Goal: Task Accomplishment & Management: Use online tool/utility

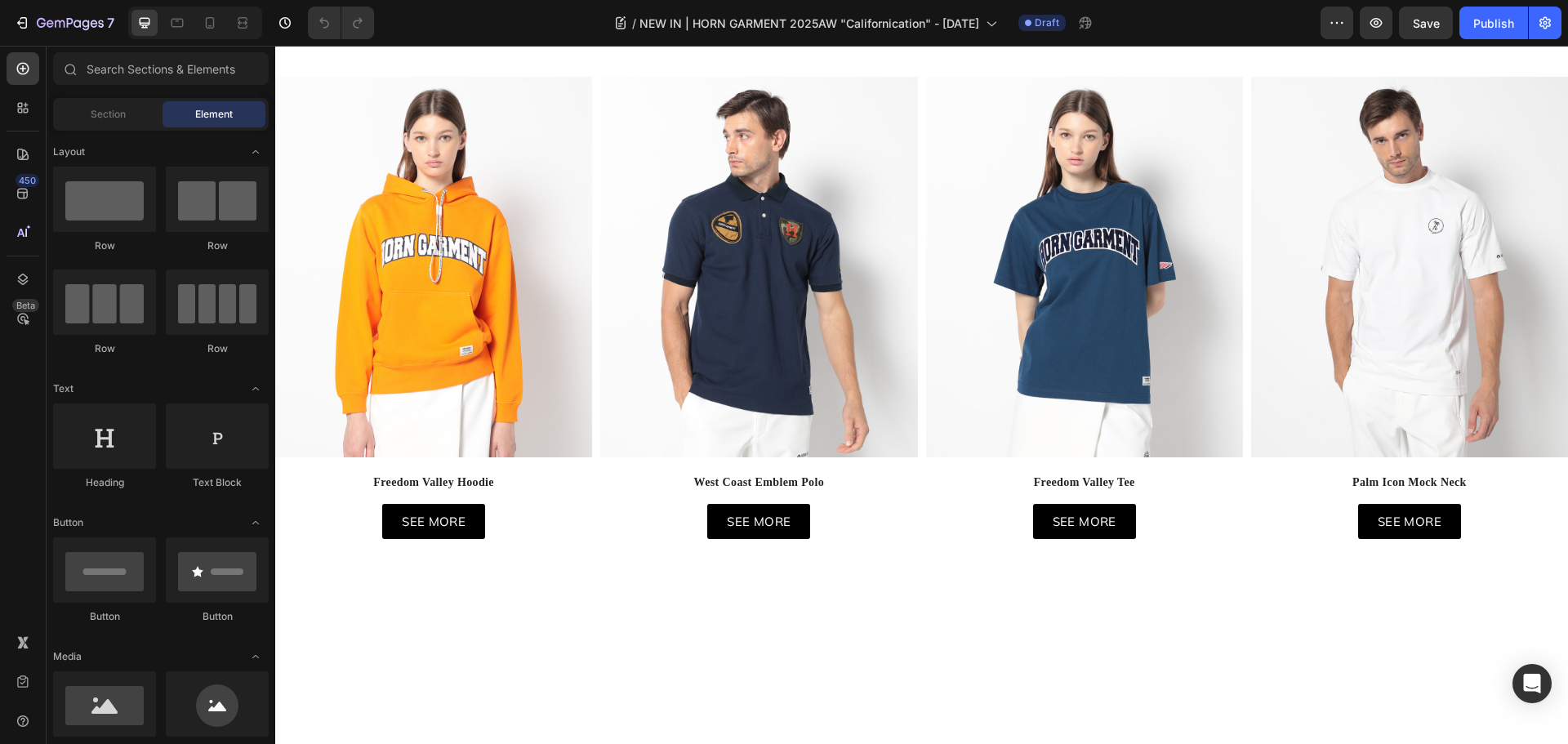
scroll to position [571, 0]
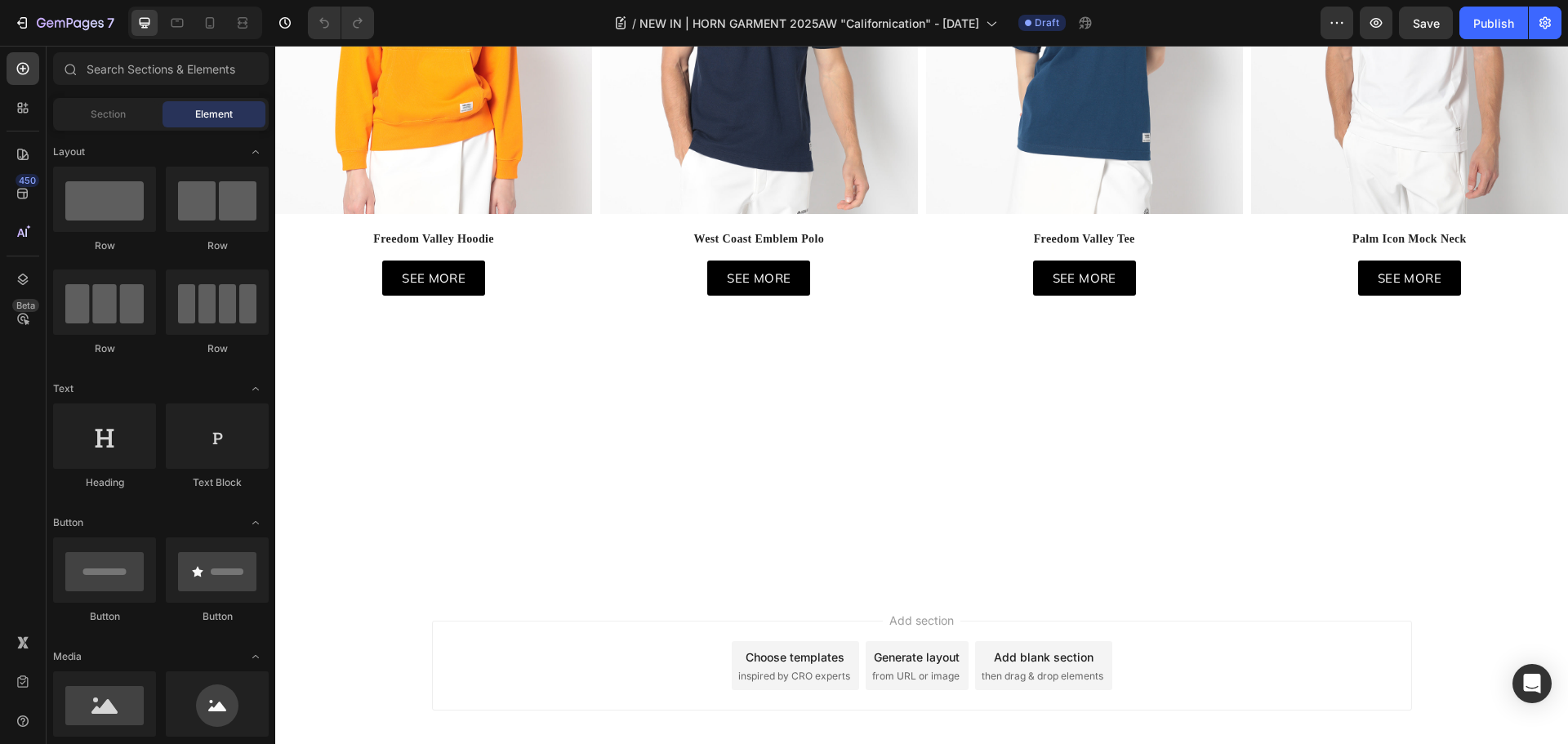
drag, startPoint x: 951, startPoint y: 236, endPoint x: 1074, endPoint y: 265, distance: 126.4
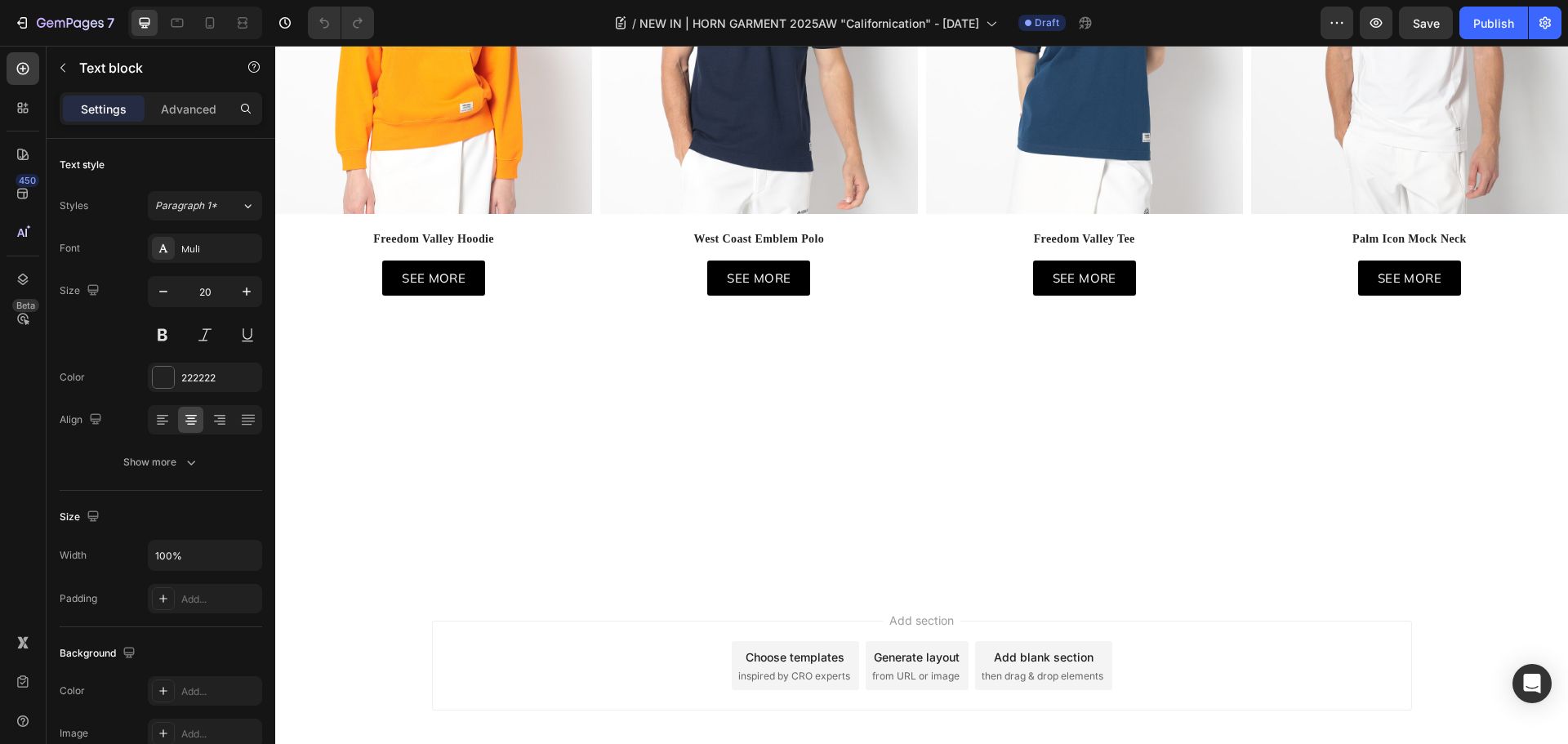
drag, startPoint x: 1176, startPoint y: 276, endPoint x: 485, endPoint y: 229, distance: 692.6
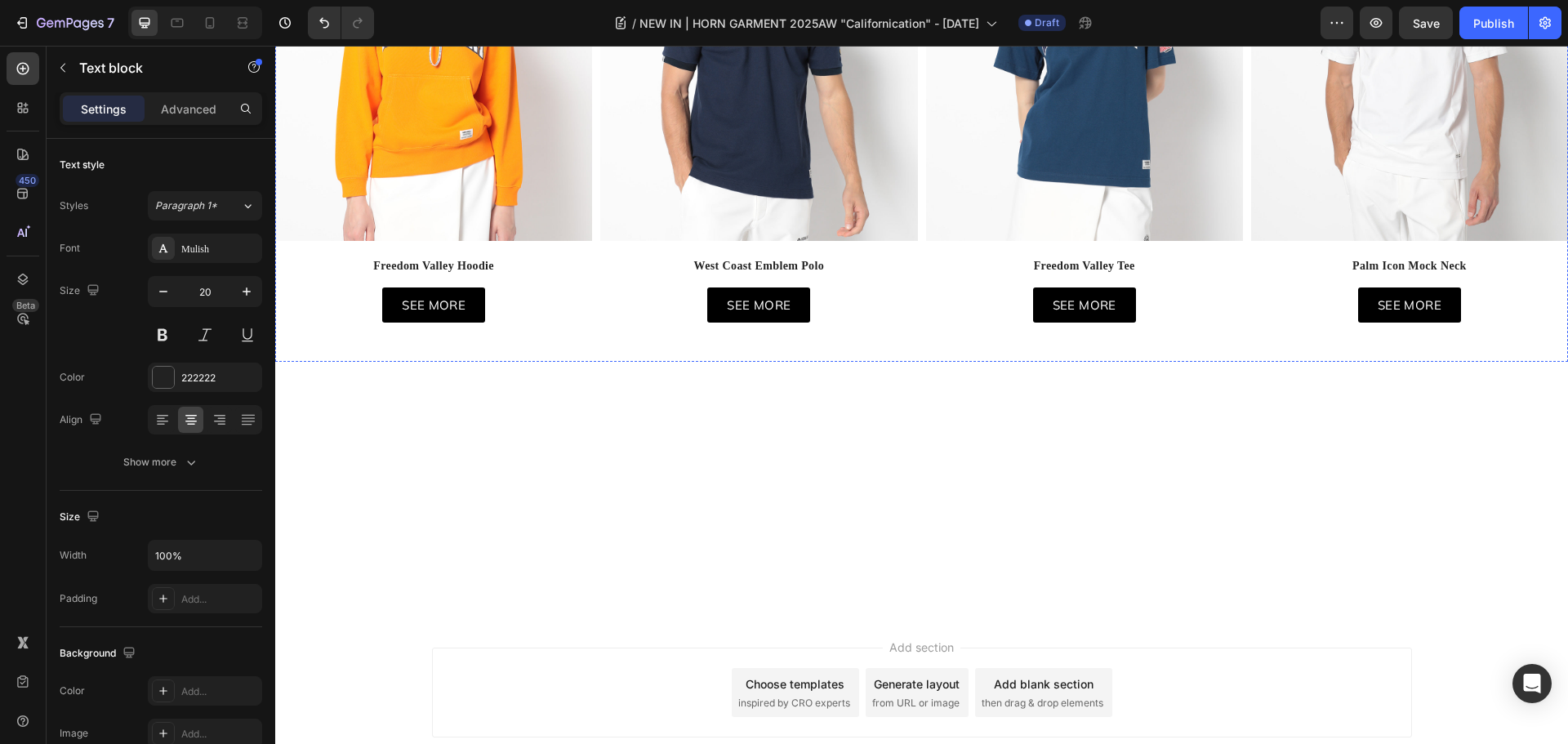
drag, startPoint x: 1400, startPoint y: 310, endPoint x: 409, endPoint y: 221, distance: 995.0
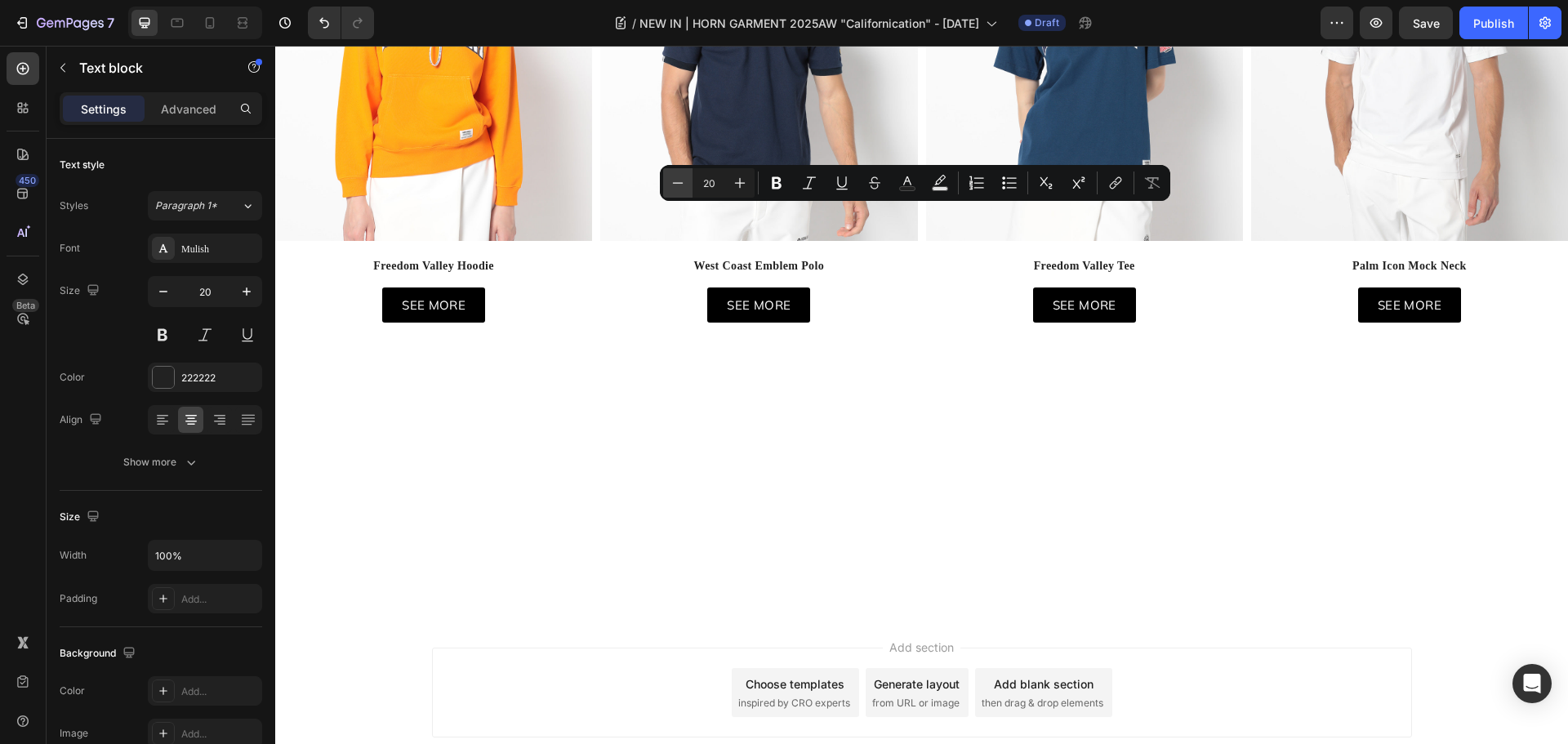
click at [672, 190] on icon "Editor contextual toolbar" at bounding box center [678, 182] width 16 height 16
type input "17"
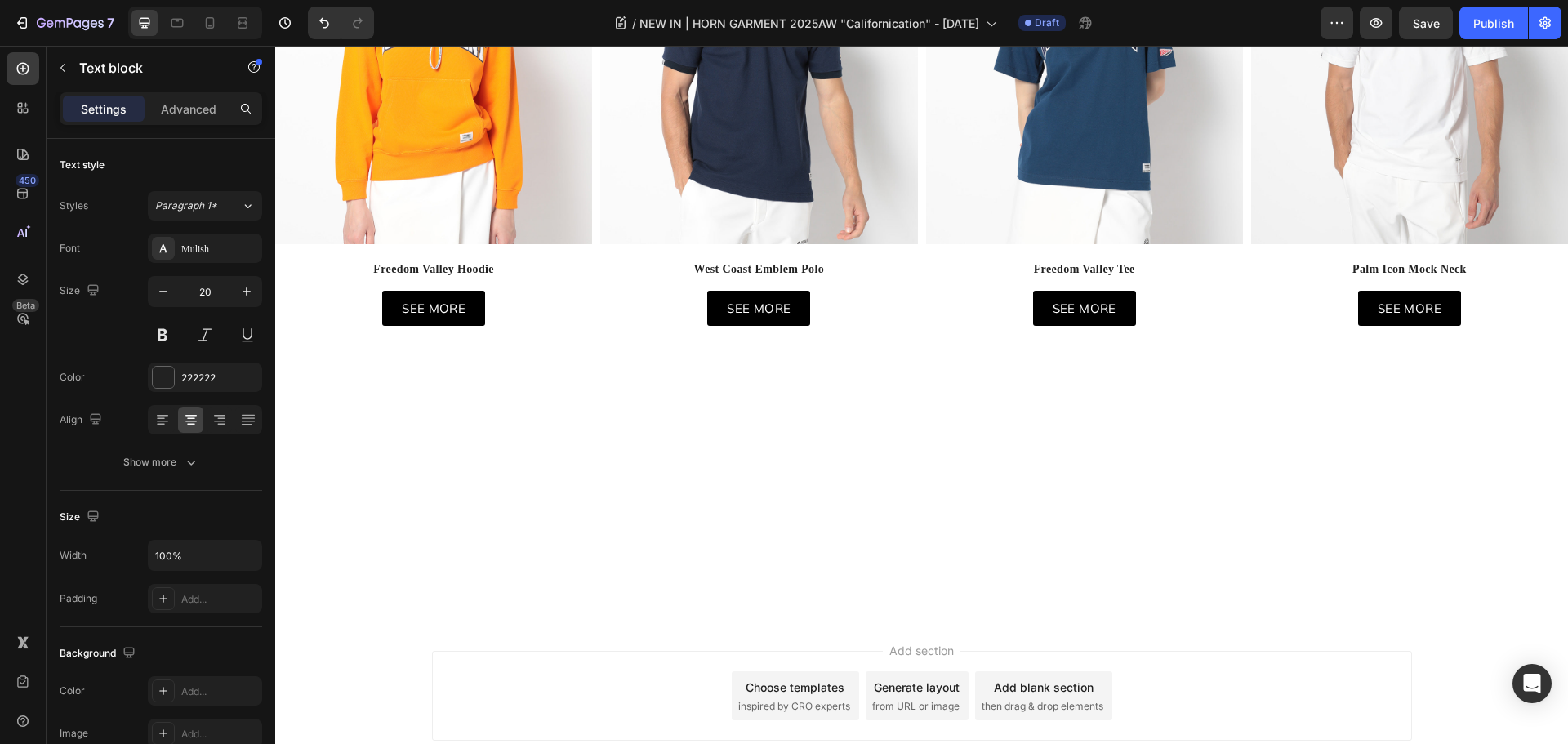
drag, startPoint x: 1357, startPoint y: 313, endPoint x: 526, endPoint y: 210, distance: 837.4
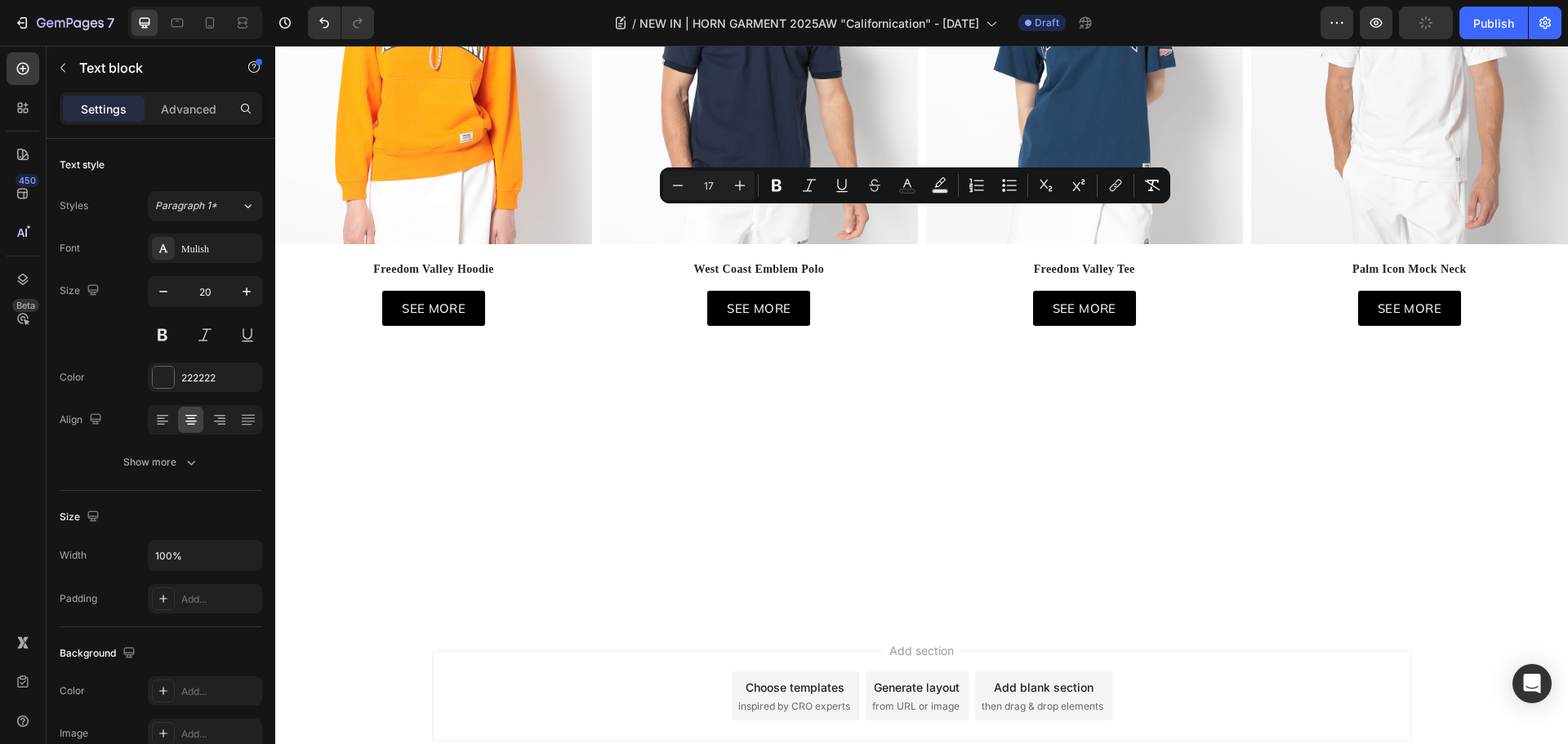
copy div "This season, we channel the free-spirited energy of [US_STATE] with a bold colo…"
click at [182, 20] on icon at bounding box center [177, 23] width 16 height 16
type input "15"
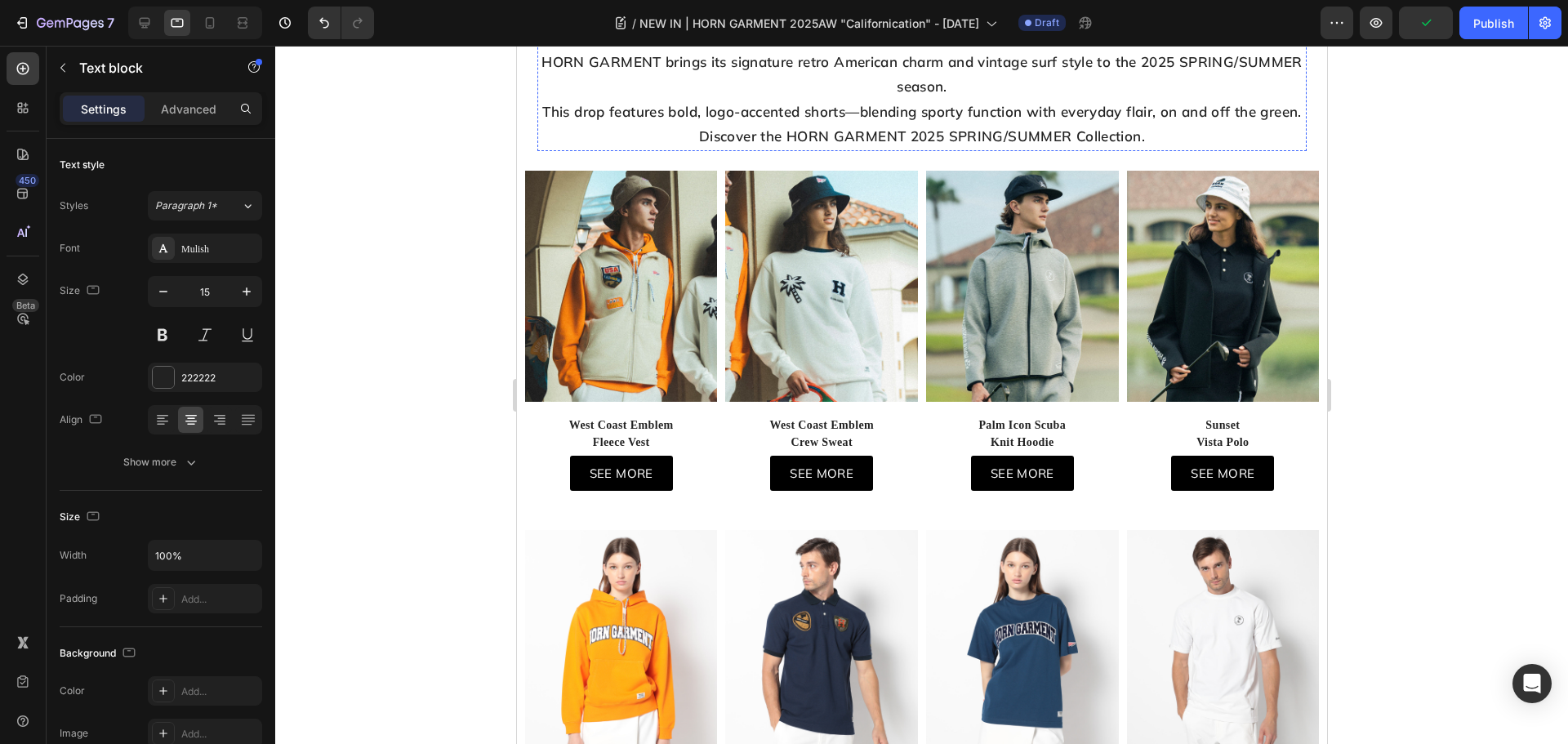
scroll to position [244, 0]
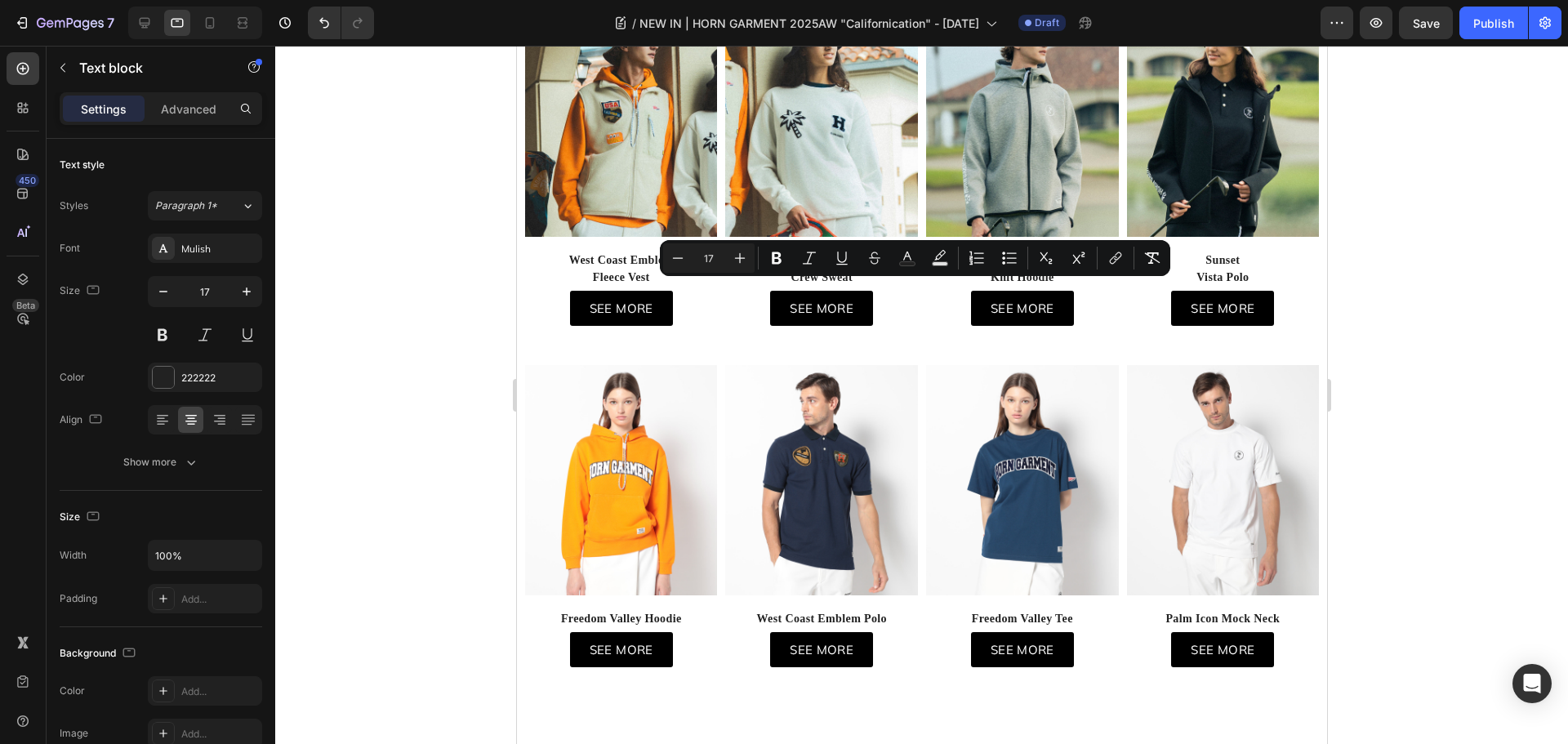
drag, startPoint x: 1153, startPoint y: 394, endPoint x: 571, endPoint y: 298, distance: 589.9
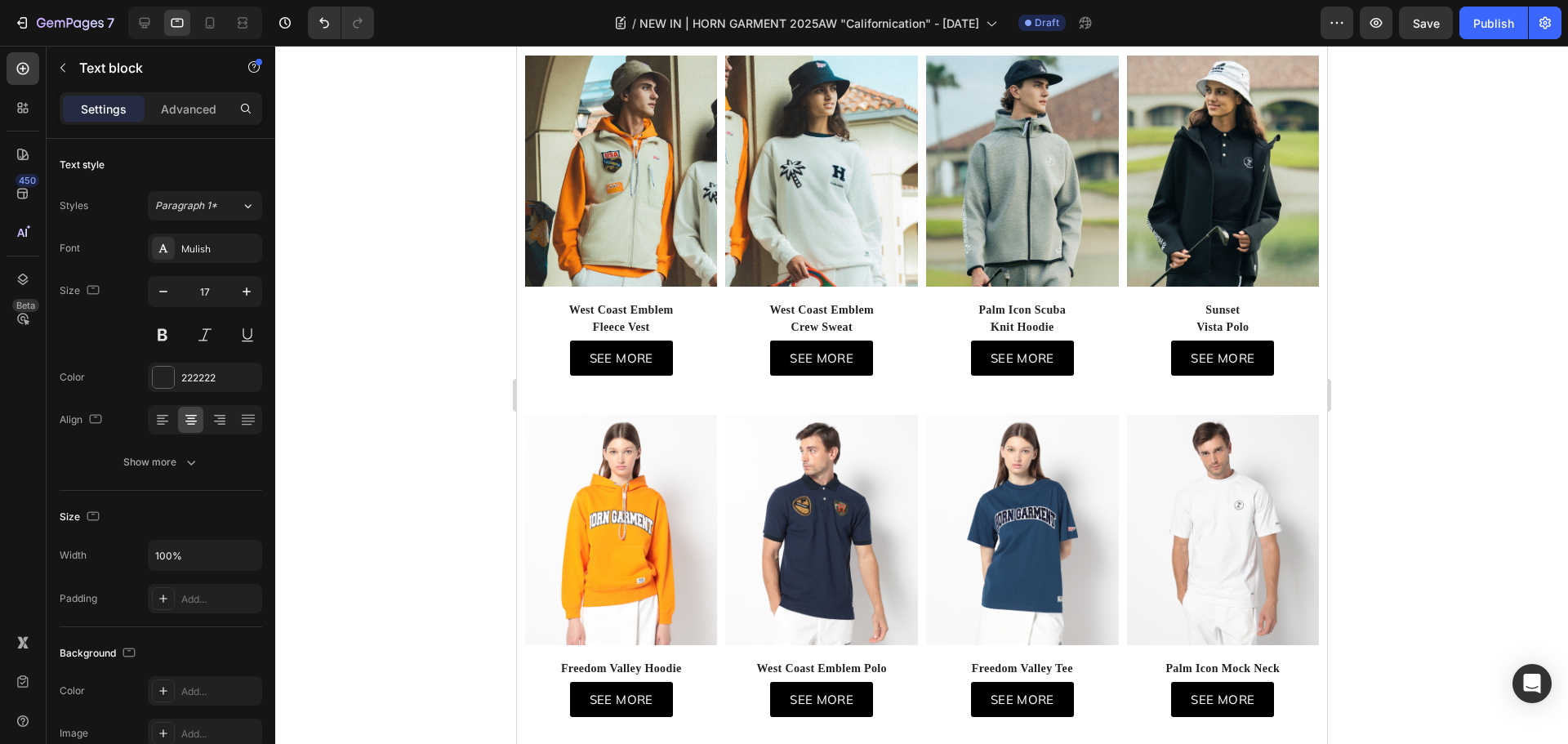
drag, startPoint x: 1006, startPoint y: 411, endPoint x: 554, endPoint y: 283, distance: 469.8
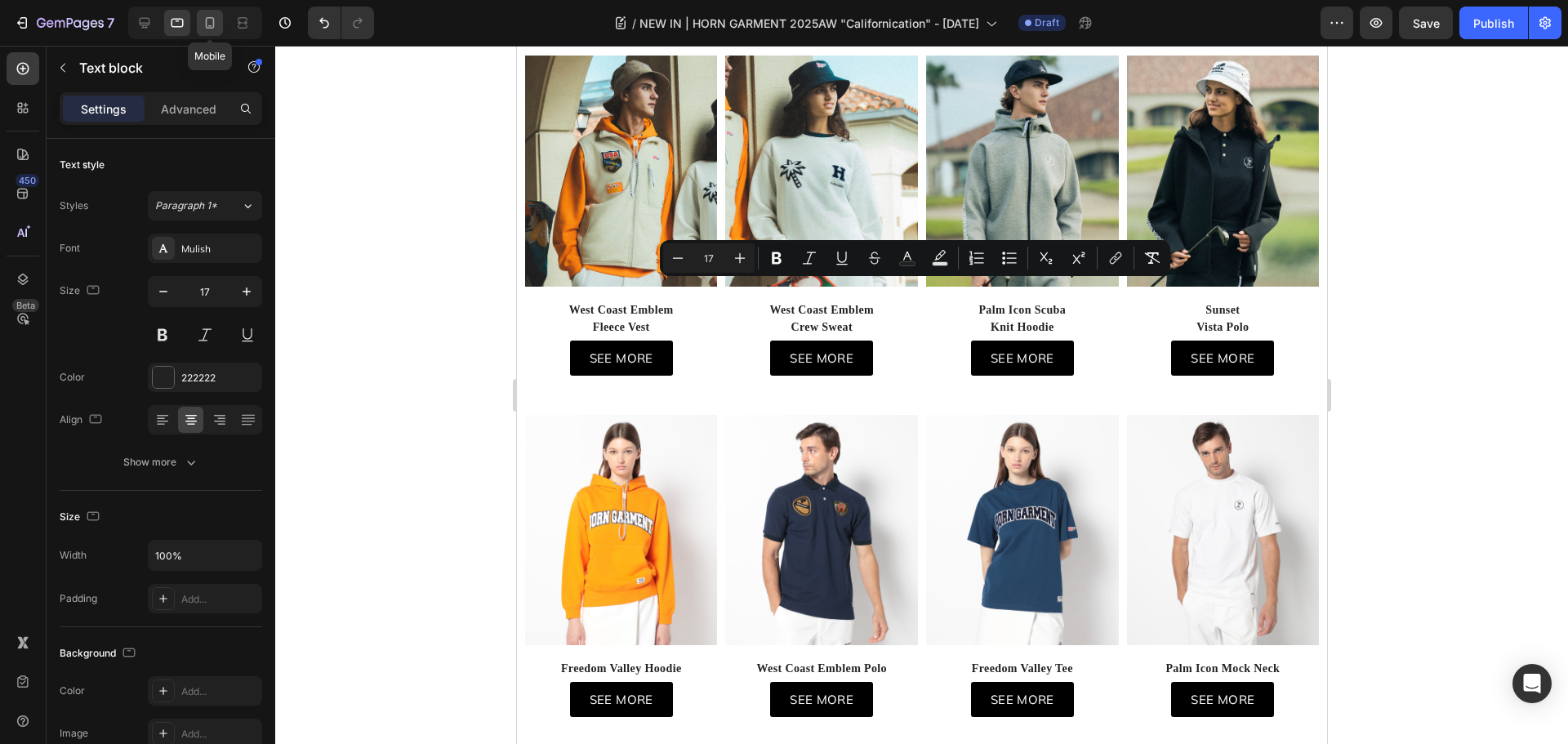
click at [213, 23] on icon at bounding box center [210, 22] width 9 height 12
type input "15"
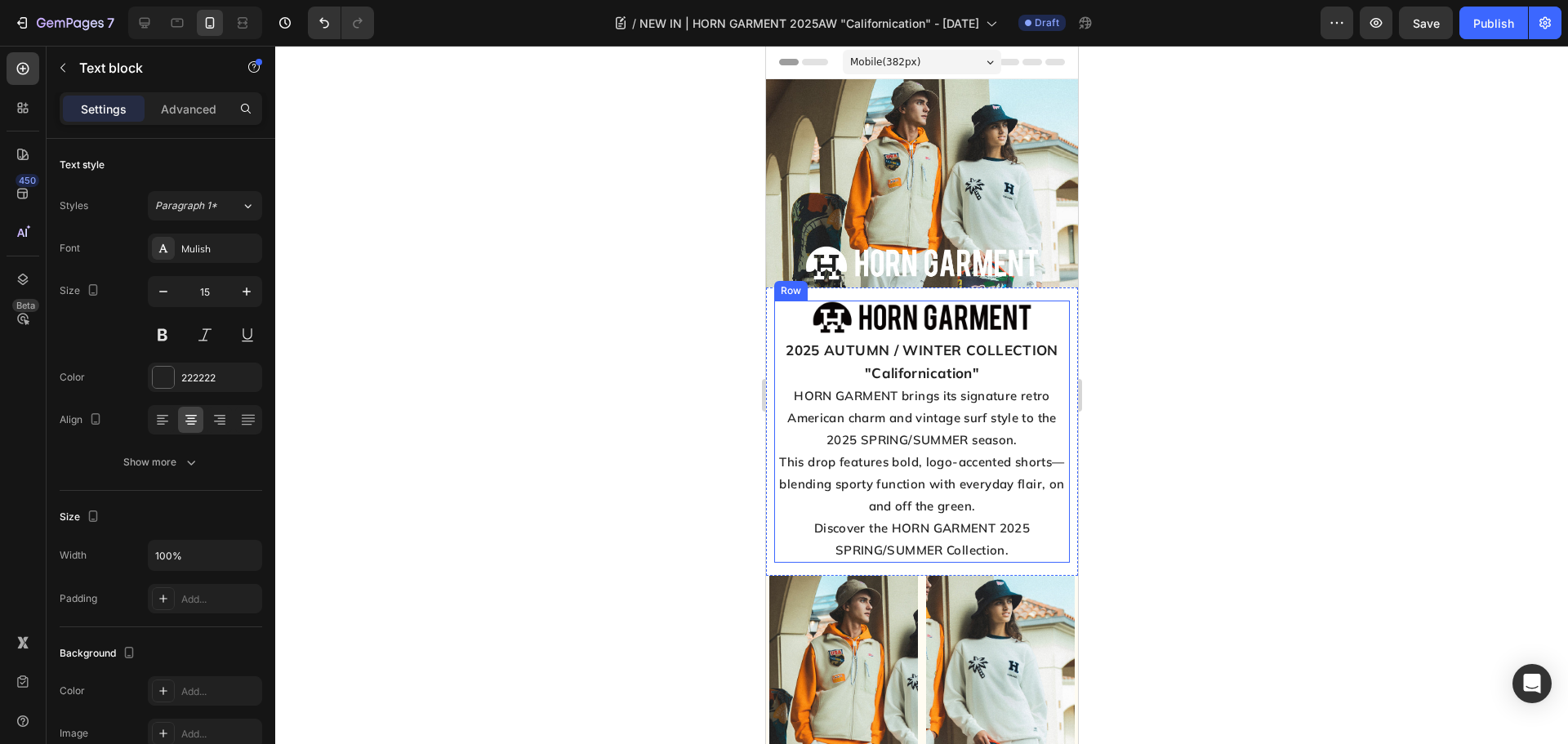
click at [974, 407] on span "HORN GARMENT brings its signature retro American charm and vintage surf style t…" at bounding box center [921, 417] width 269 height 59
click at [1005, 496] on p "HORN GARMENT brings its signature retro American charm and vintage surf style t…" at bounding box center [921, 472] width 293 height 176
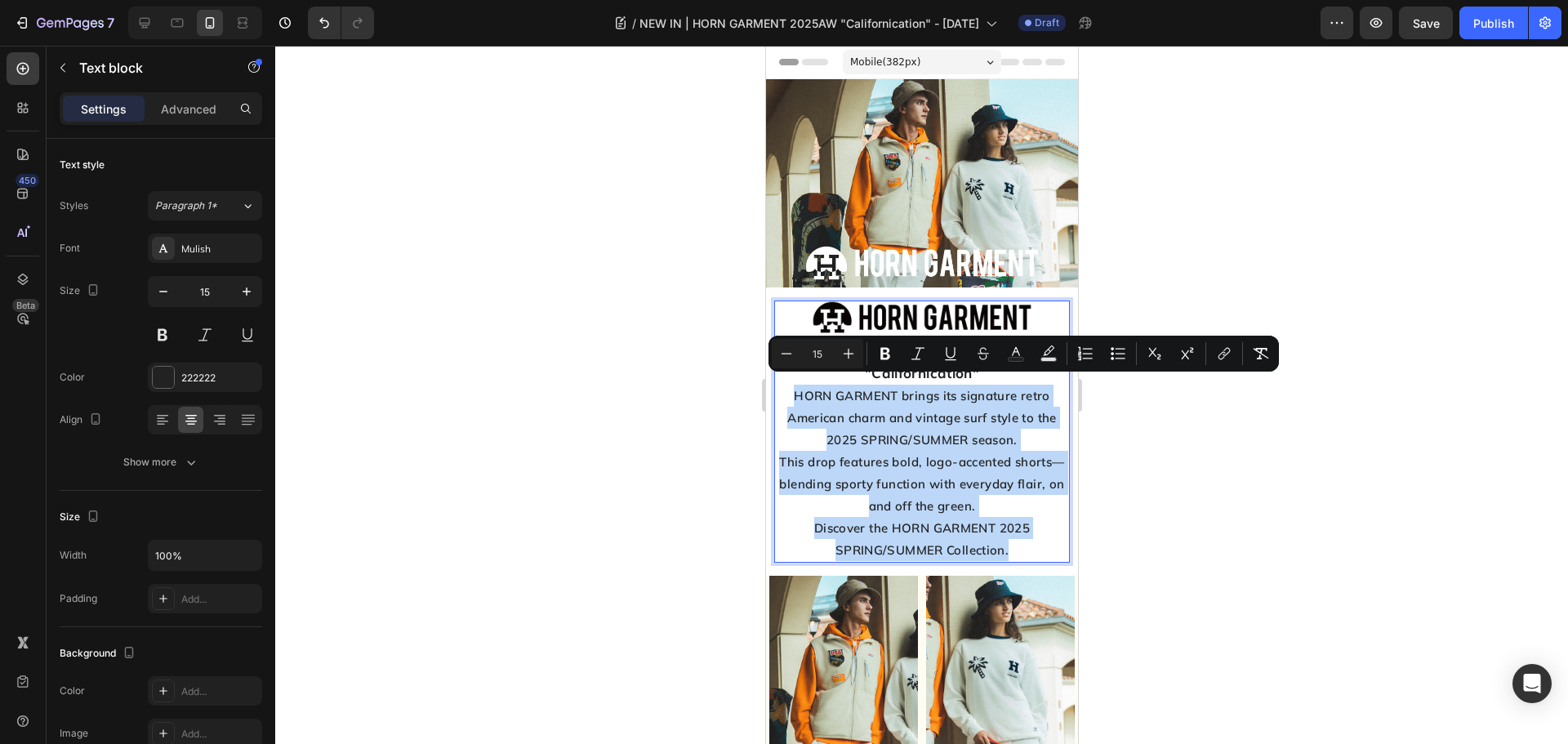
drag, startPoint x: 1006, startPoint y: 540, endPoint x: 783, endPoint y: 394, distance: 266.5
click at [783, 394] on p "HORN GARMENT brings its signature retro American charm and vintage surf style t…" at bounding box center [921, 472] width 293 height 176
type input "17"
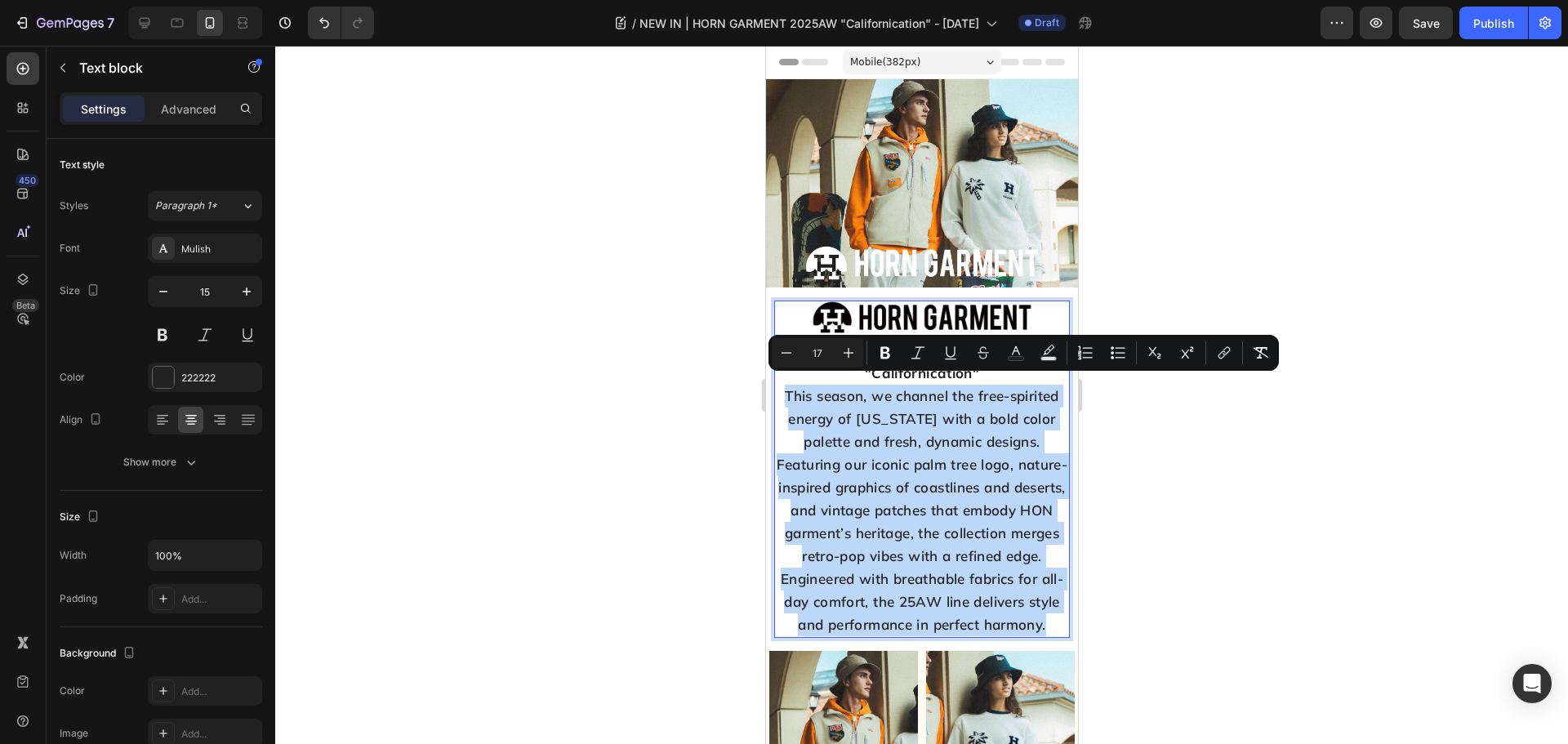
drag, startPoint x: 976, startPoint y: 662, endPoint x: 773, endPoint y: 389, distance: 340.2
click at [773, 389] on div "2025 AUTUMN / WINTER COLLECTION "Californication" This season, we channel the f…" at bounding box center [921, 487] width 297 height 300
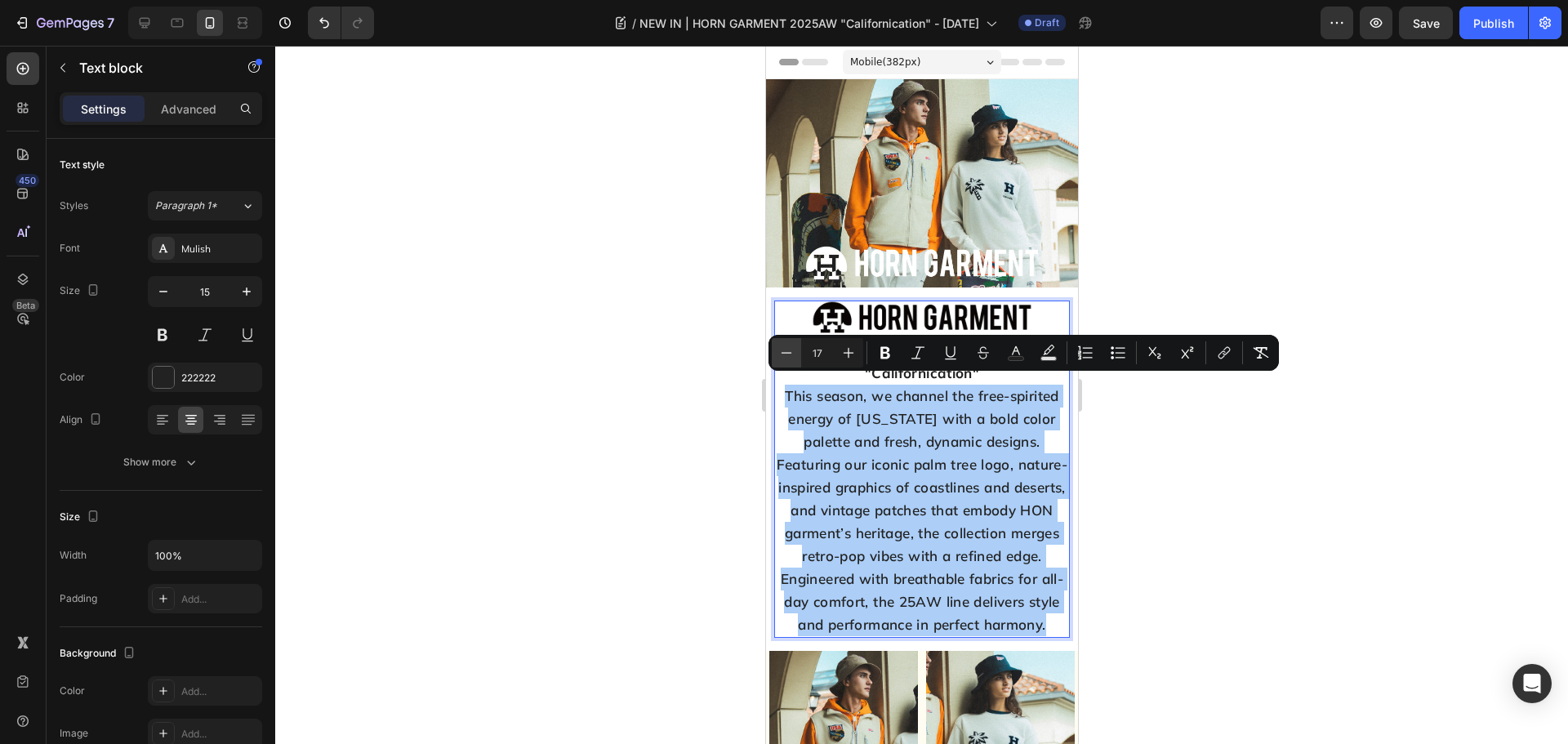
click at [785, 355] on icon "Editor contextual toolbar" at bounding box center [786, 353] width 16 height 16
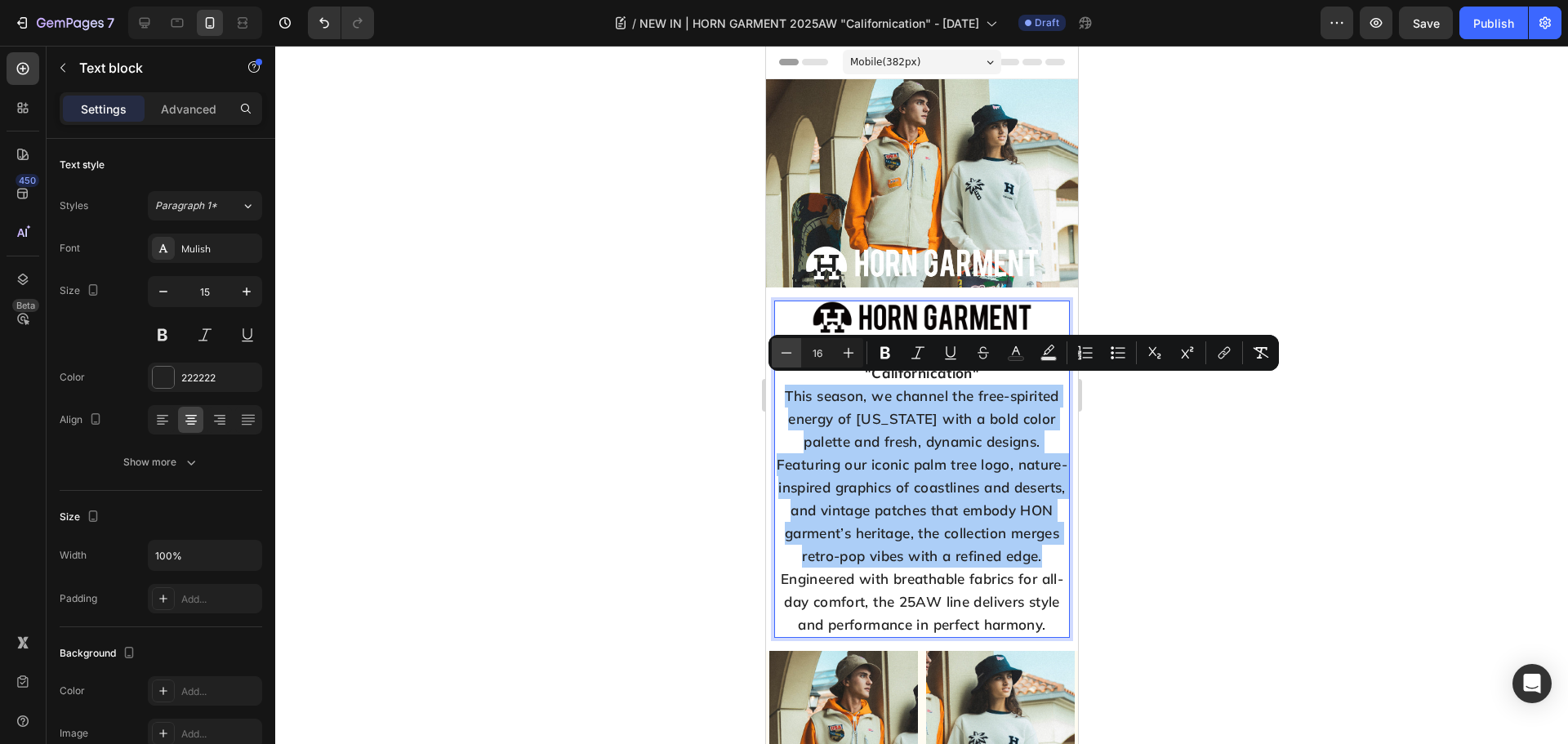
click at [785, 355] on icon "Editor contextual toolbar" at bounding box center [786, 353] width 16 height 16
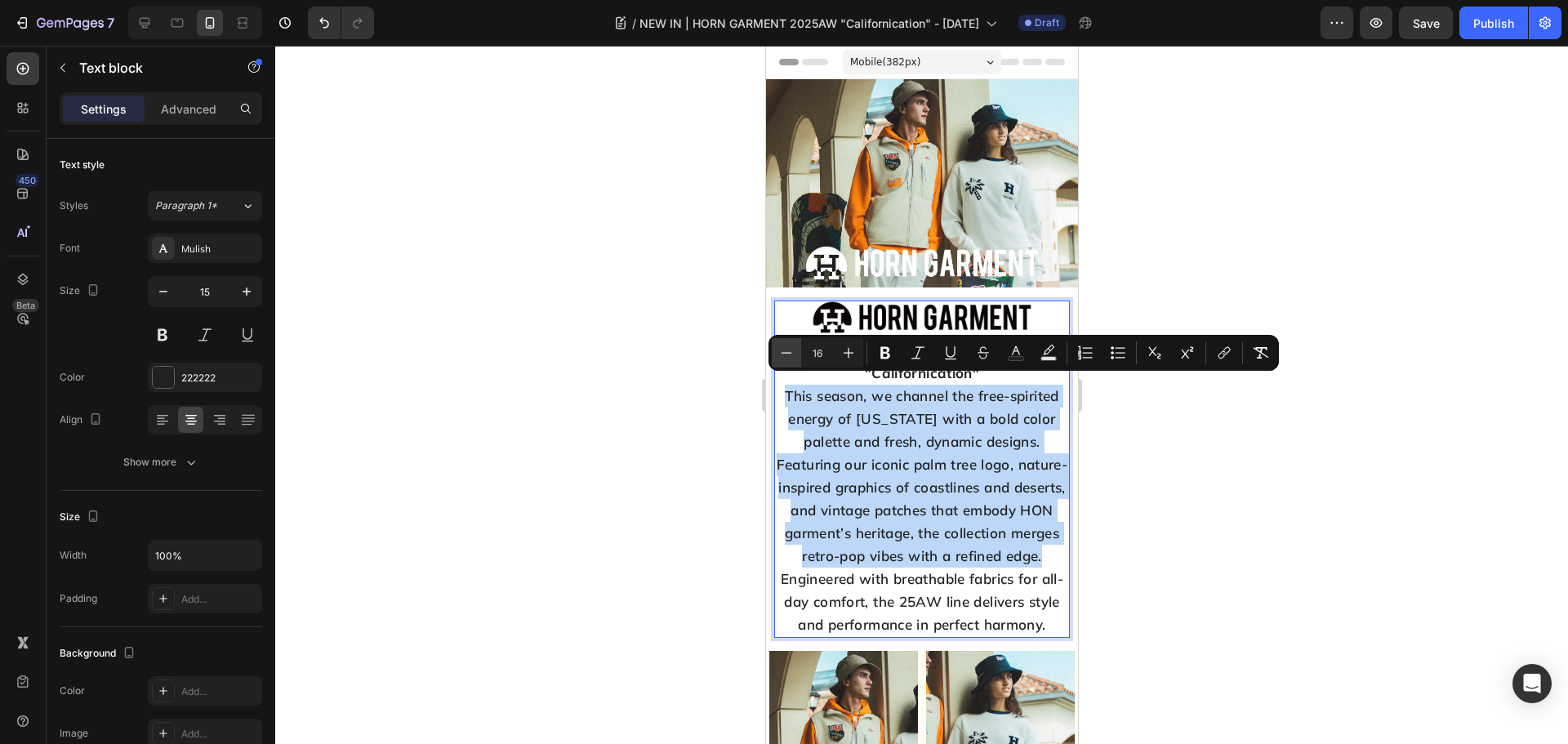
type input "15"
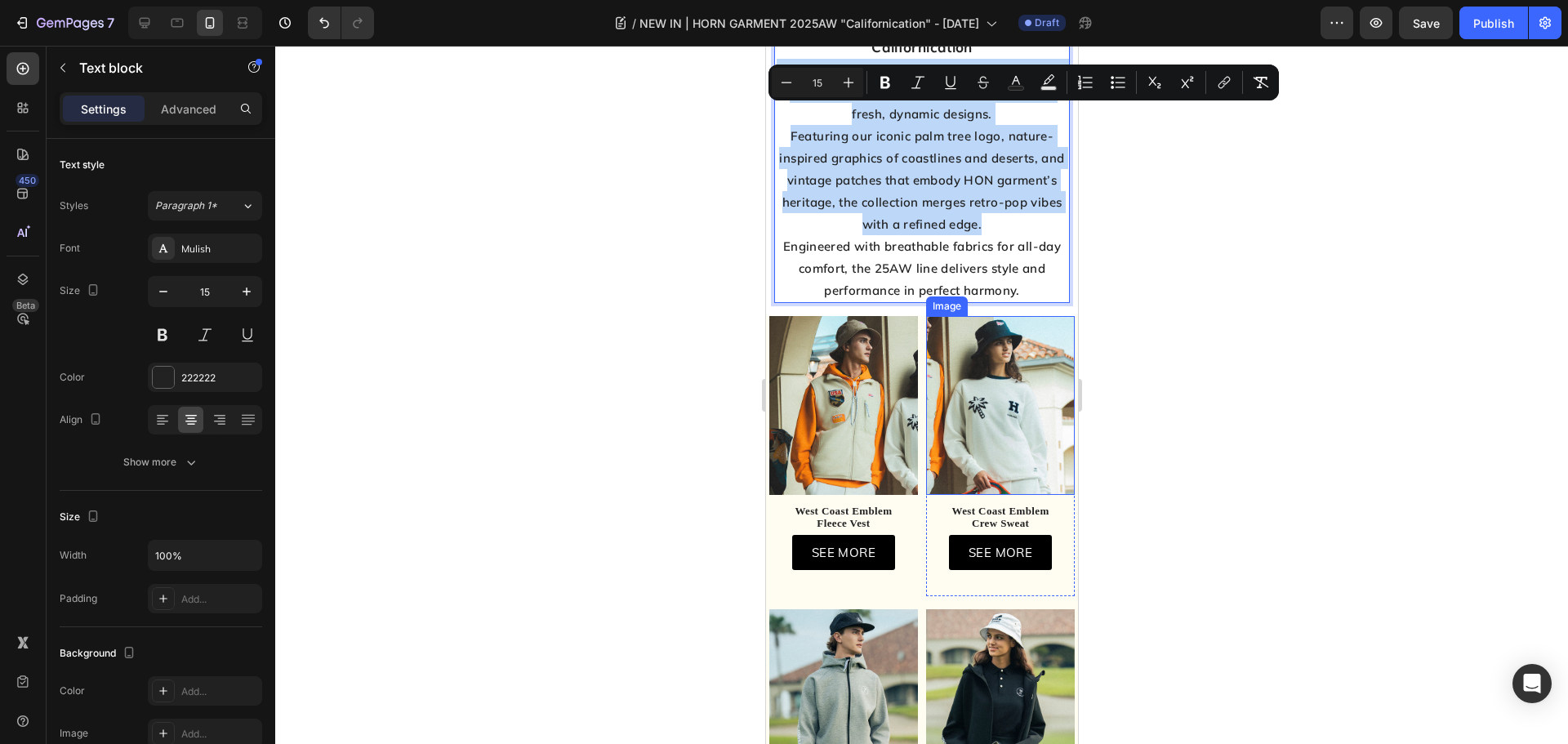
scroll to position [327, 0]
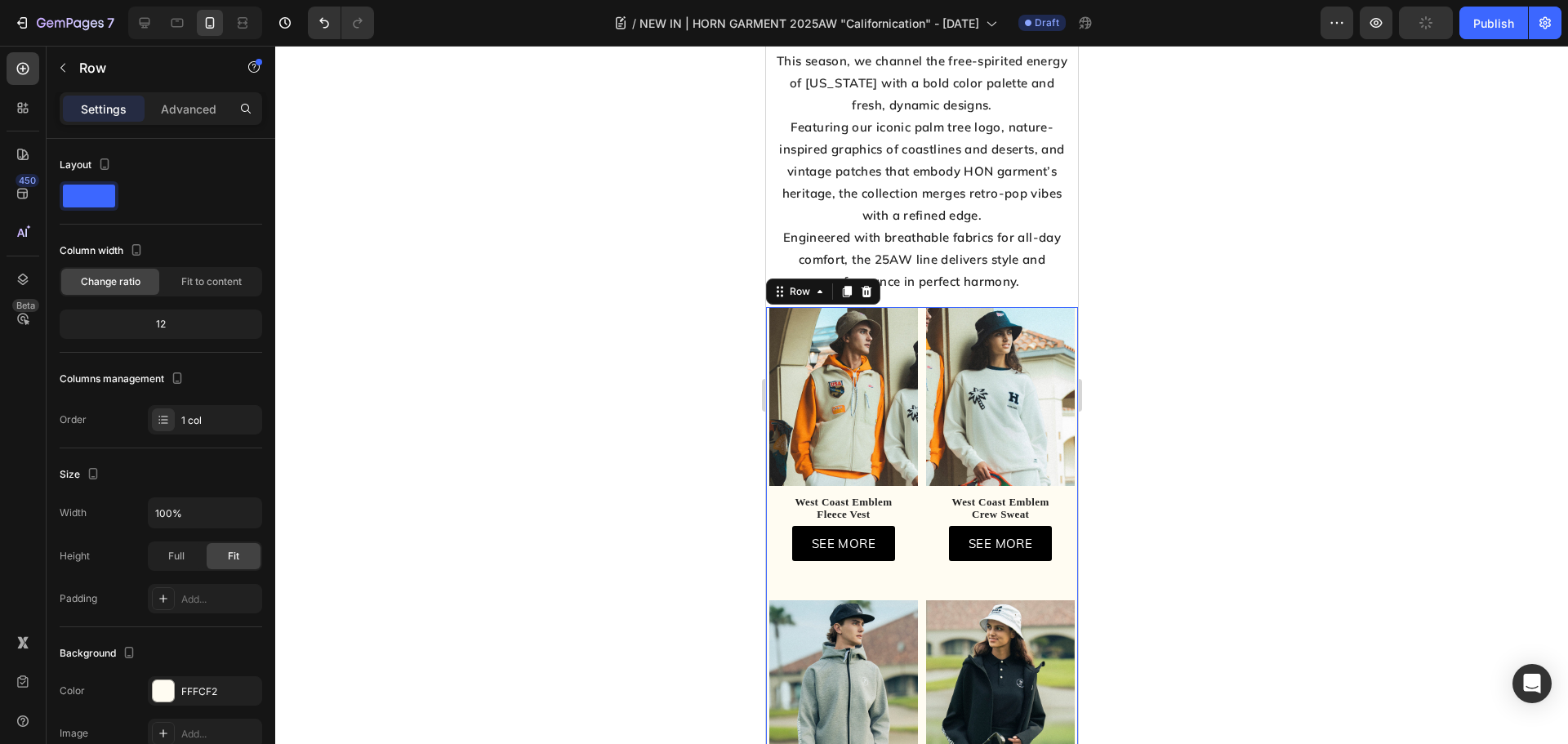
click at [919, 581] on div "Image West Coast Emblem Fleece Vest Text block SEE MORE Button Row Row Row Imag…" at bounding box center [921, 596] width 312 height 578
click at [163, 696] on div at bounding box center [163, 691] width 21 height 21
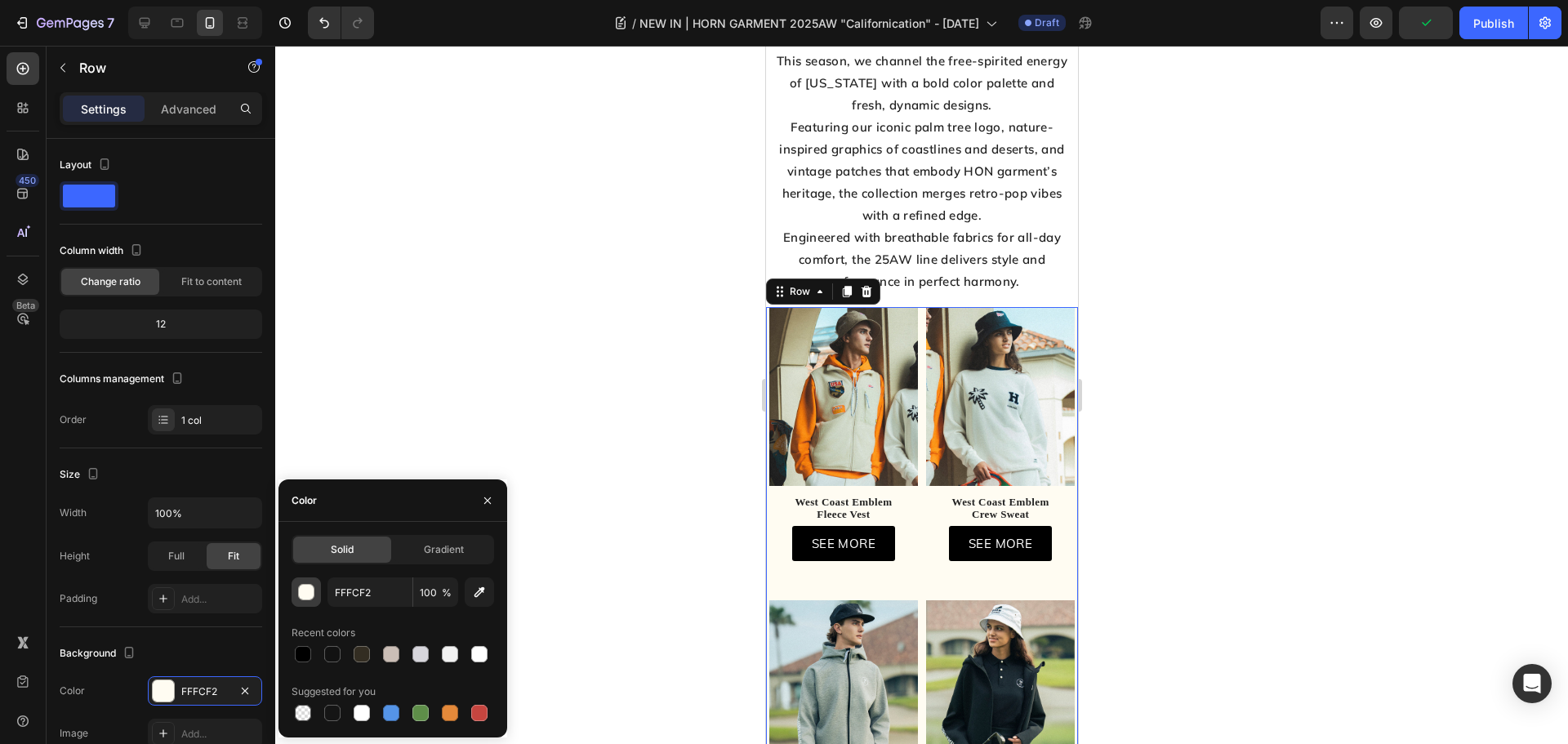
click at [309, 588] on div "button" at bounding box center [307, 593] width 16 height 16
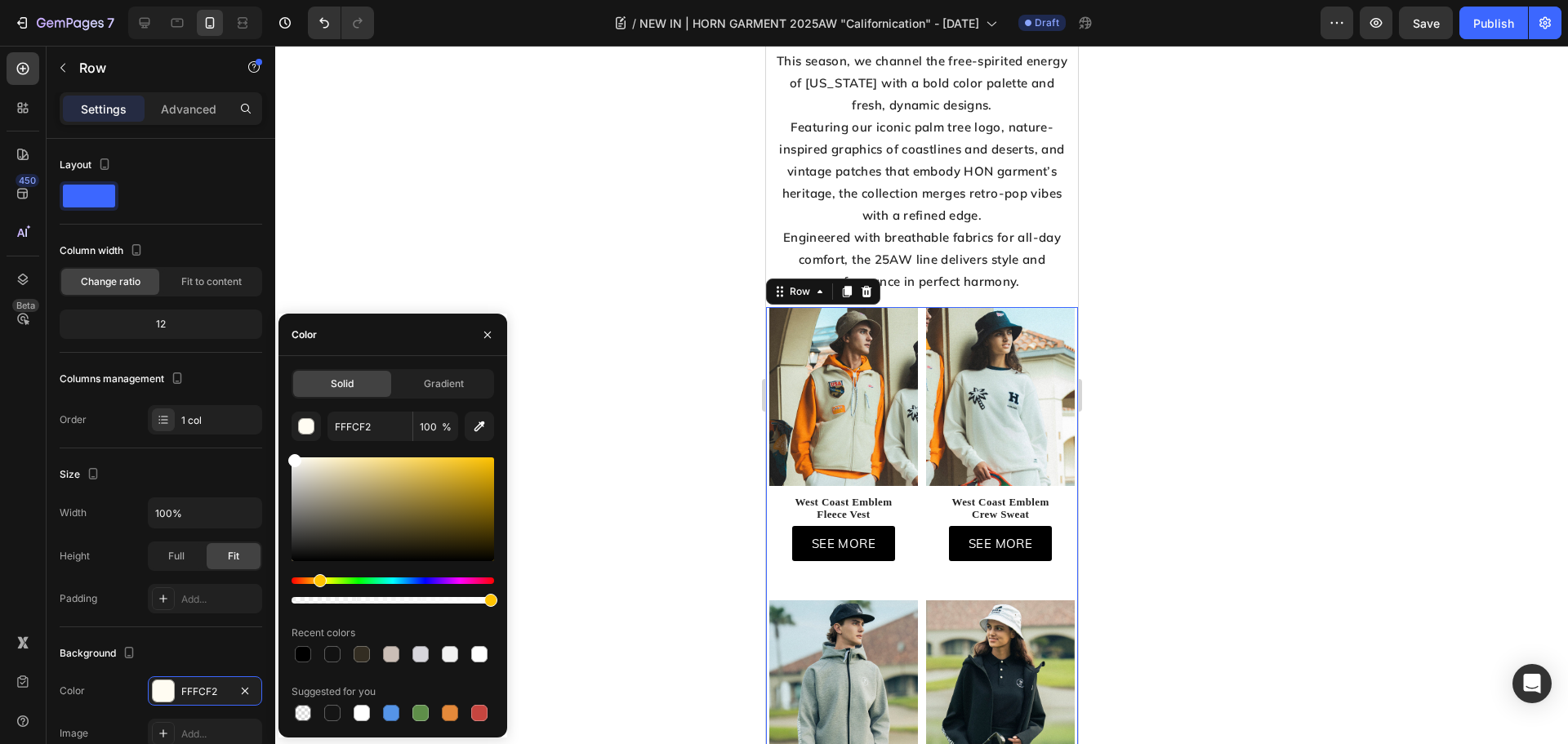
drag, startPoint x: 258, startPoint y: 443, endPoint x: 301, endPoint y: 329, distance: 121.8
click at [230, 391] on div "450 Beta Sections(18) Elements(83) Section Element Hero Section Product Detail …" at bounding box center [137, 395] width 276 height 698
click at [400, 255] on div at bounding box center [921, 395] width 1292 height 698
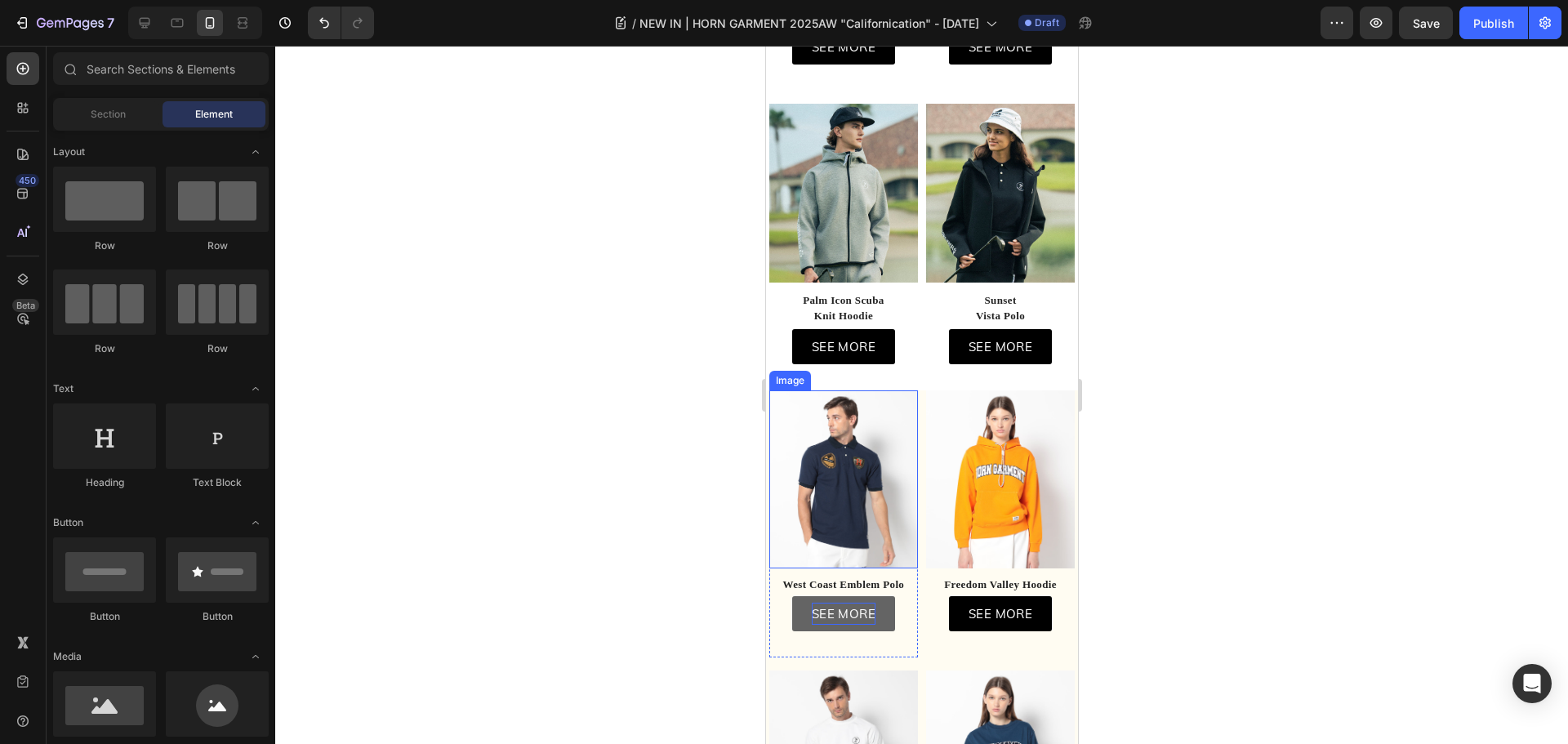
scroll to position [980, 0]
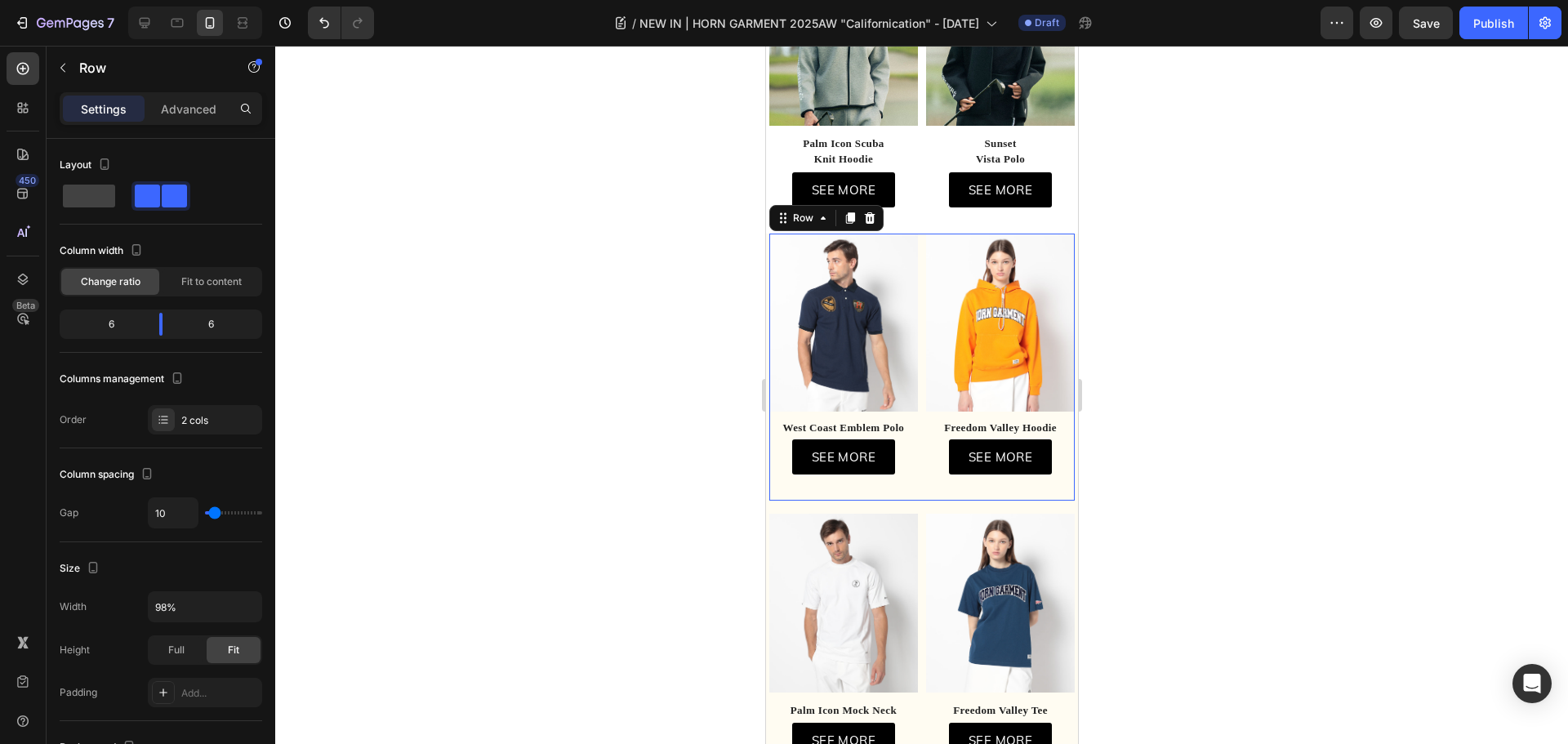
click at [912, 405] on div "Image West Coast Emblem Polo Text block SEE MORE Button Row Row Row Image Freed…" at bounding box center [920, 367] width 306 height 267
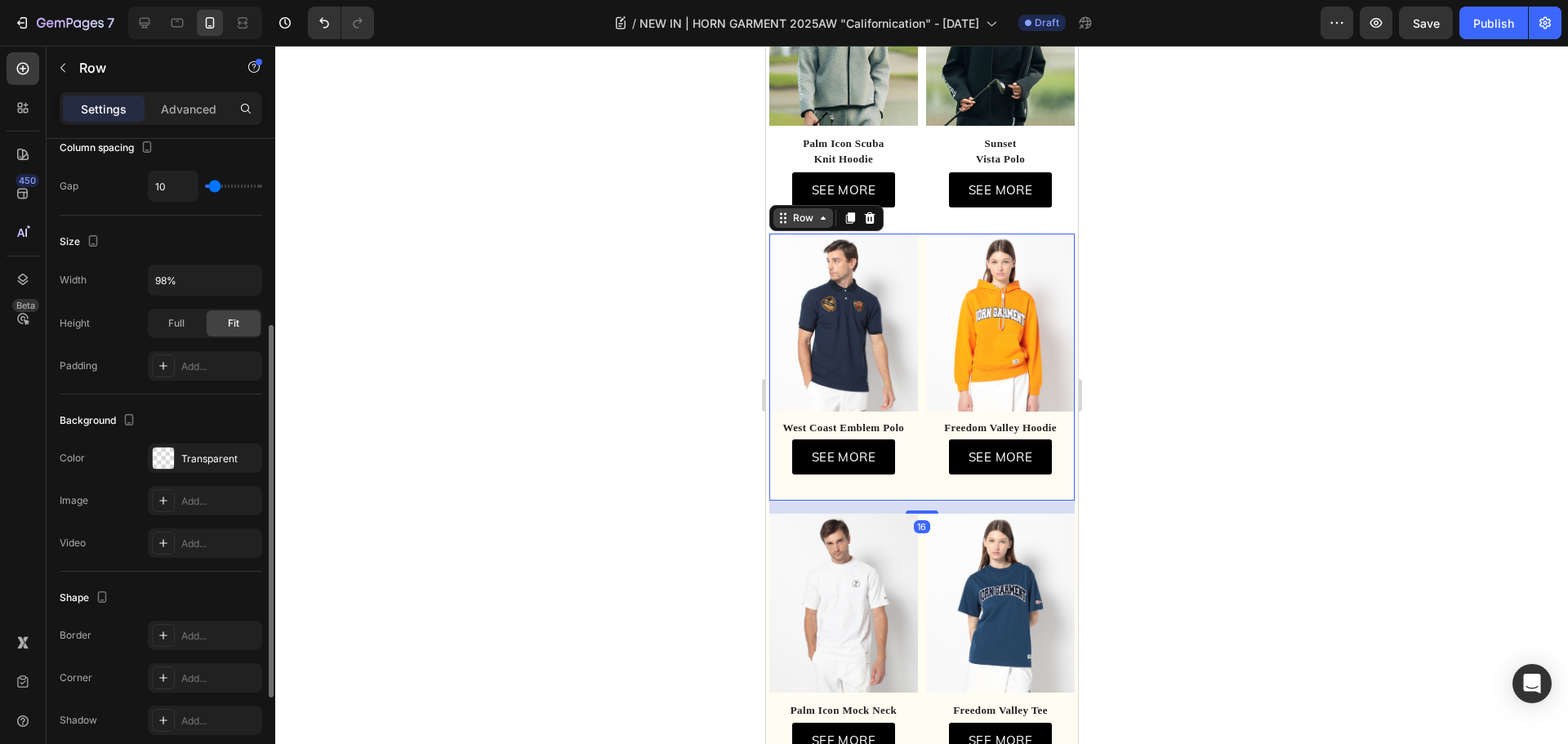
click at [805, 211] on div "Row" at bounding box center [802, 218] width 27 height 15
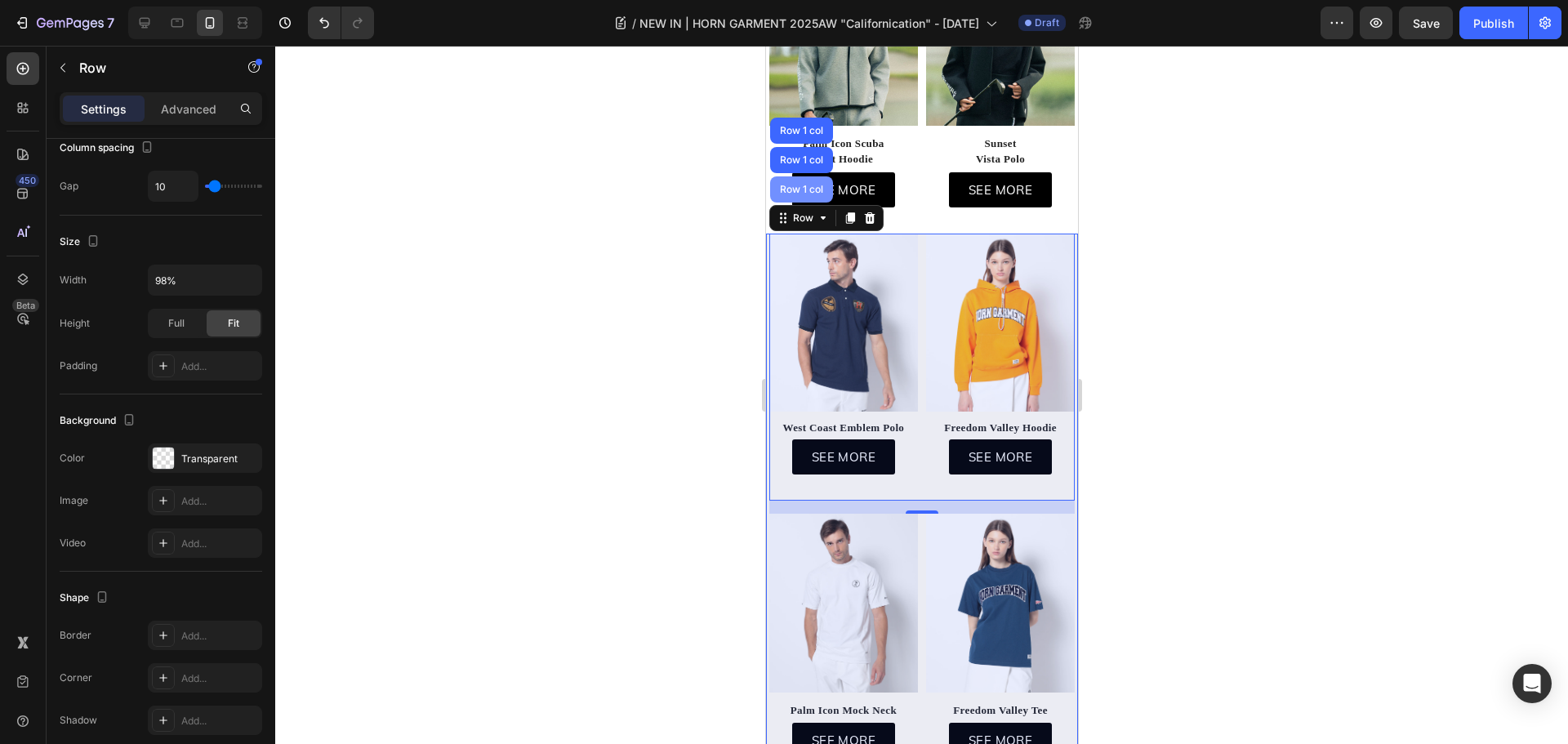
click at [806, 181] on div "Row 1 col" at bounding box center [800, 189] width 63 height 26
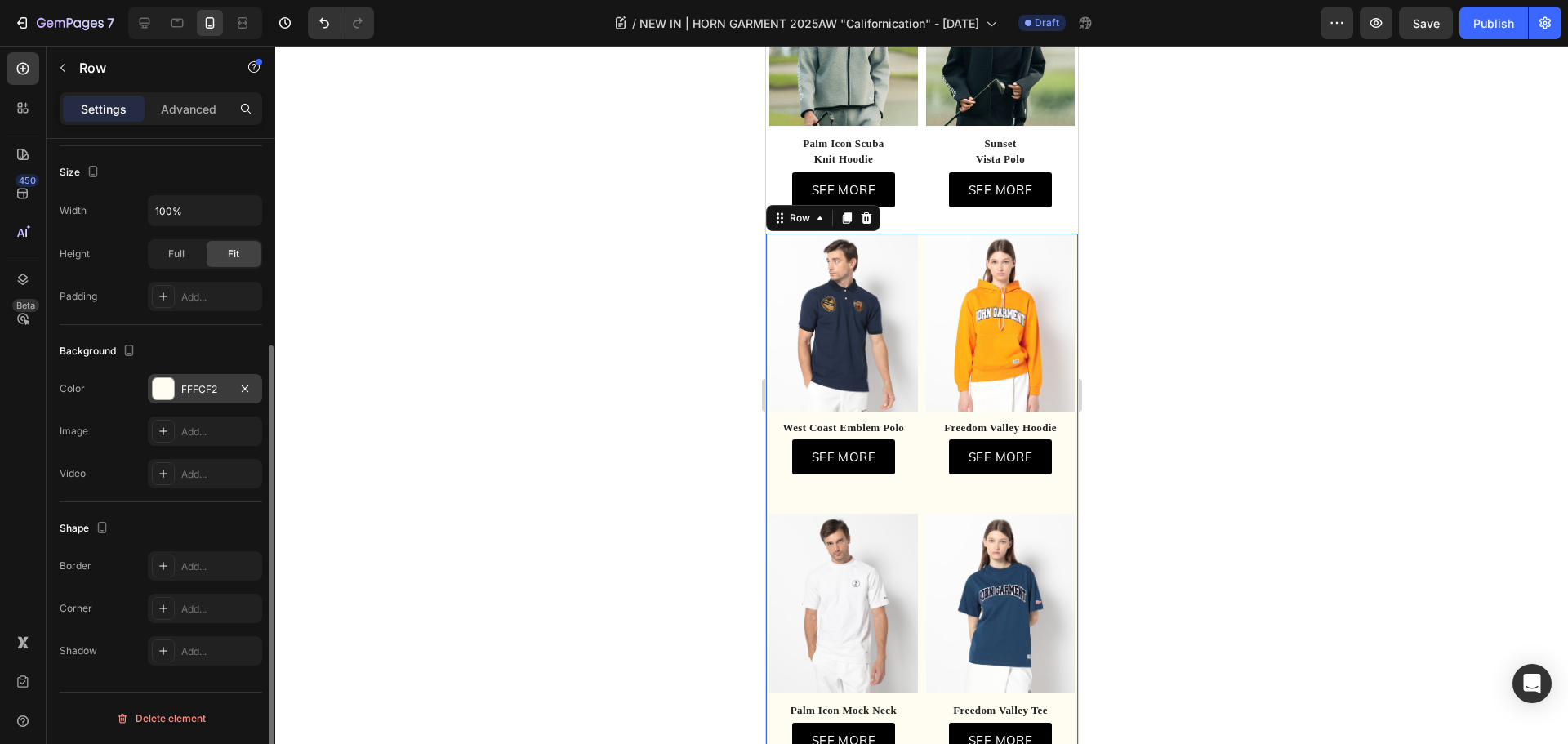
click at [165, 386] on div at bounding box center [163, 389] width 21 height 21
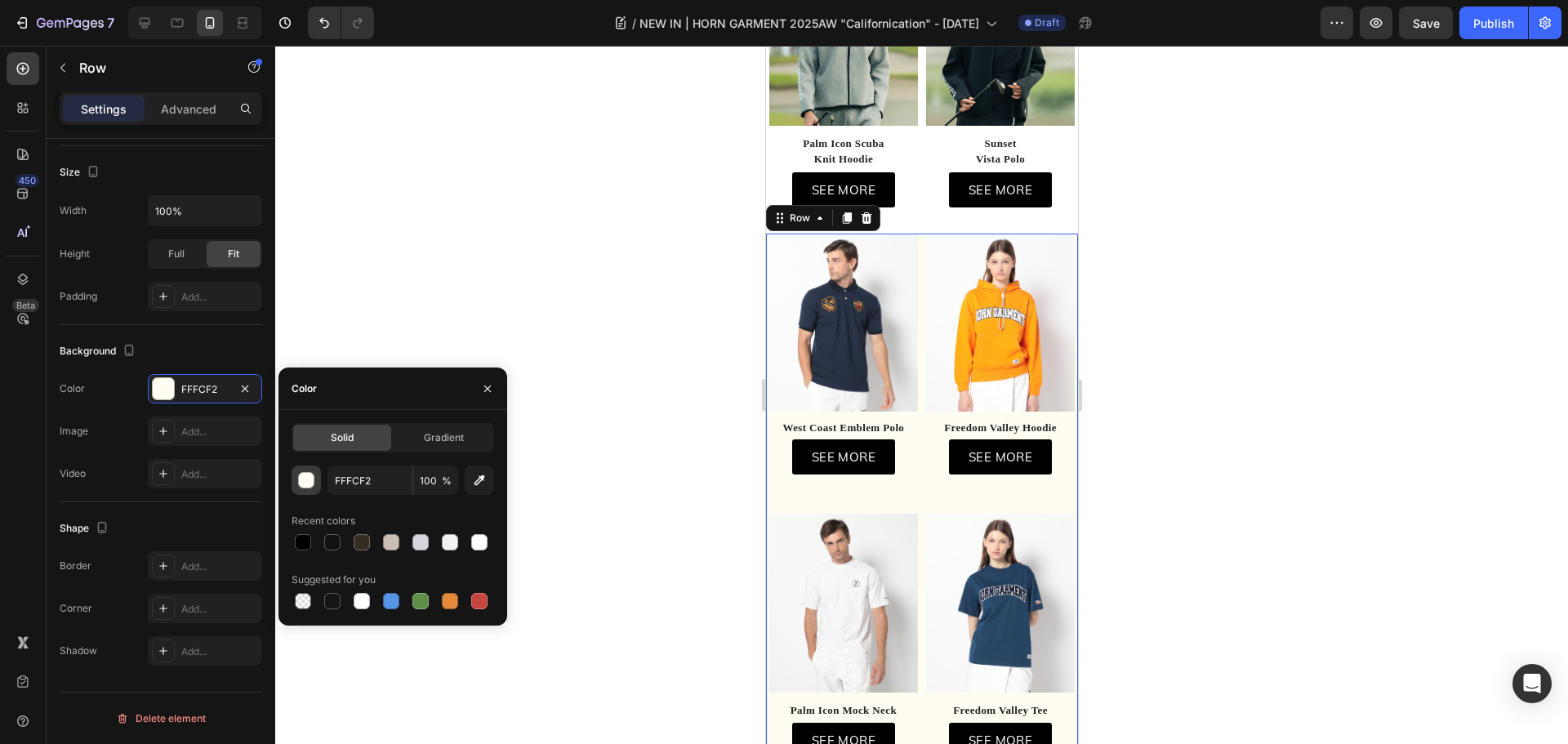
click at [307, 477] on div "button" at bounding box center [307, 481] width 16 height 16
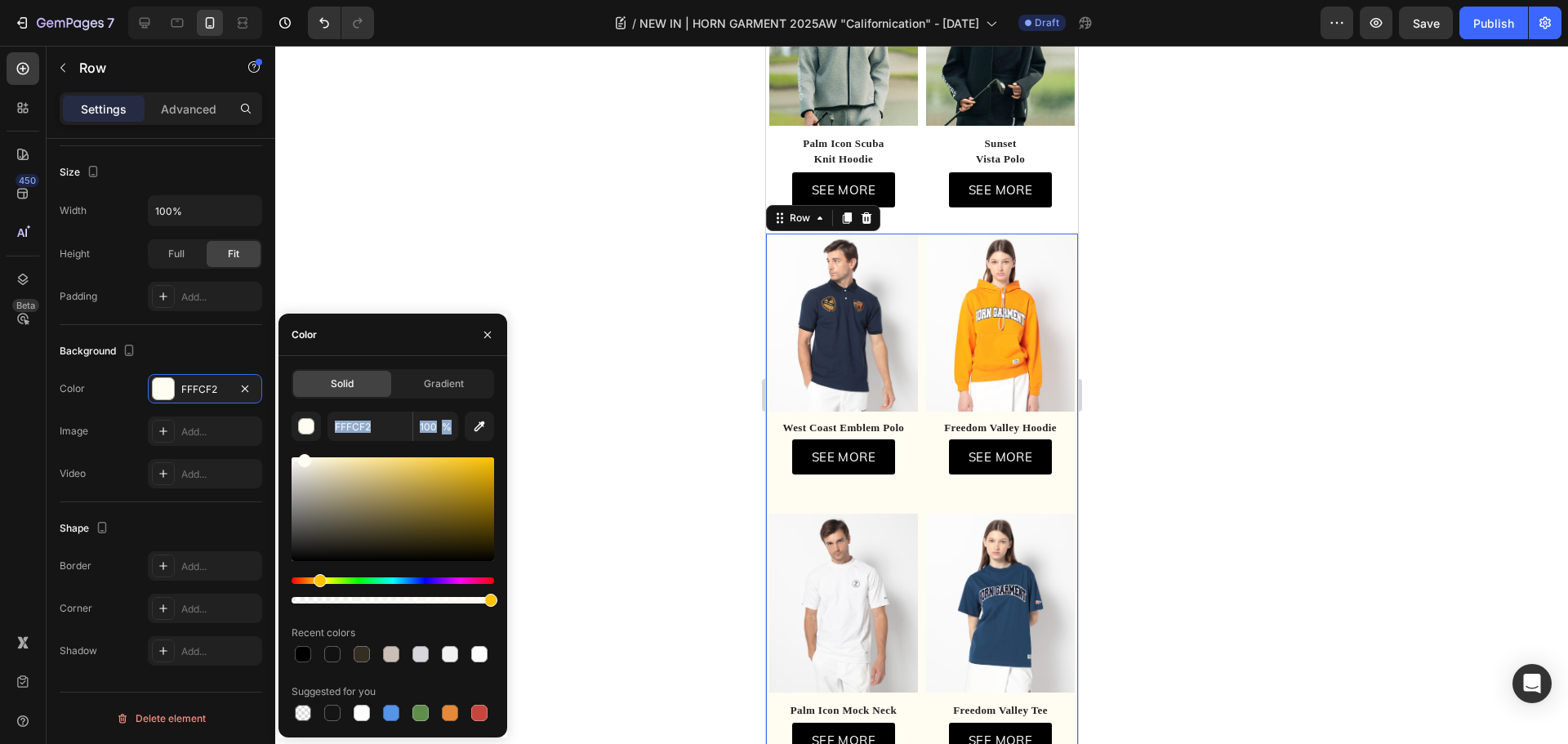
drag, startPoint x: 316, startPoint y: 447, endPoint x: 278, endPoint y: 446, distance: 38.0
type textarea "%"
click at [278, 446] on div "Solid Gradient FFFCF2 100 % Recent colors Suggested for you" at bounding box center [392, 546] width 229 height 355
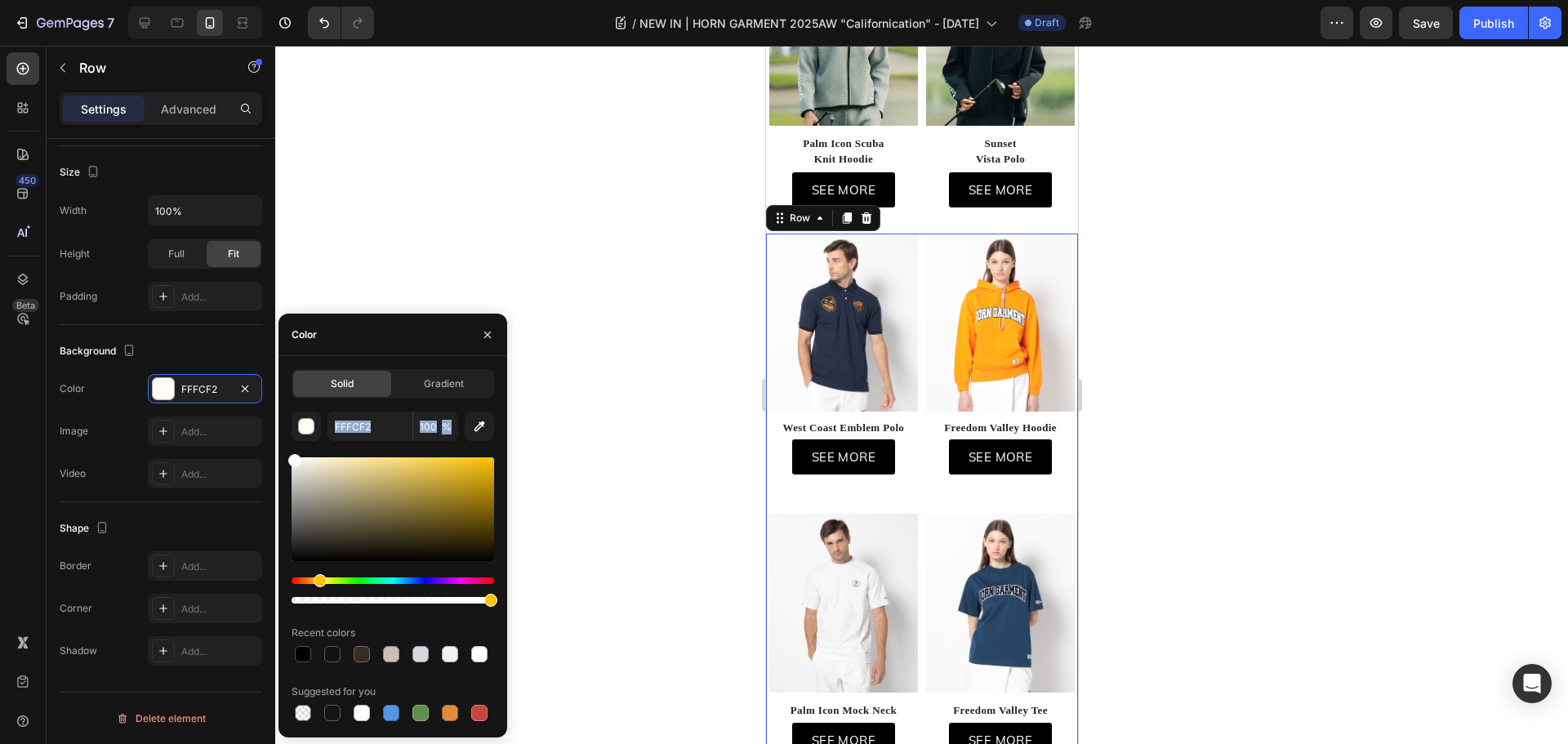
drag, startPoint x: 301, startPoint y: 462, endPoint x: 363, endPoint y: 235, distance: 235.3
click at [252, 430] on div "450 Beta Sections(18) Elements(83) Section Element Hero Section Product Detail …" at bounding box center [137, 395] width 276 height 698
click at [391, 178] on div at bounding box center [921, 395] width 1292 height 698
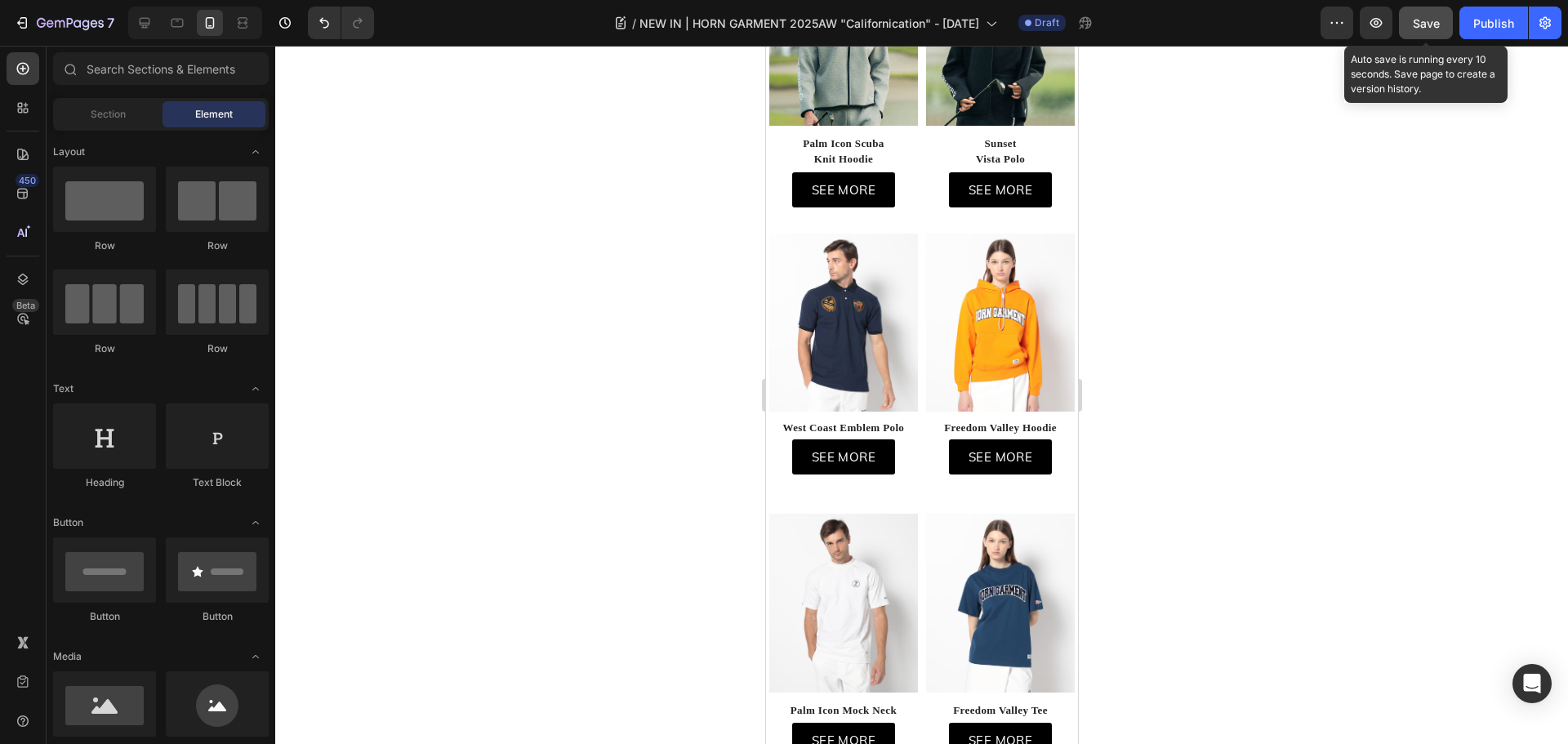
click at [1416, 23] on span "Save" at bounding box center [1425, 23] width 27 height 14
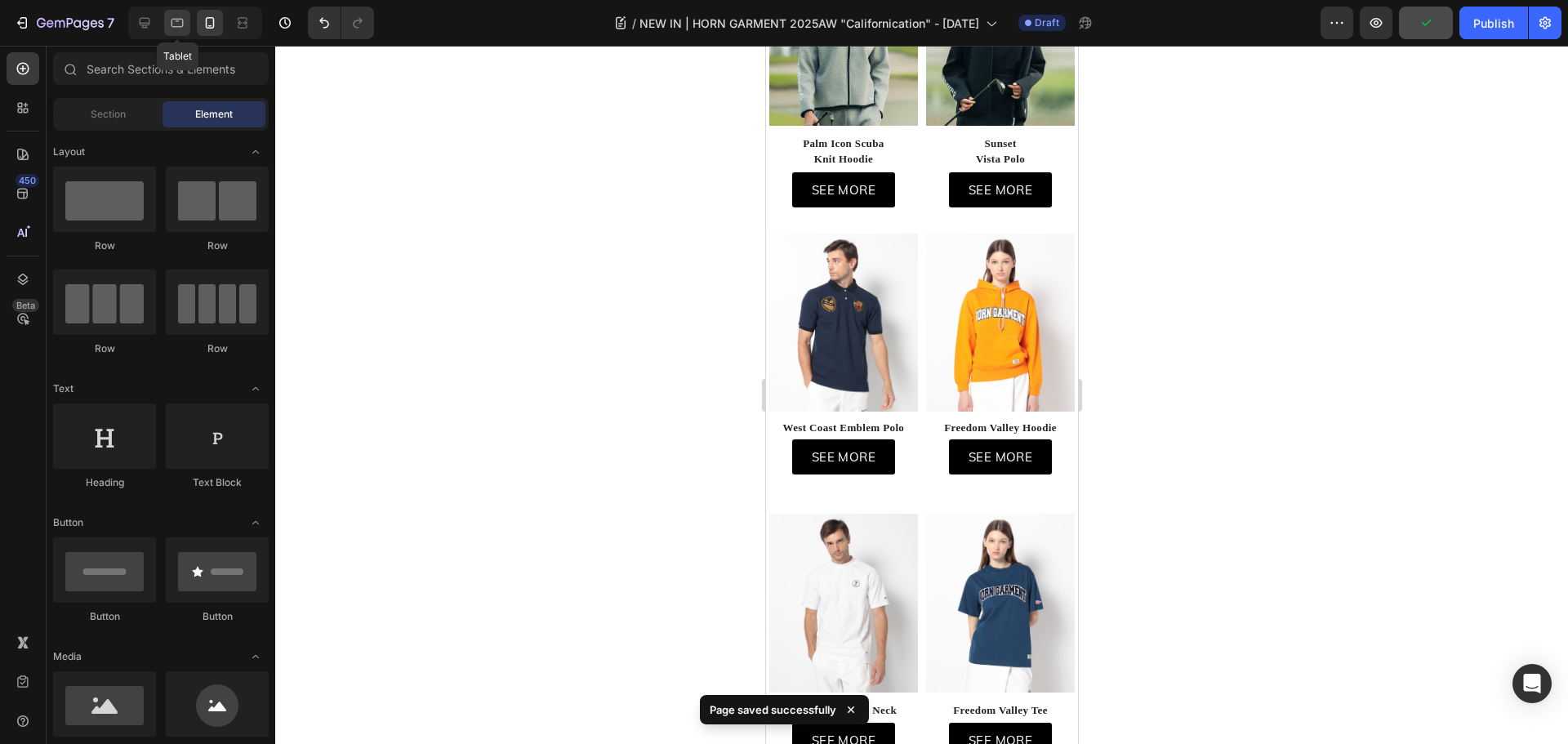
click at [171, 19] on icon at bounding box center [177, 23] width 16 height 16
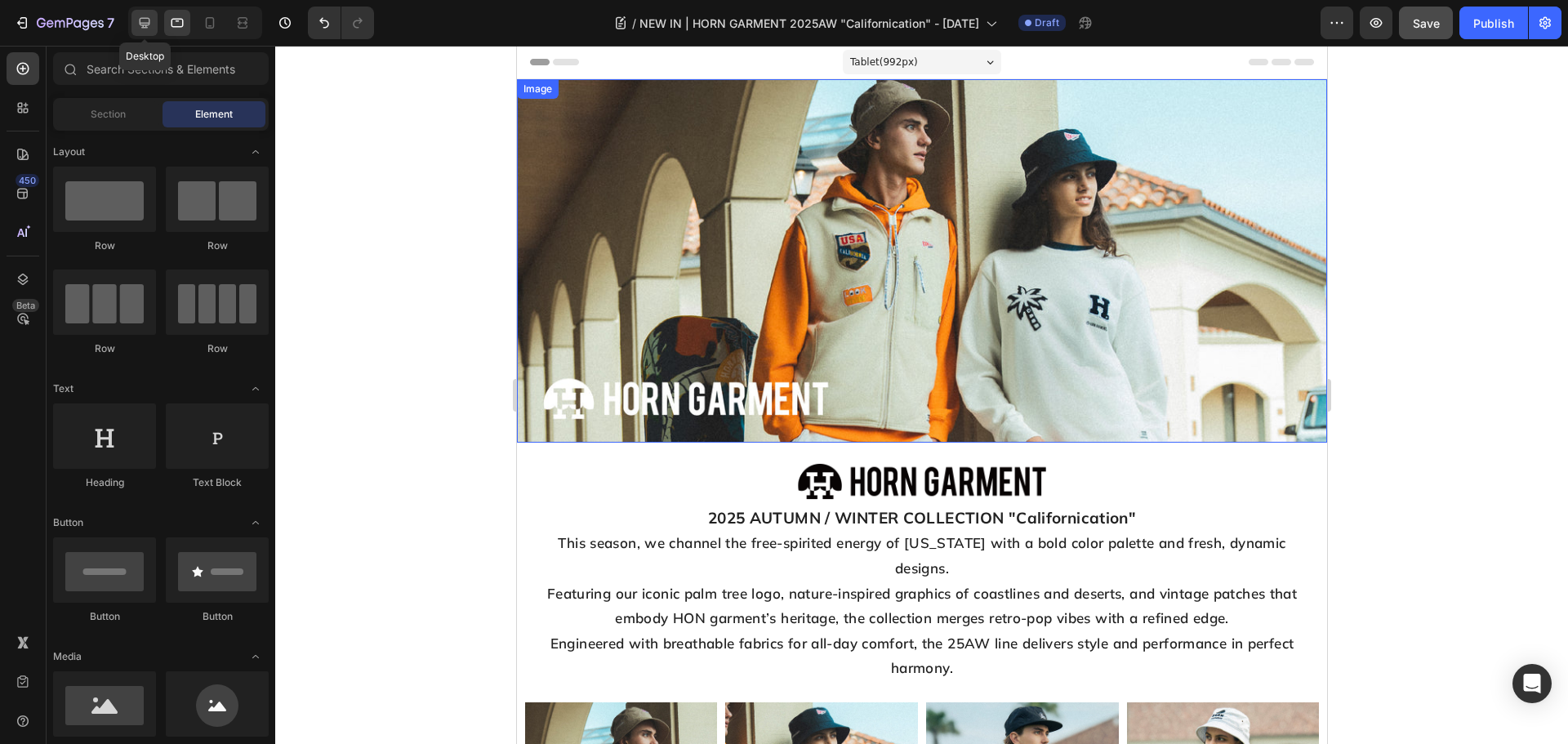
click at [148, 18] on icon at bounding box center [145, 23] width 11 height 11
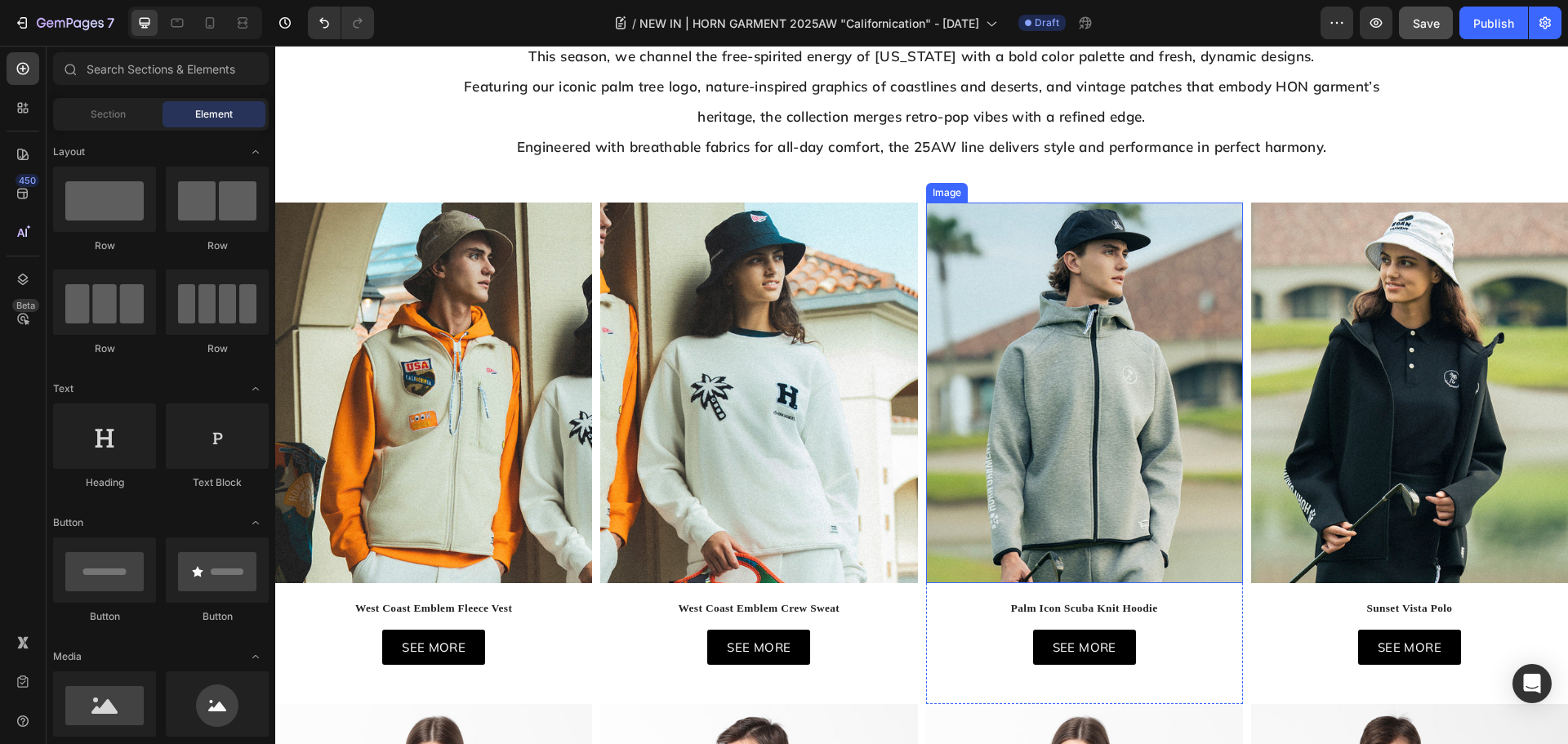
scroll to position [81, 0]
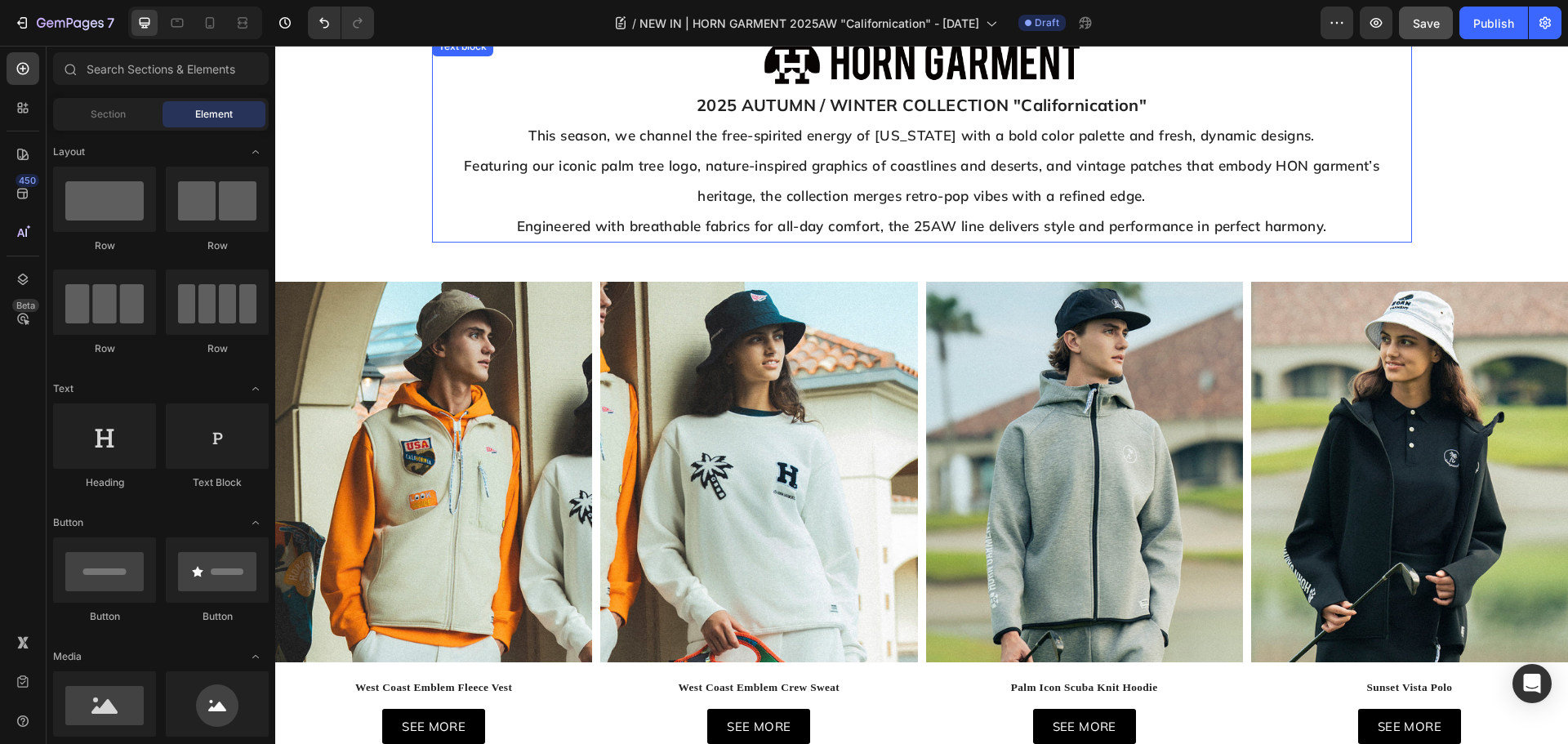
click at [1342, 159] on span "Featuring our iconic palm tree logo, nature-inspired graphics of coastlines and…" at bounding box center [920, 180] width 915 height 47
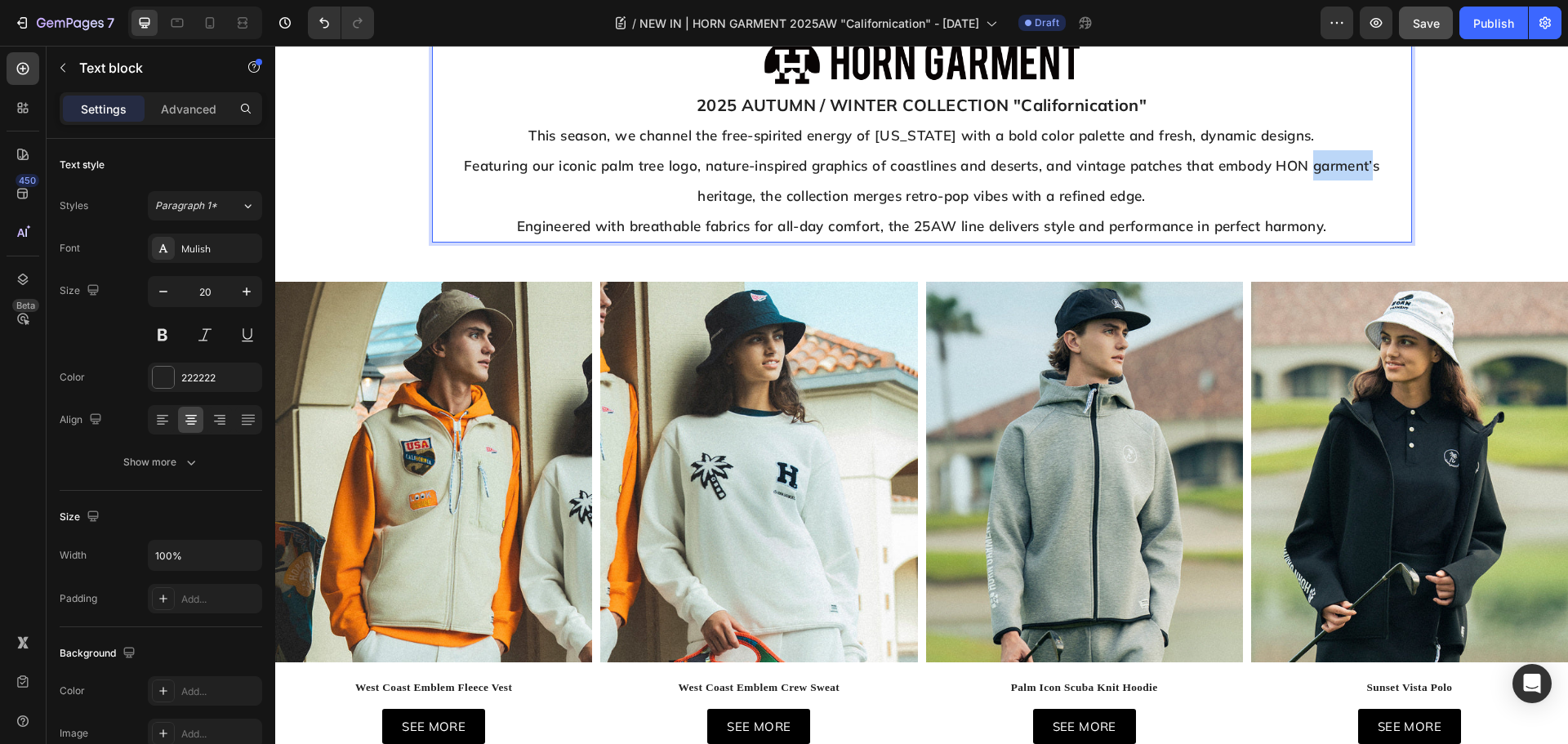
drag, startPoint x: 1371, startPoint y: 167, endPoint x: 1316, endPoint y: 174, distance: 55.4
click at [1316, 174] on p "Featuring our iconic palm tree logo, nature-inspired graphics of coastlines and…" at bounding box center [921, 181] width 976 height 60
click at [1349, 229] on p "Engineered with breathable fabrics for all-day comfort, the 25AW line delivers …" at bounding box center [921, 226] width 976 height 30
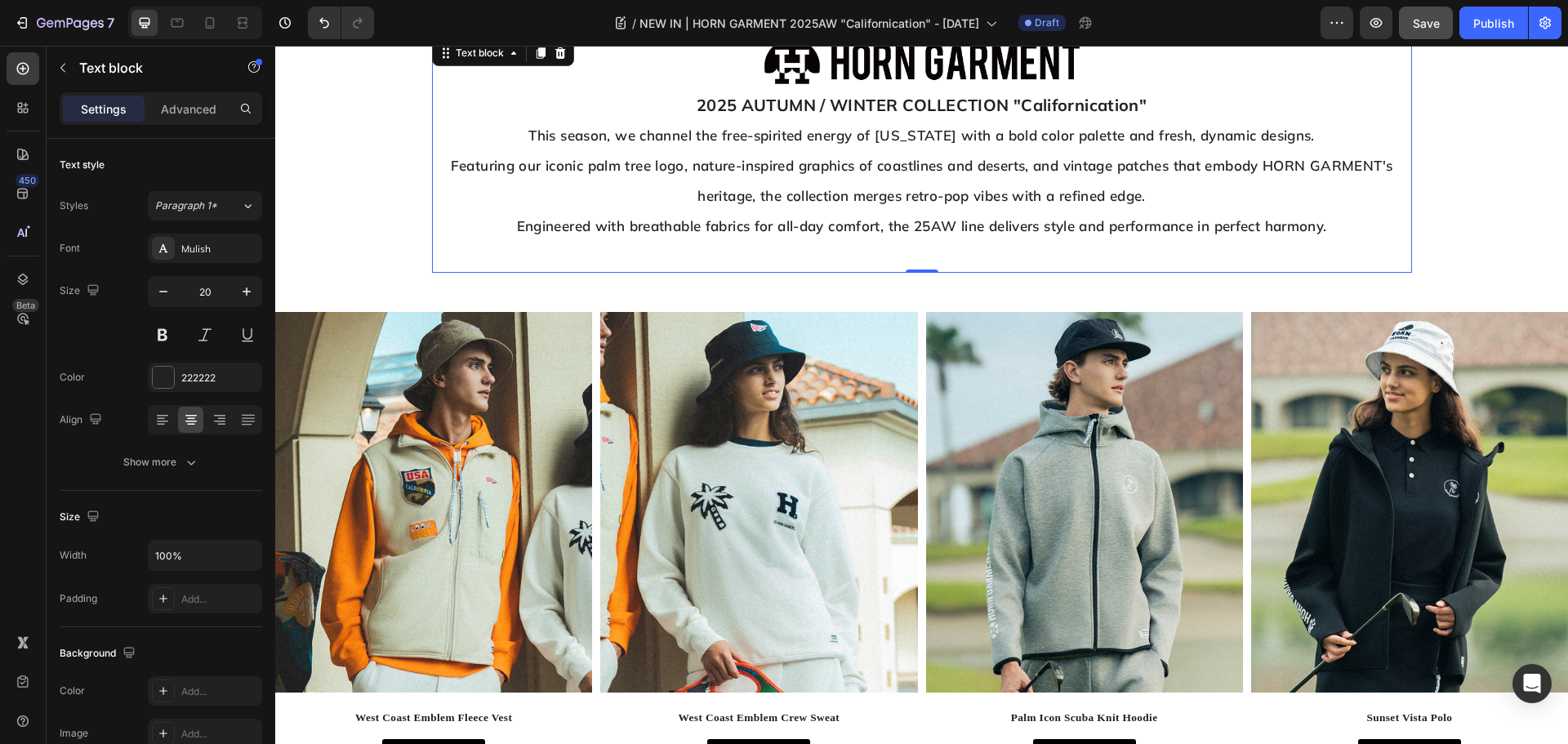
click at [894, 243] on p "Rich Text Editor. Editing area: main" at bounding box center [921, 256] width 976 height 30
drag, startPoint x: 1034, startPoint y: 253, endPoint x: 842, endPoint y: 255, distance: 192.0
click at [842, 255] on p "Explore the collection now." at bounding box center [921, 256] width 976 height 30
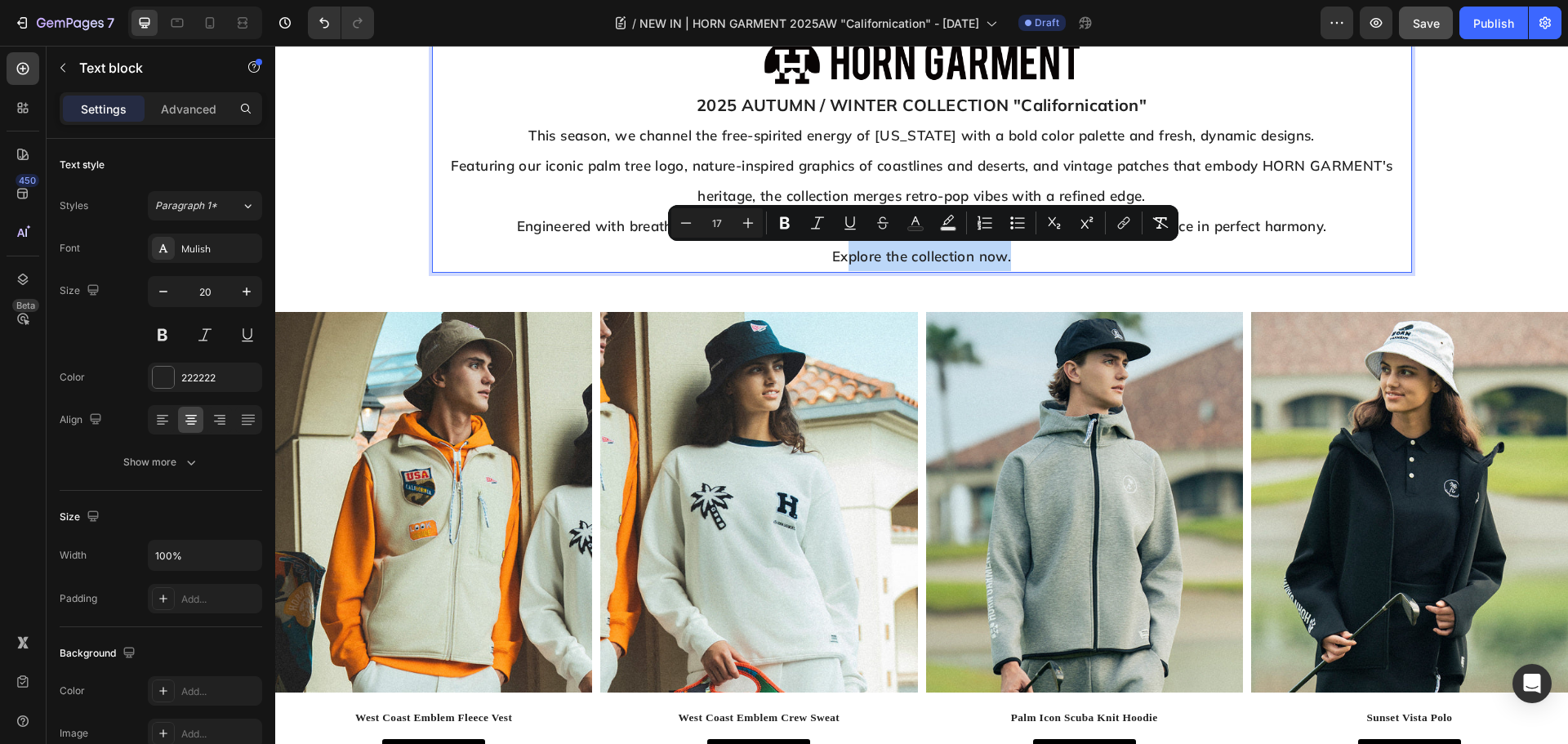
click at [886, 252] on span "Explore the collection now." at bounding box center [921, 255] width 179 height 17
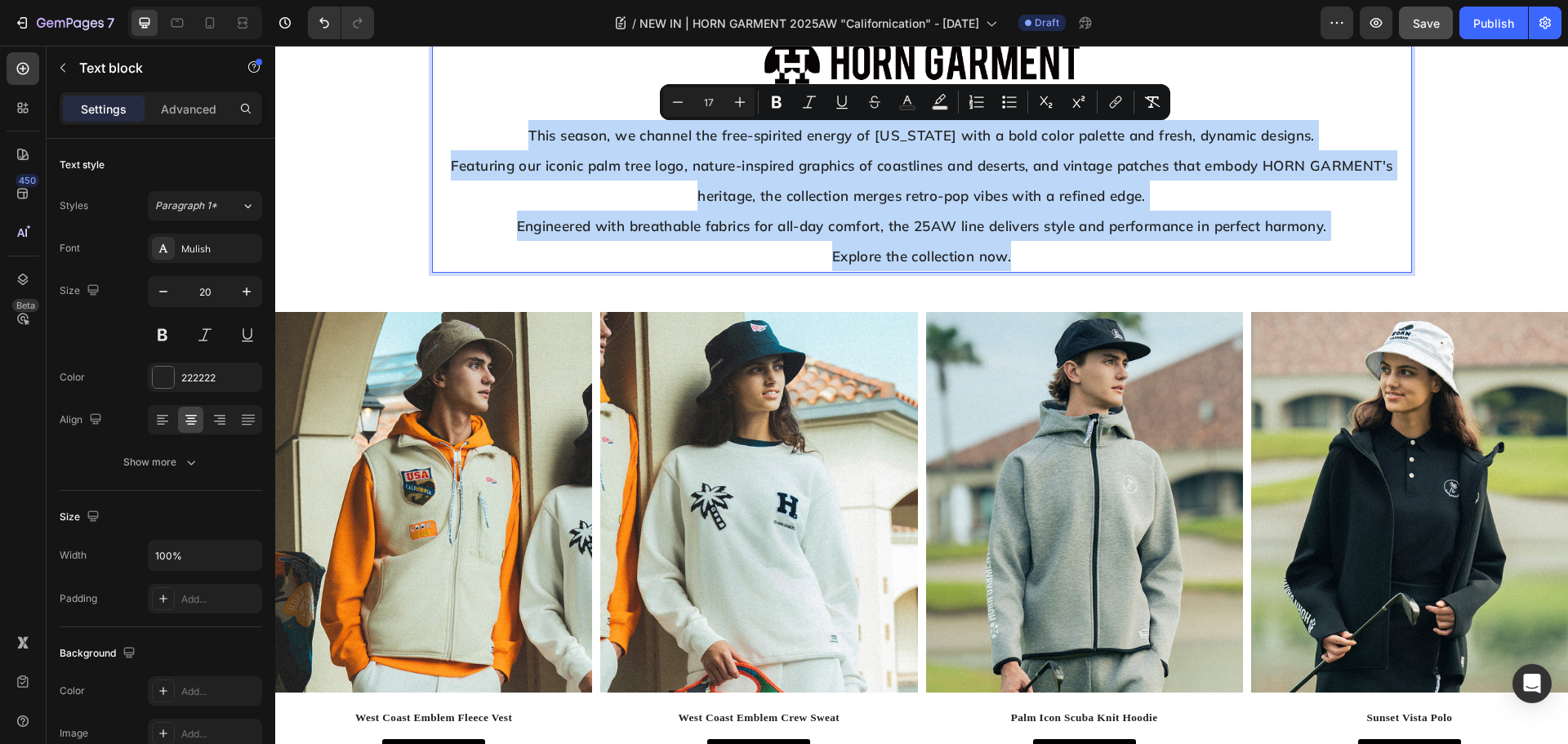
drag, startPoint x: 1040, startPoint y: 253, endPoint x: 517, endPoint y: 140, distance: 535.1
click at [517, 140] on div "2025 AUTUMN / WINTER COLLECTION "Californication" This season, we channel the f…" at bounding box center [922, 180] width 980 height 183
copy div "This season, we channel the free-spirited energy of [US_STATE] with a bold colo…"
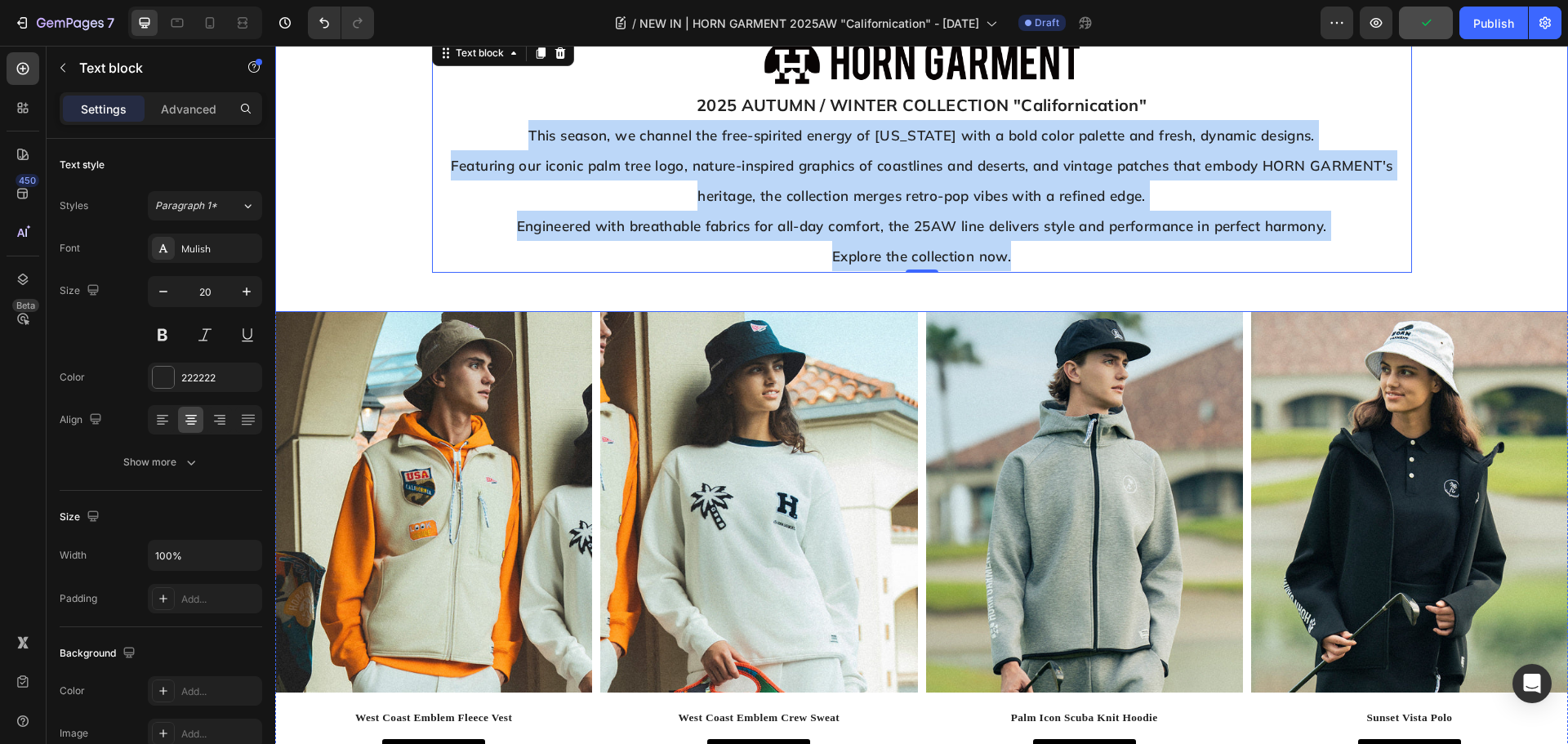
click at [1066, 271] on div "2025 AUTUMN / WINTER COLLECTION "Californication" This season, we channel the f…" at bounding box center [922, 180] width 980 height 183
drag, startPoint x: 1043, startPoint y: 257, endPoint x: 526, endPoint y: 136, distance: 531.0
click at [526, 136] on div "2025 AUTUMN / WINTER COLLECTION "Californication" This season, we channel the f…" at bounding box center [922, 180] width 980 height 183
copy div "This season, we channel the free-spirited energy of [US_STATE] with a bold colo…"
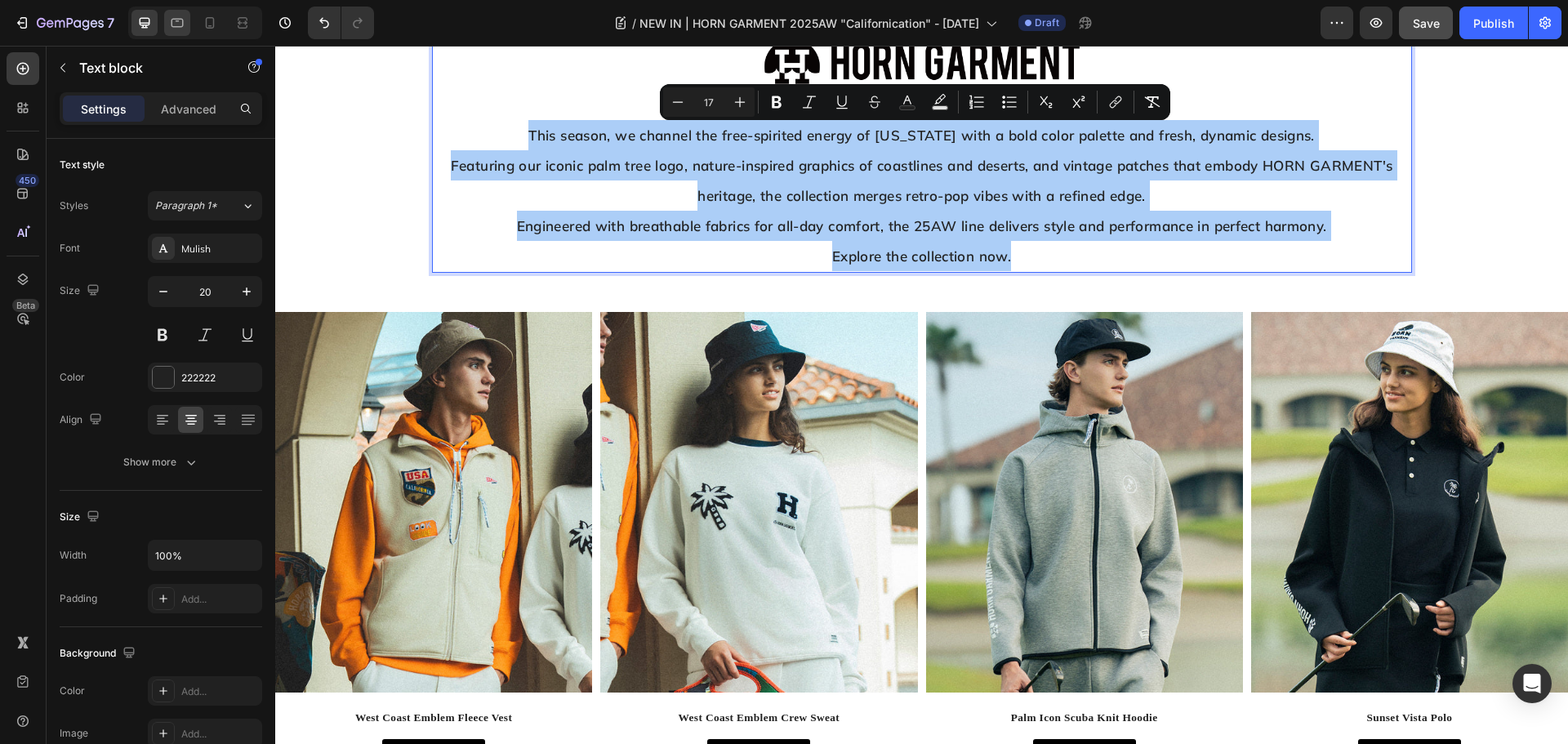
click at [187, 23] on div at bounding box center [176, 22] width 26 height 26
type input "15"
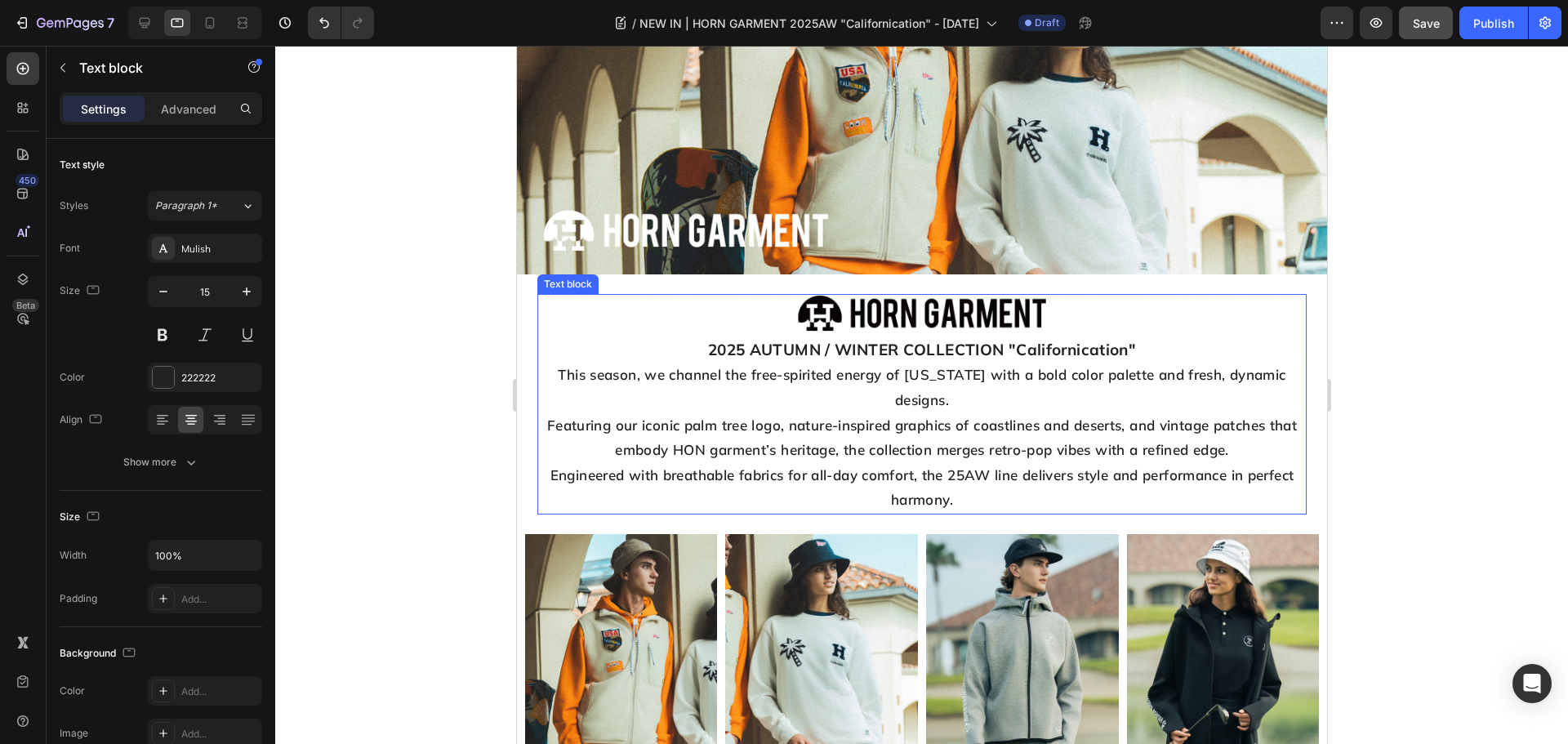
scroll to position [244, 0]
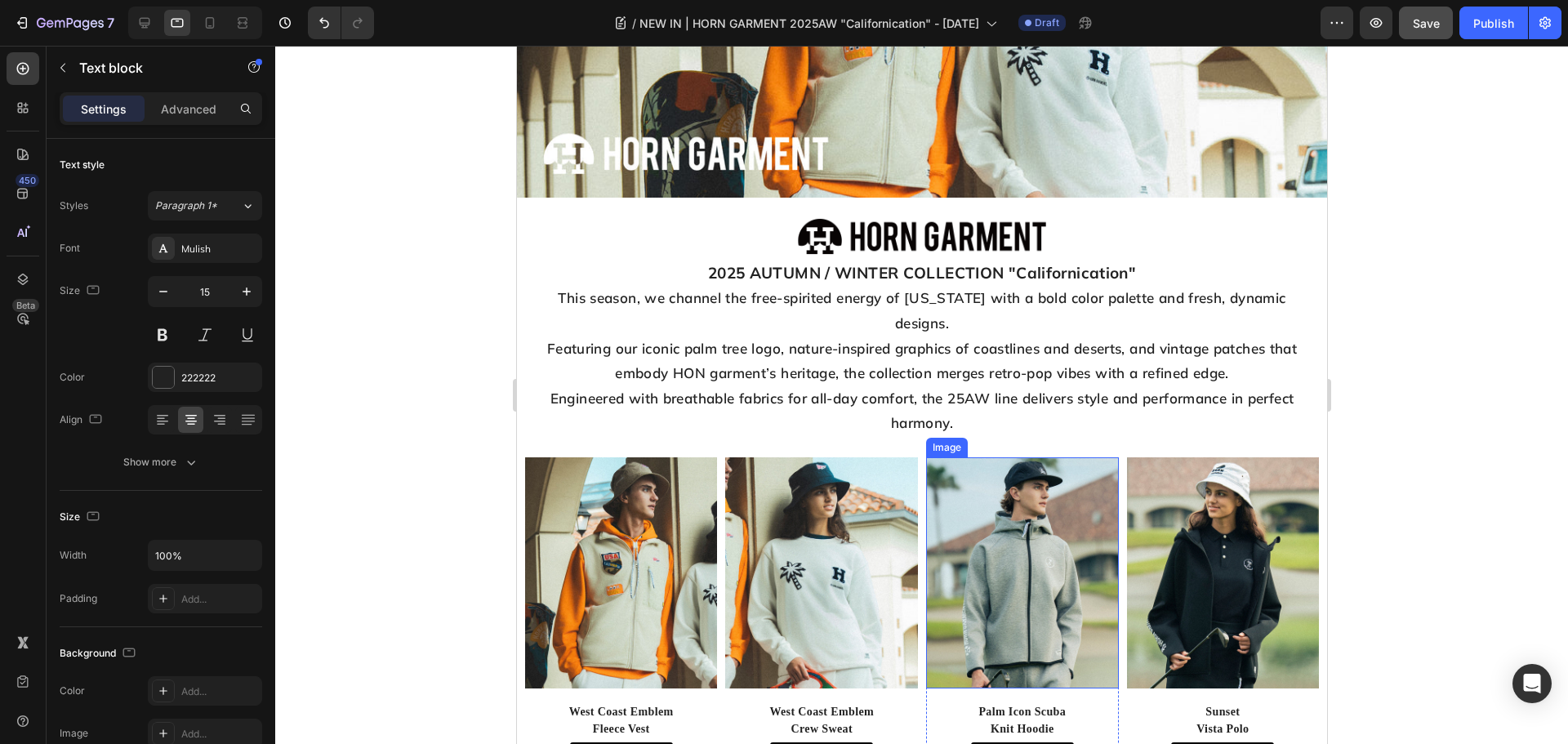
click at [996, 405] on p "Engineered with breathable fabrics for all-day comfort, the 25AW line delivers …" at bounding box center [920, 411] width 765 height 50
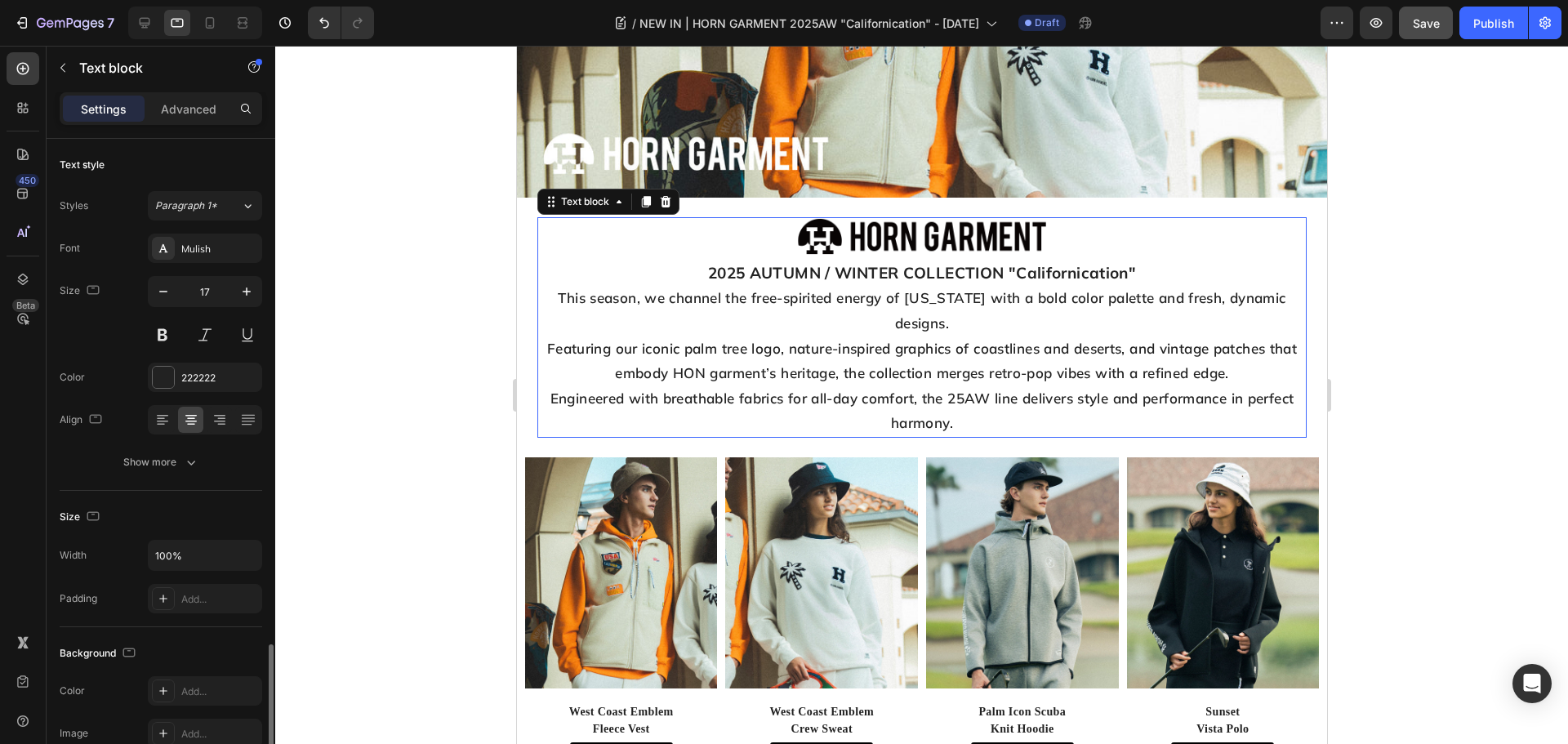
scroll to position [302, 0]
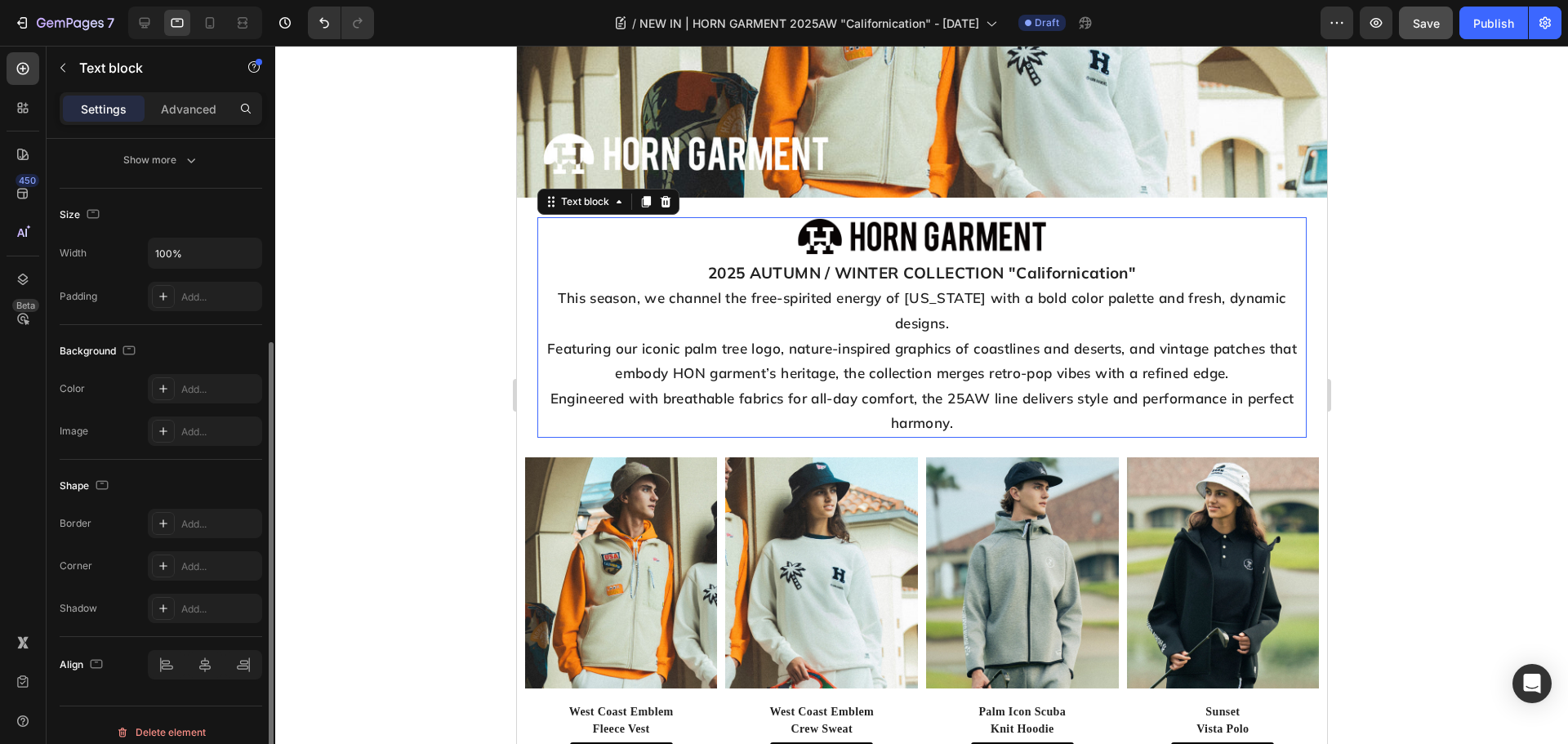
click at [991, 430] on div "2025 AUTUMN / WINTER COLLECTION "Californication" This season, we channel the f…" at bounding box center [921, 348] width 769 height 179
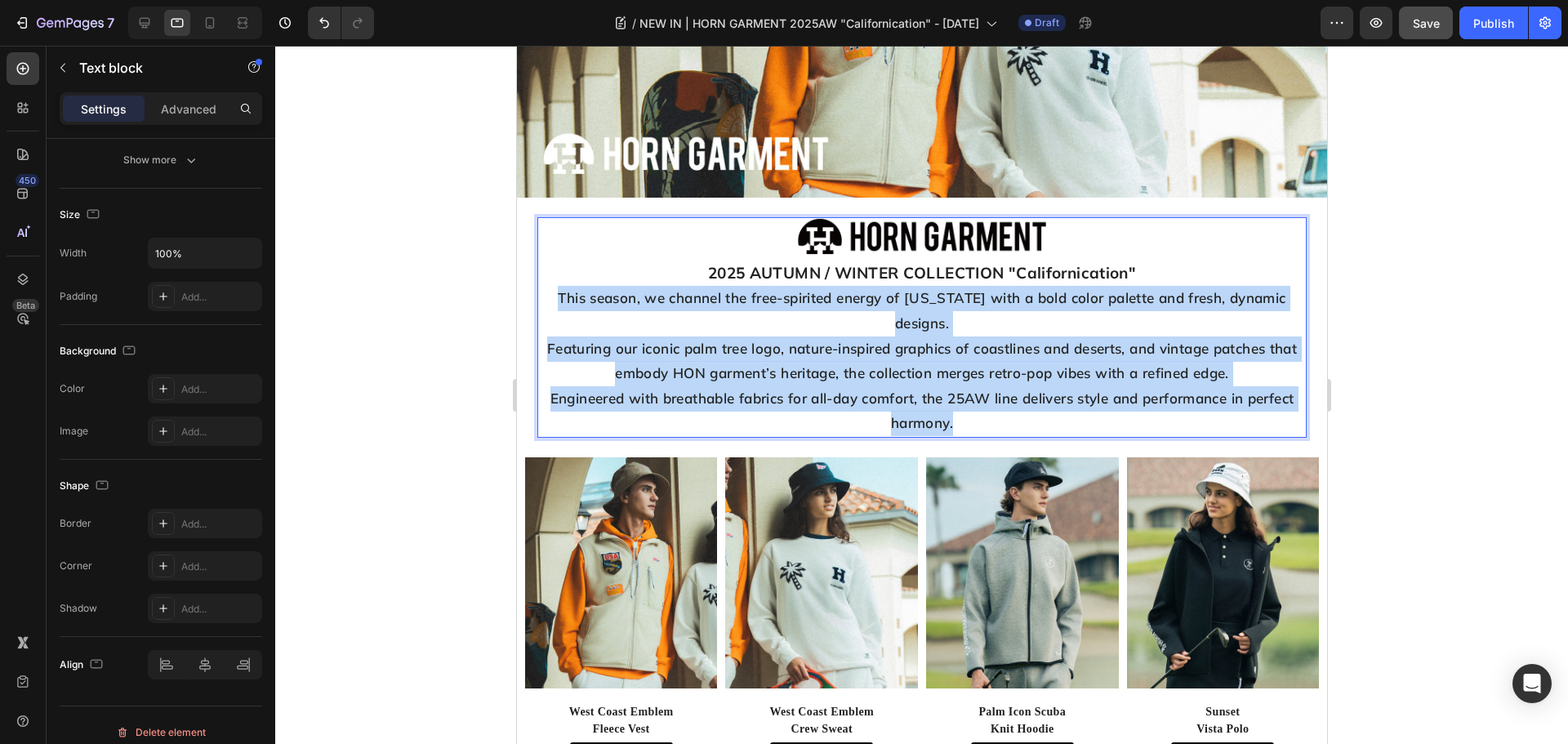
drag, startPoint x: 997, startPoint y: 418, endPoint x: 546, endPoint y: 297, distance: 466.9
click at [546, 297] on div "2025 AUTUMN / WINTER COLLECTION "Californication" This season, we channel the f…" at bounding box center [921, 348] width 769 height 179
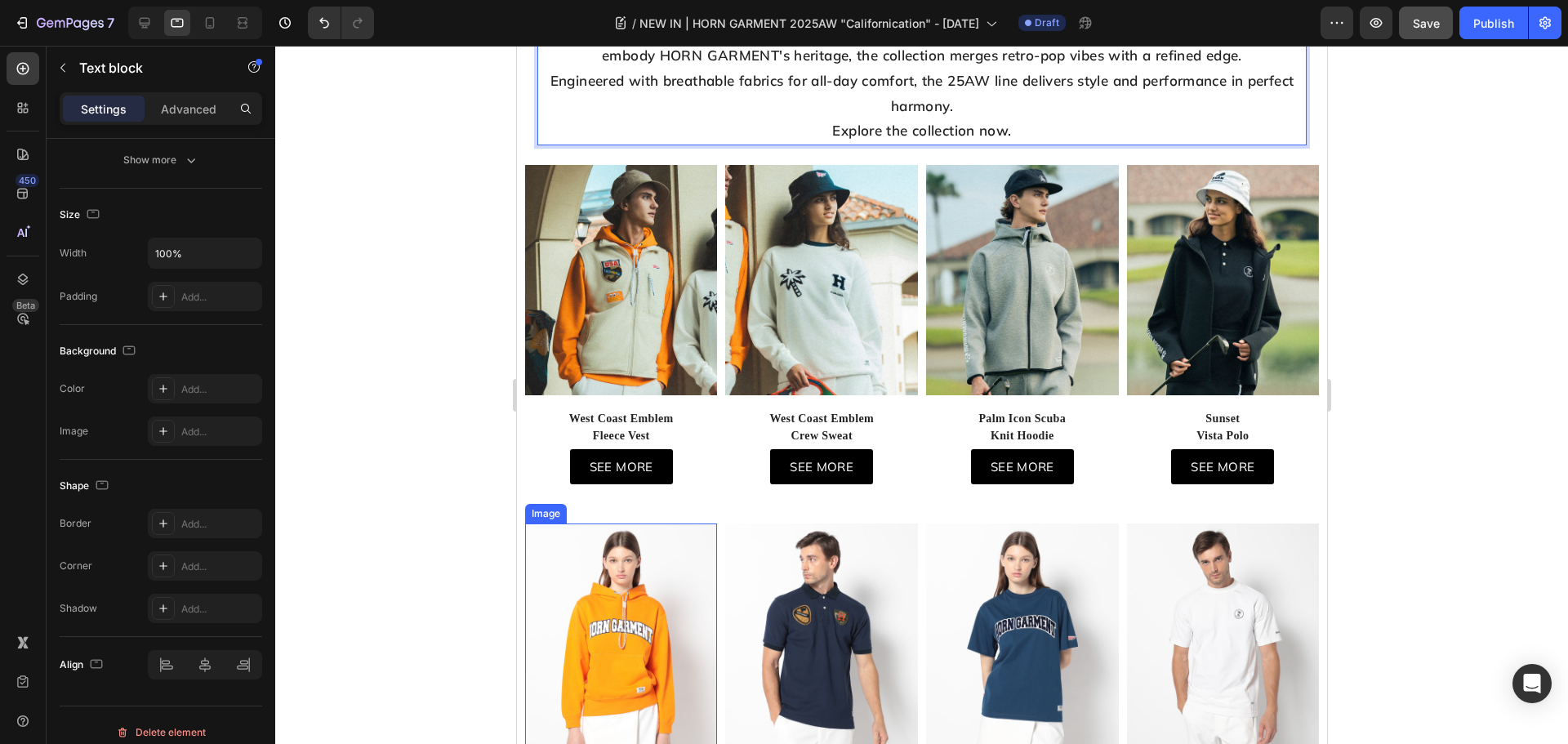
scroll to position [734, 0]
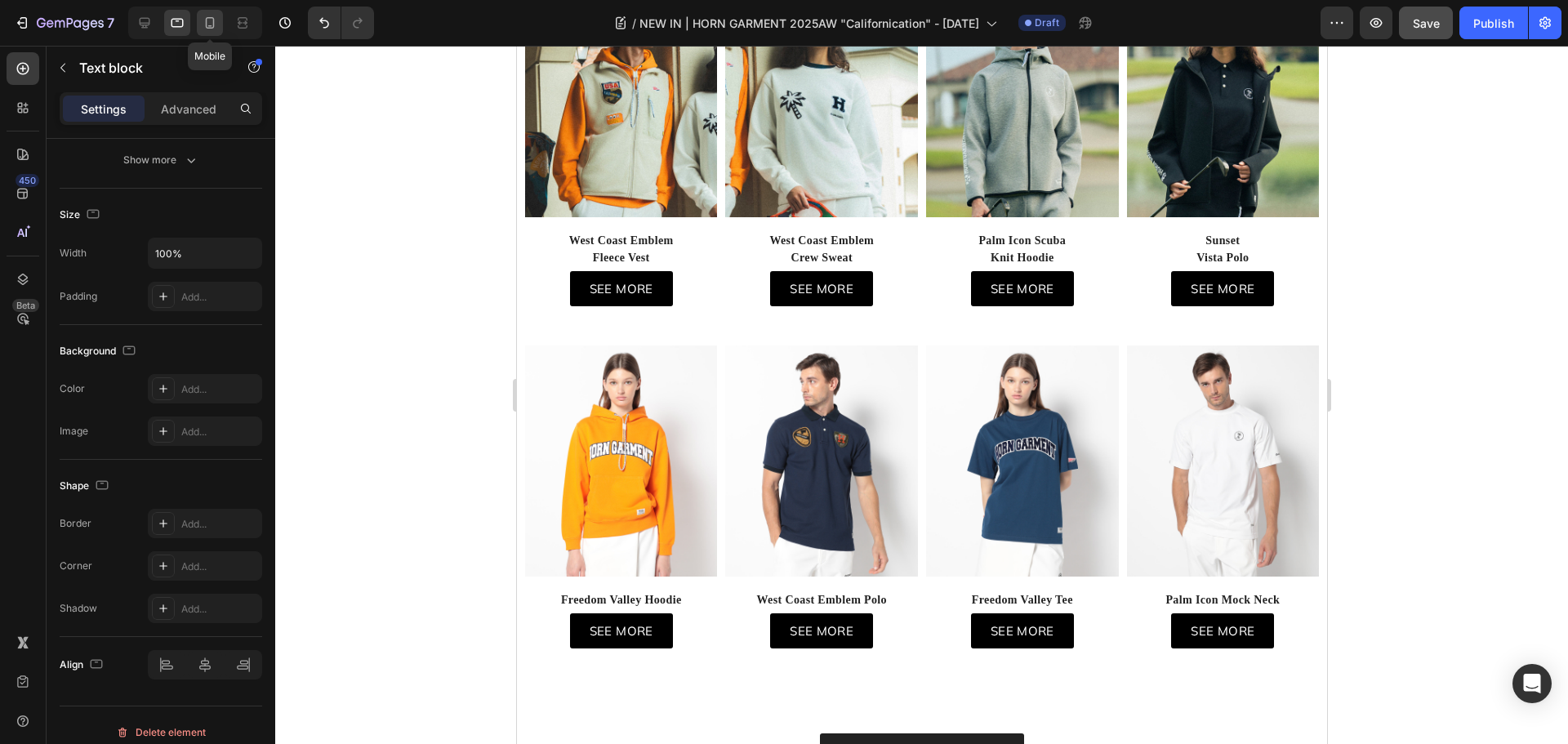
click at [202, 13] on div at bounding box center [209, 22] width 26 height 26
type input "15"
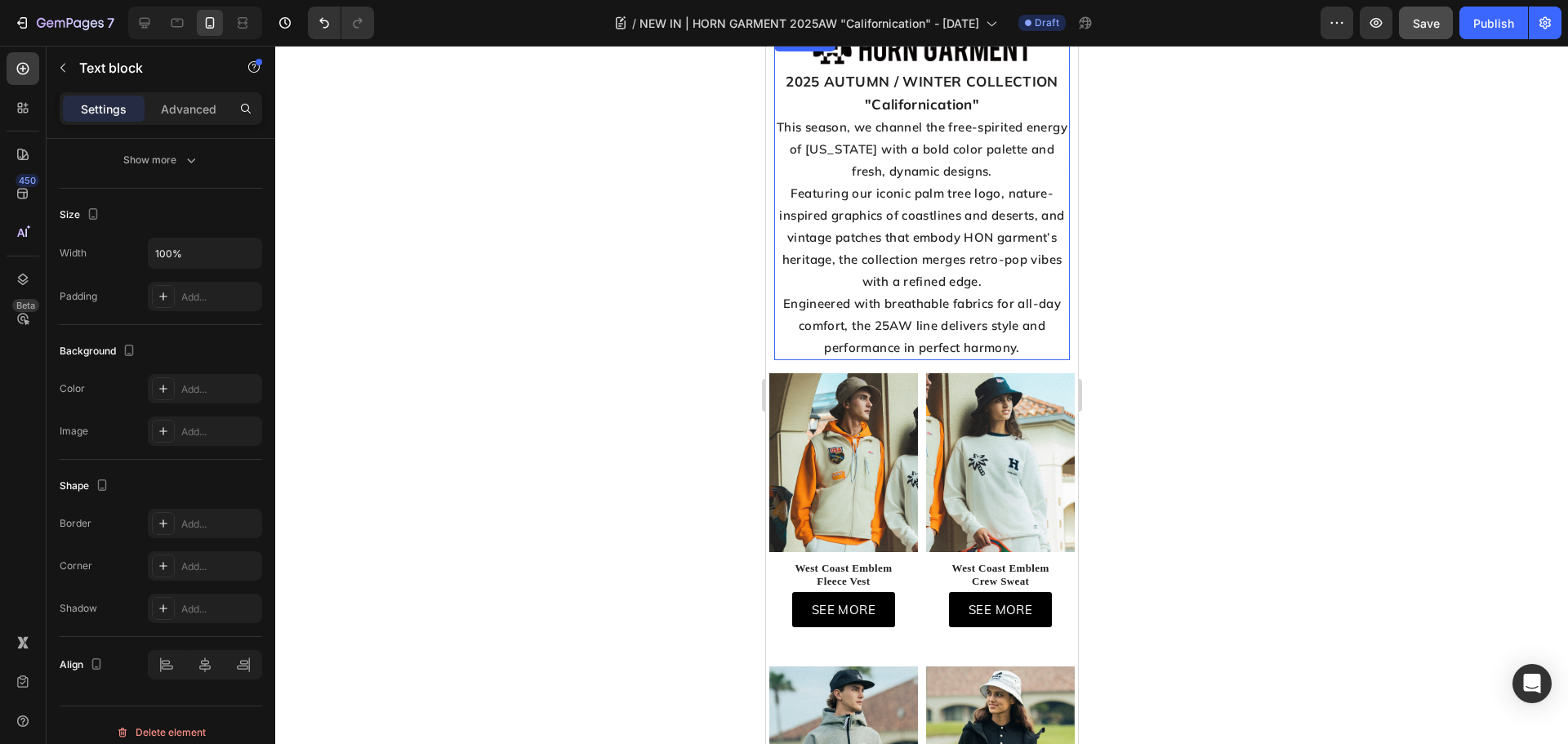
scroll to position [53, 0]
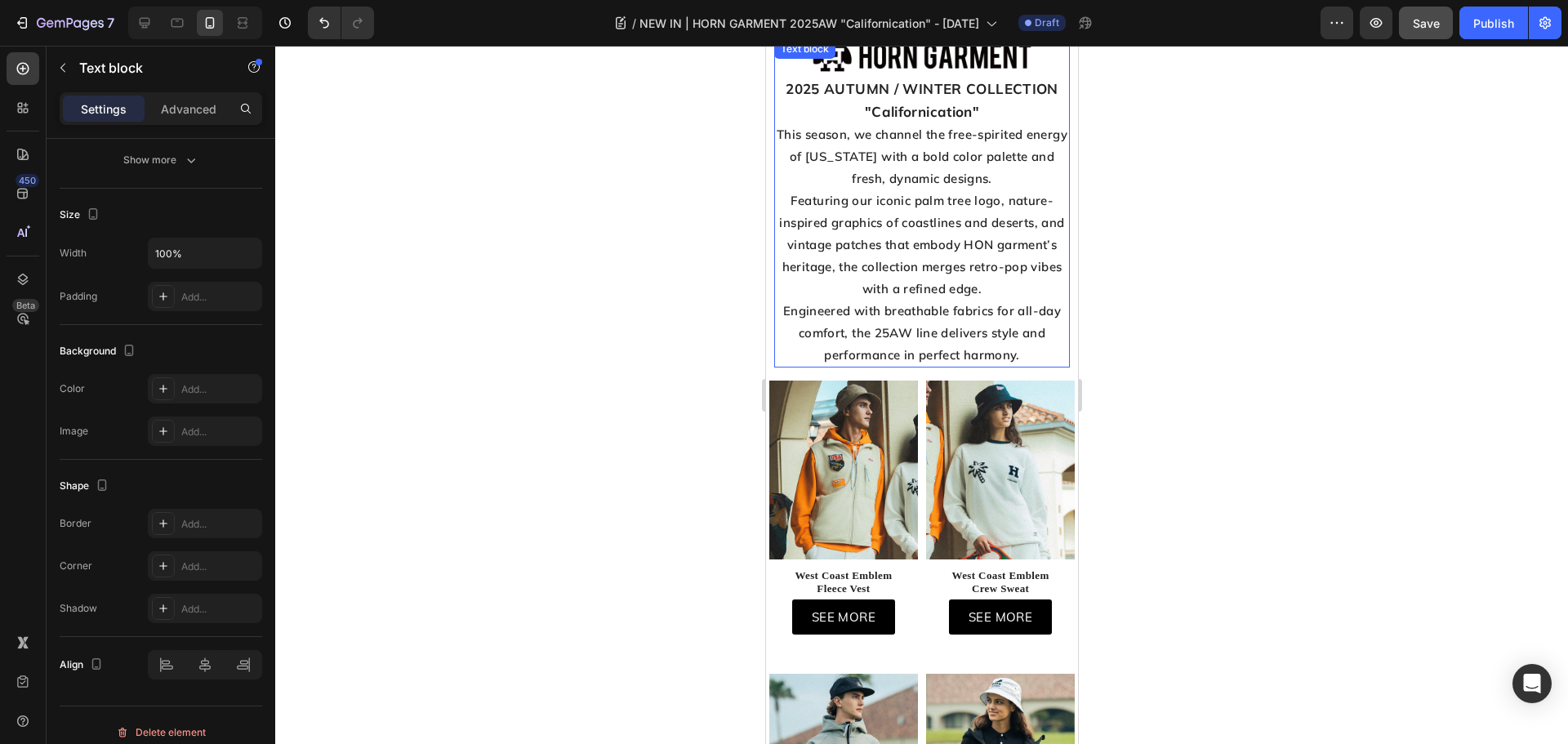
drag, startPoint x: 960, startPoint y: 269, endPoint x: 1001, endPoint y: 345, distance: 86.4
click at [960, 271] on span "Featuring our iconic palm tree logo, nature-inspired graphics of coastlines and…" at bounding box center [920, 244] width 285 height 104
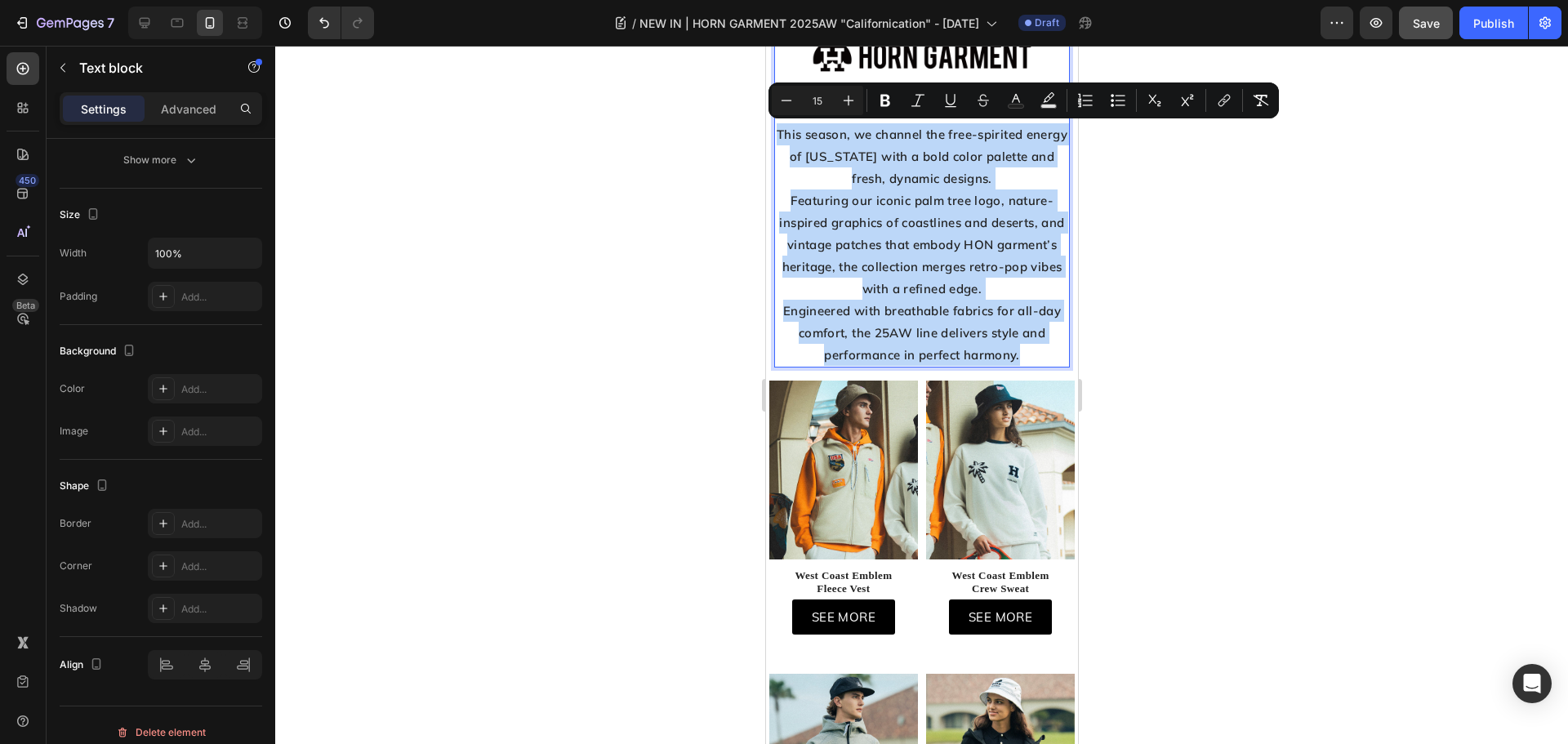
drag, startPoint x: 1023, startPoint y: 358, endPoint x: 780, endPoint y: 133, distance: 331.2
click at [780, 133] on div "2025 AUTUMN / WINTER COLLECTION "Californication" This season, we channel the f…" at bounding box center [921, 221] width 297 height 291
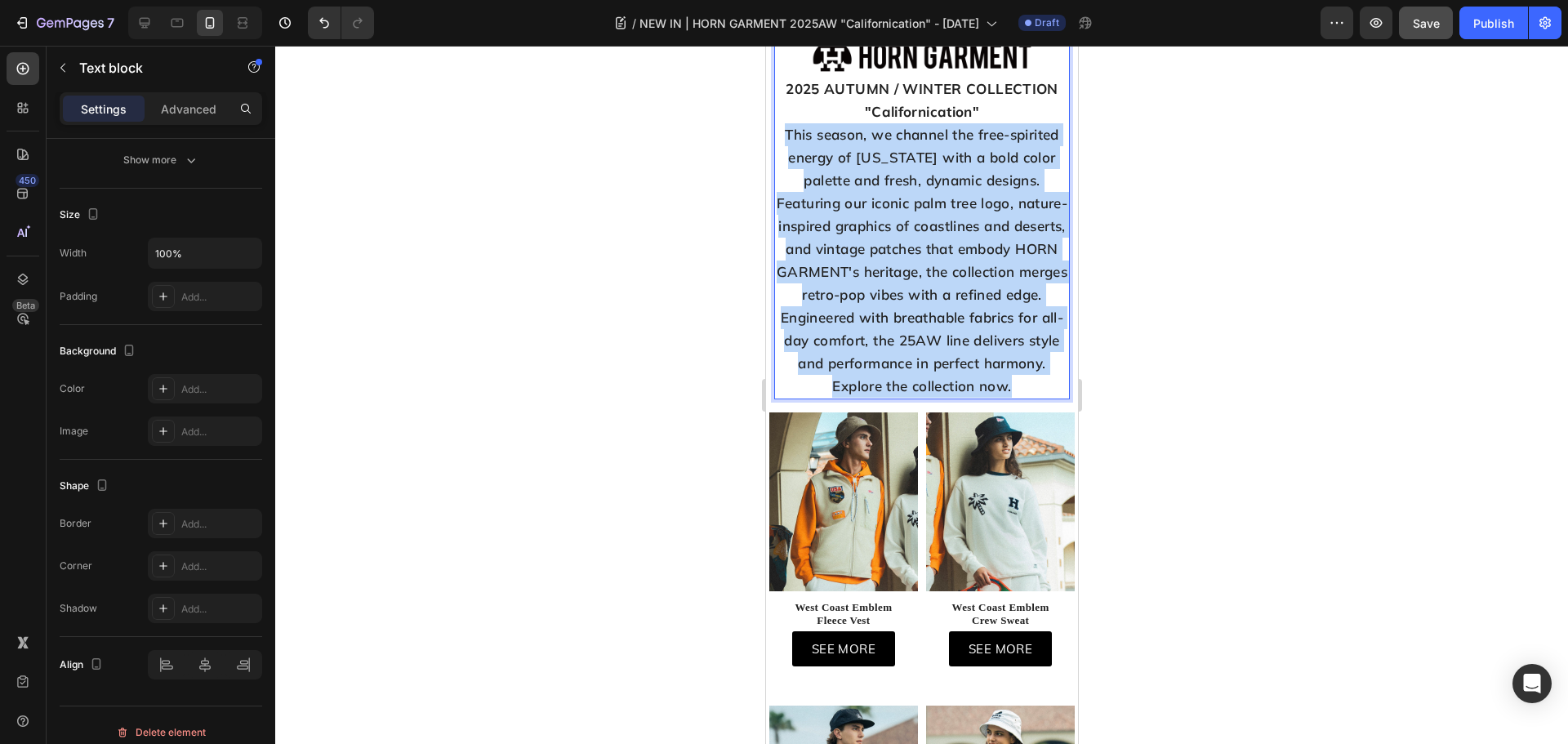
drag, startPoint x: 1026, startPoint y: 429, endPoint x: 769, endPoint y: 132, distance: 392.8
click at [769, 132] on div "Image 2025 AUTUMN / WINTER COLLECTION "Californication" This season, we channel…" at bounding box center [921, 219] width 312 height 360
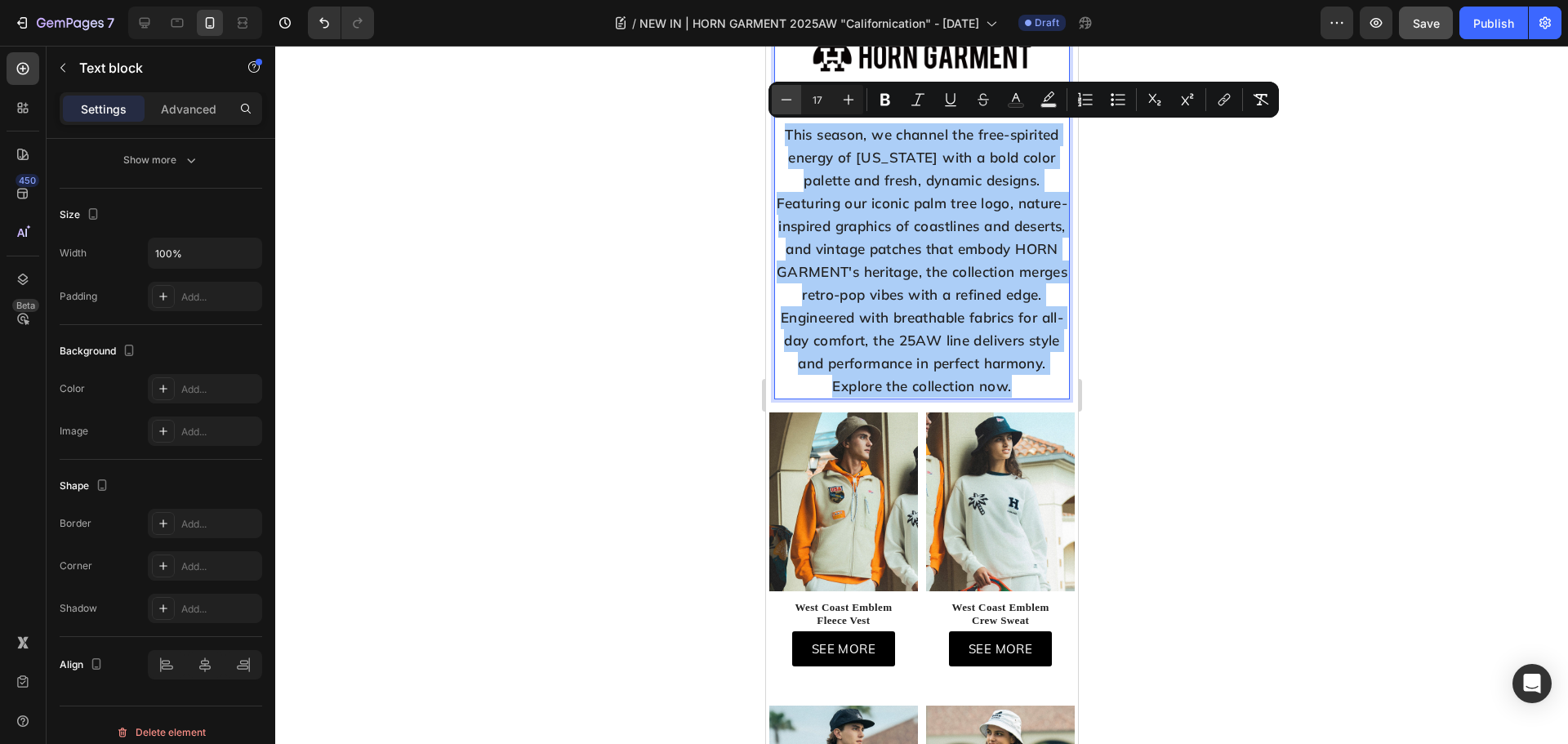
click at [788, 107] on icon "Editor contextual toolbar" at bounding box center [786, 99] width 16 height 16
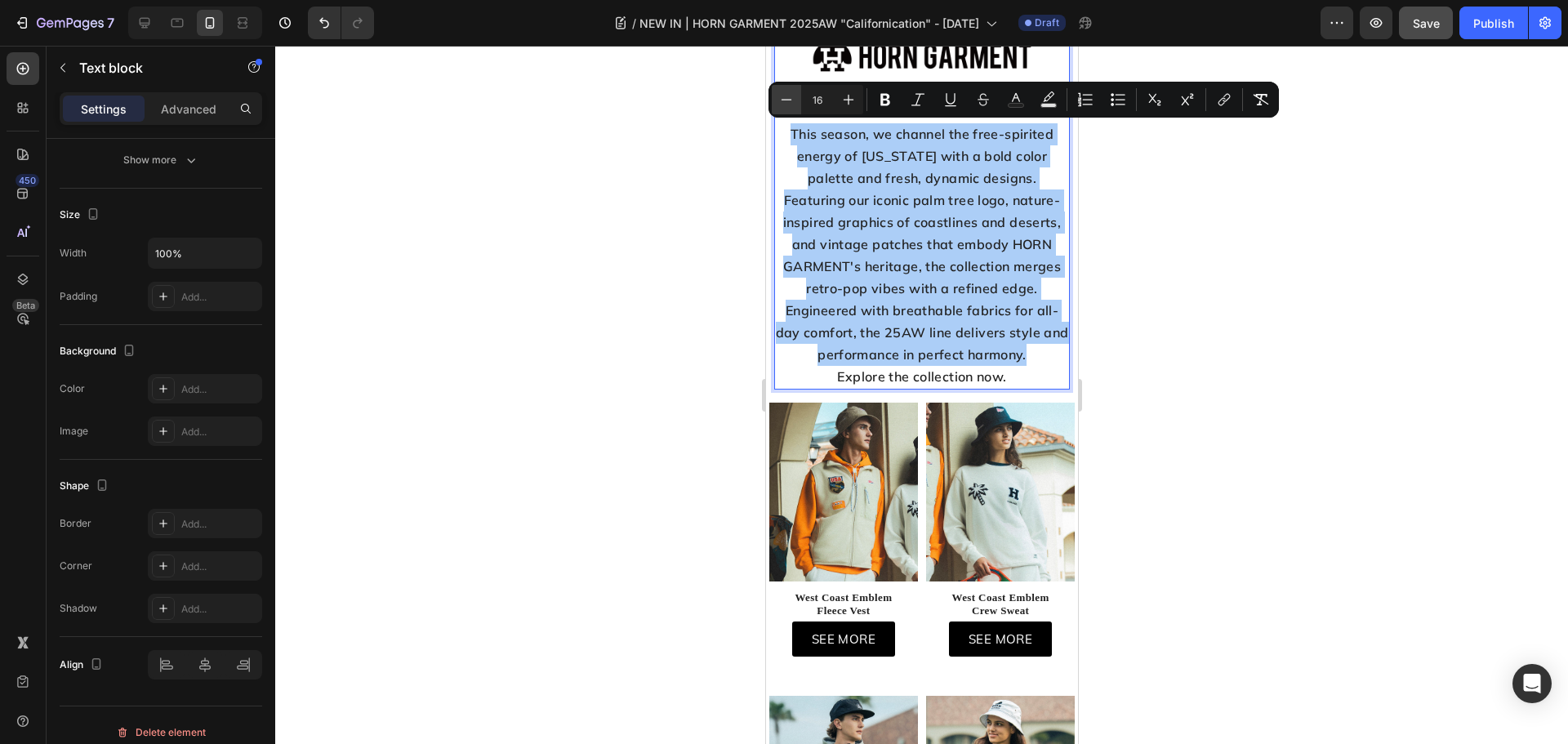
click at [788, 107] on icon "Editor contextual toolbar" at bounding box center [786, 99] width 16 height 16
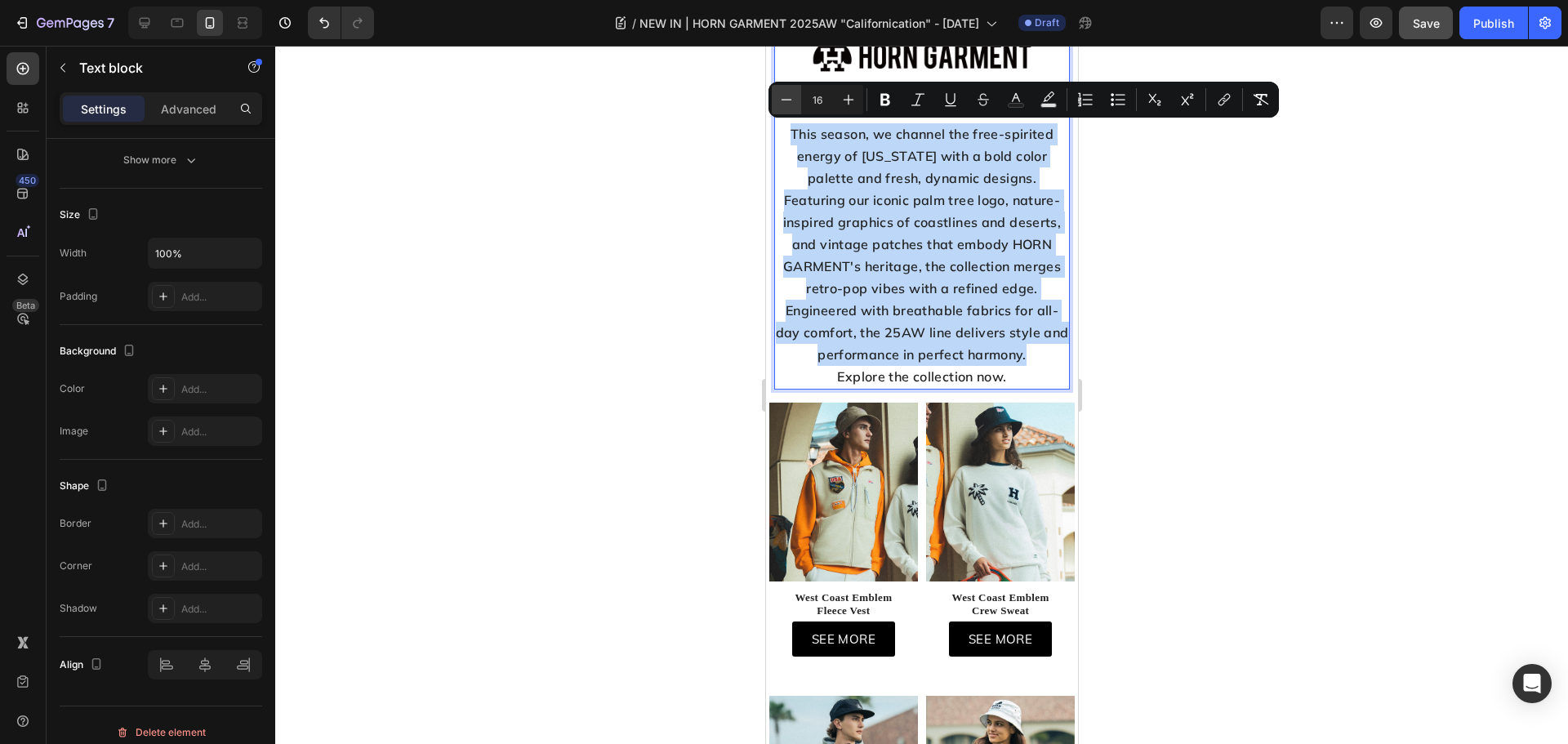
type input "15"
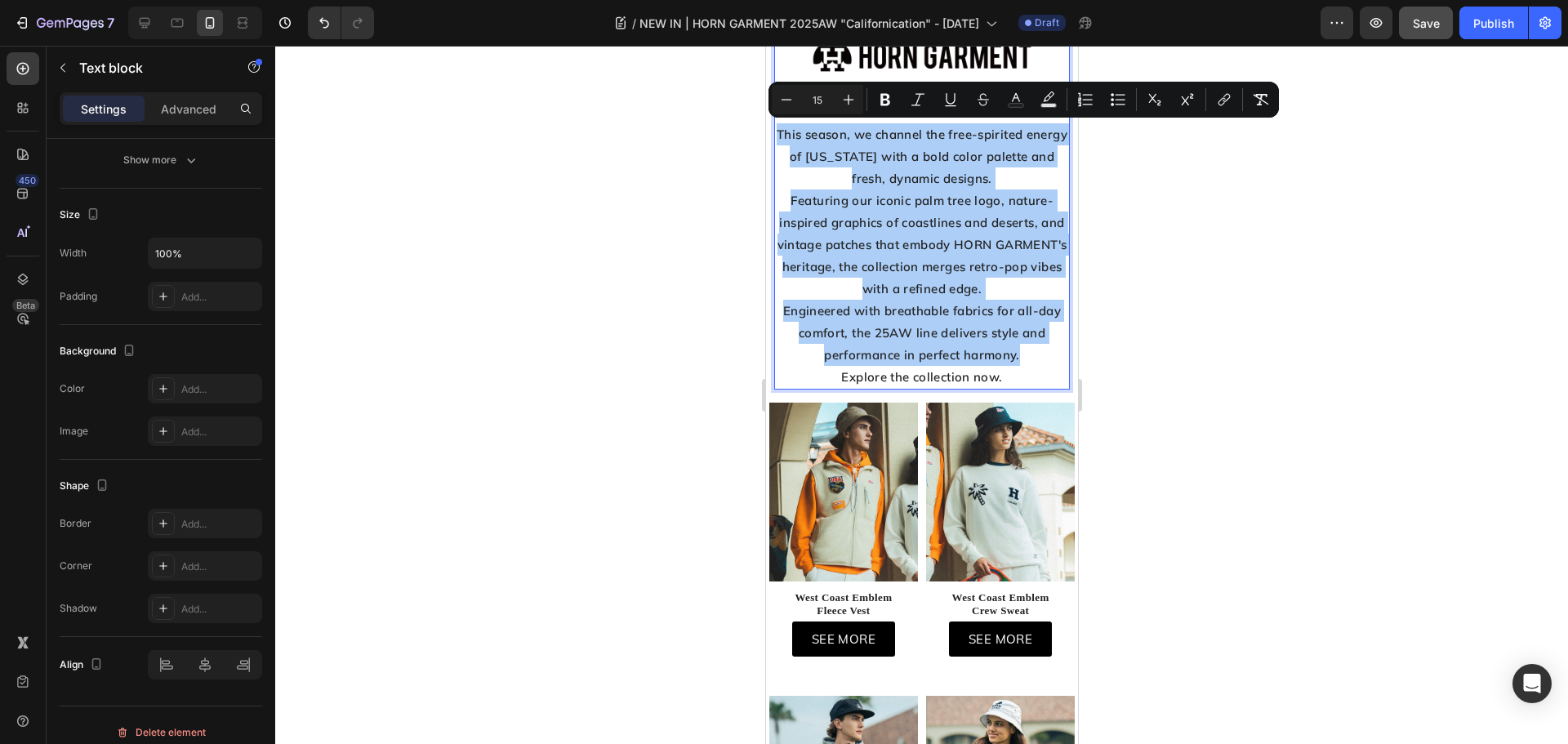
click at [513, 265] on div at bounding box center [921, 395] width 1292 height 698
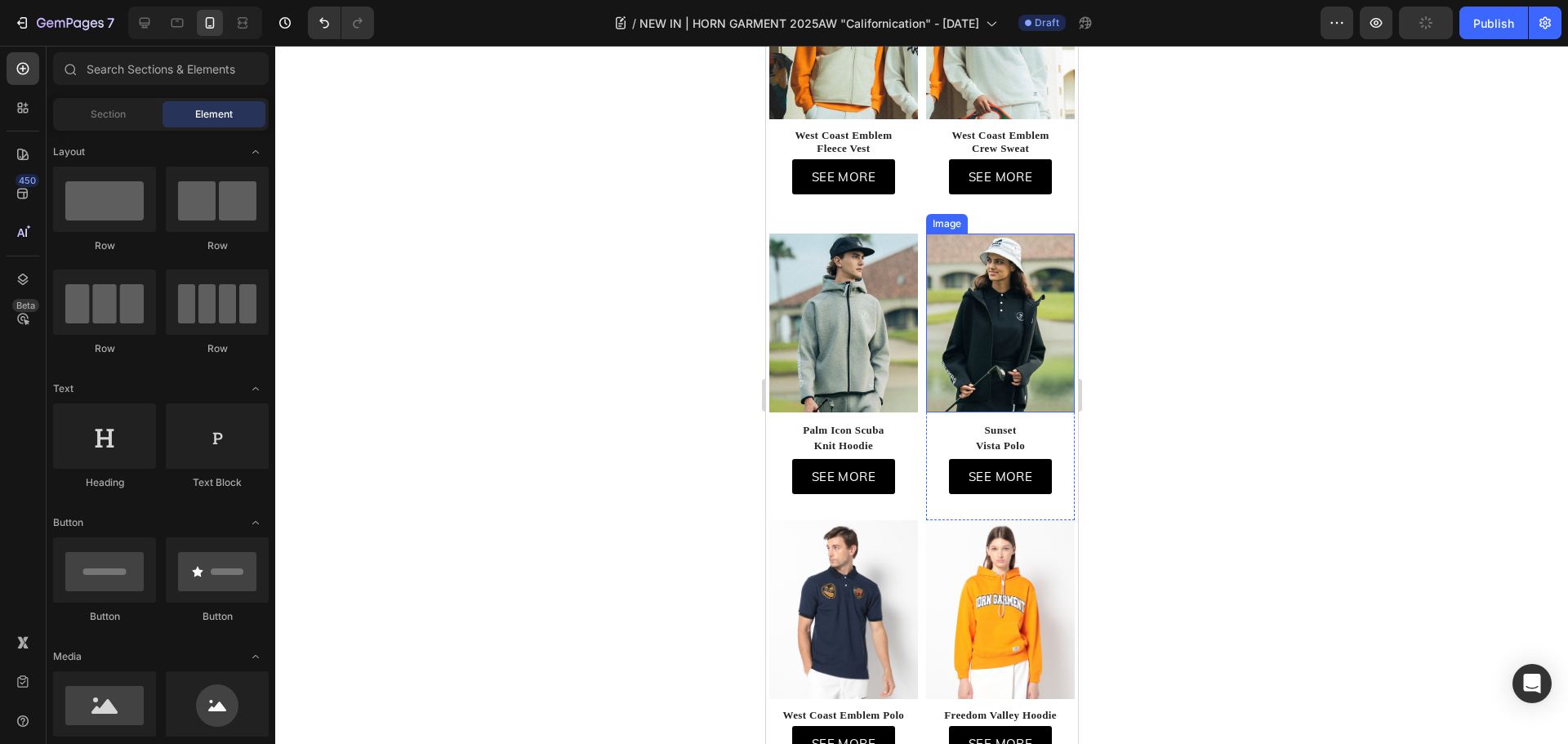
scroll to position [787, 0]
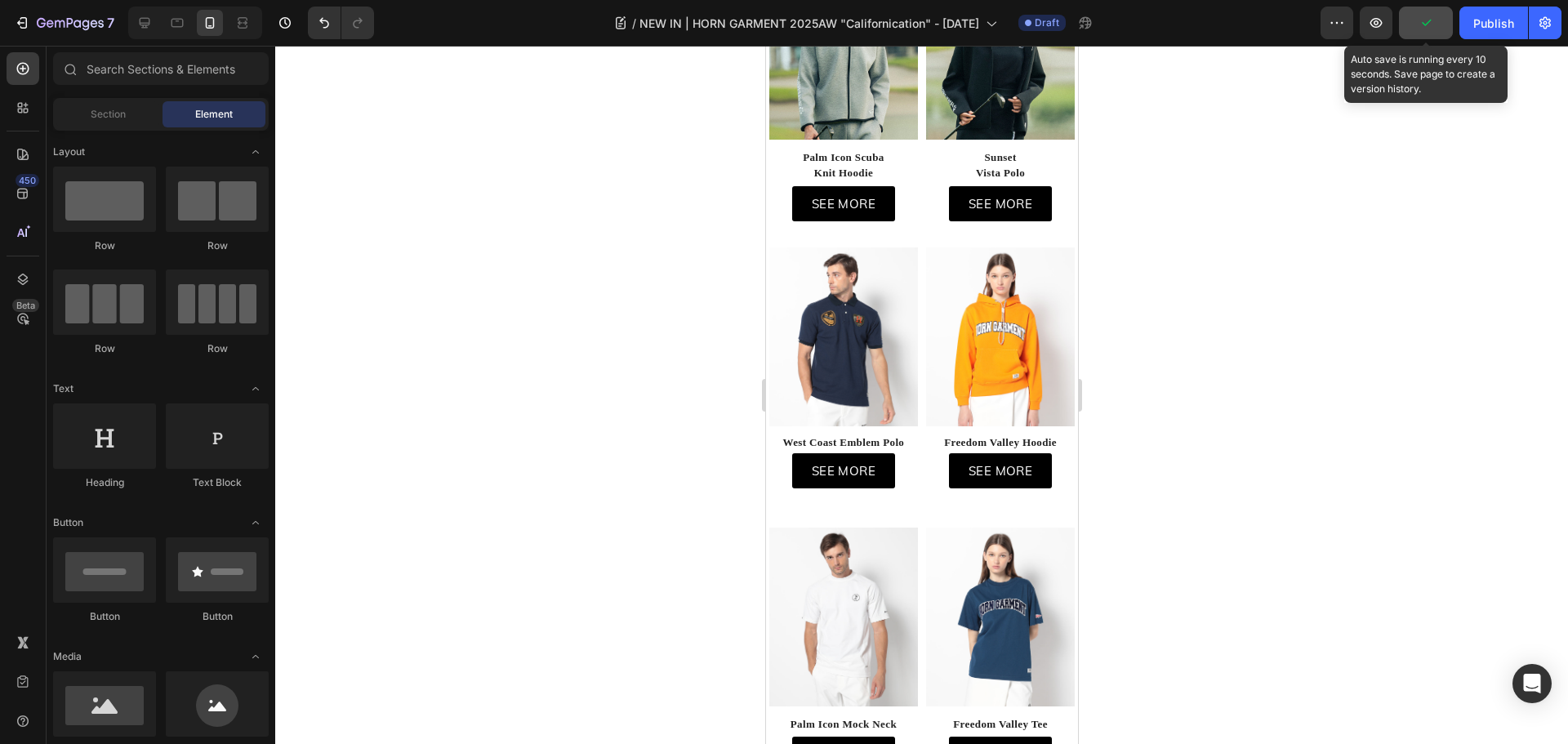
click at [1417, 20] on button "button" at bounding box center [1425, 22] width 54 height 33
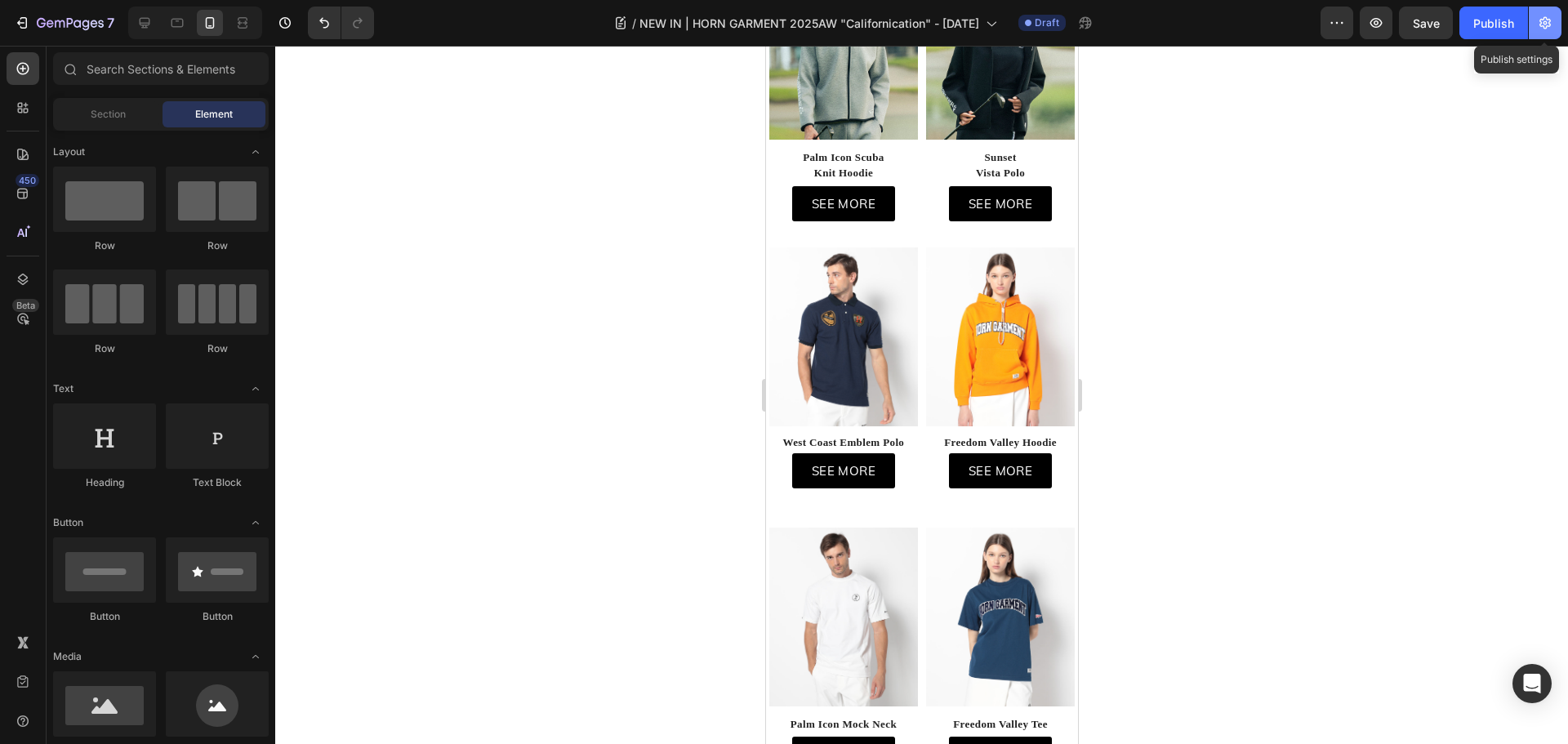
click at [1554, 23] on button "button" at bounding box center [1544, 22] width 33 height 33
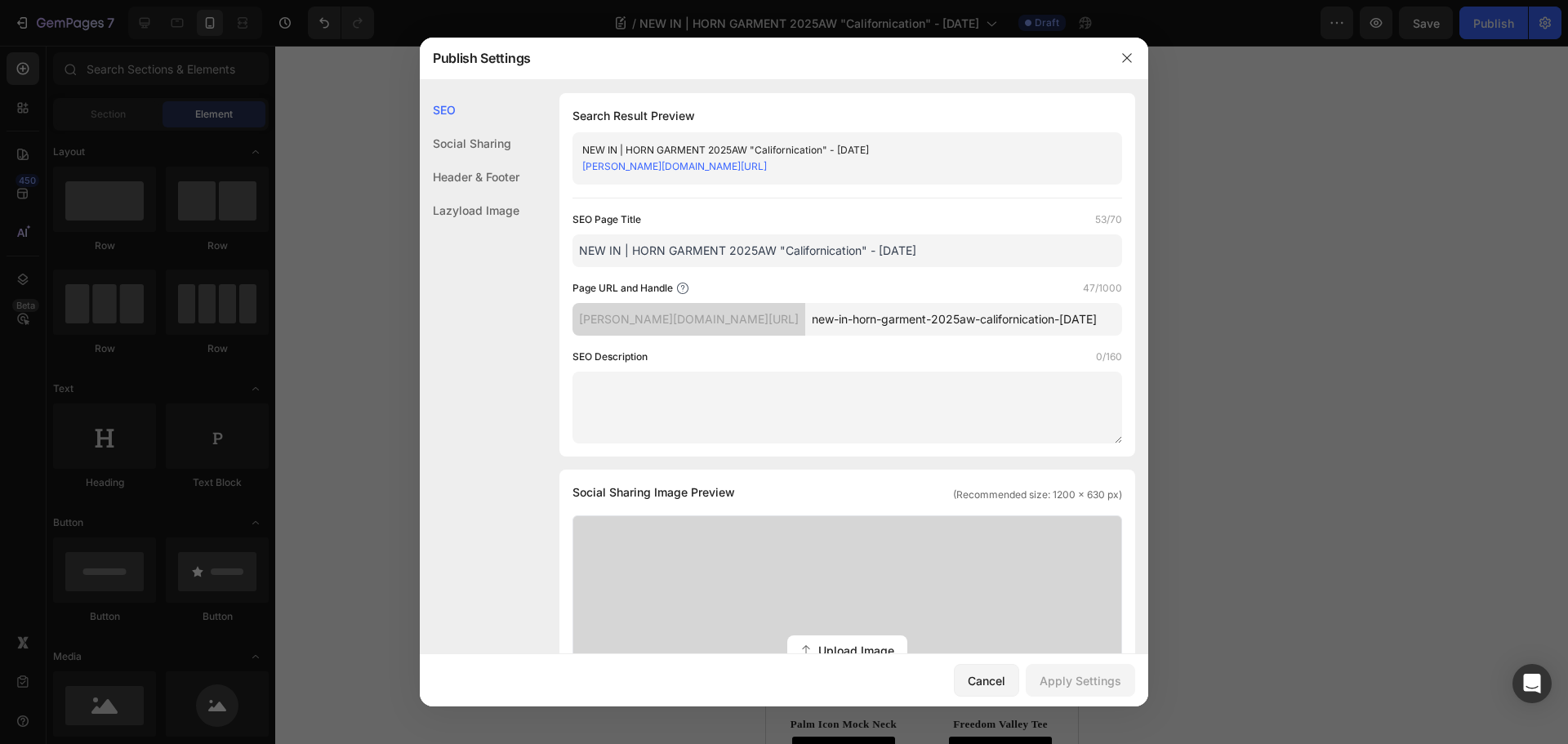
drag, startPoint x: 1094, startPoint y: 322, endPoint x: 726, endPoint y: 324, distance: 368.0
click at [726, 324] on div "[PERSON_NAME][DOMAIN_NAME][URL] new-in-horn-garment-2025aw-californication-[DAT…" at bounding box center [847, 319] width 549 height 33
click at [1115, 56] on button "button" at bounding box center [1126, 58] width 26 height 26
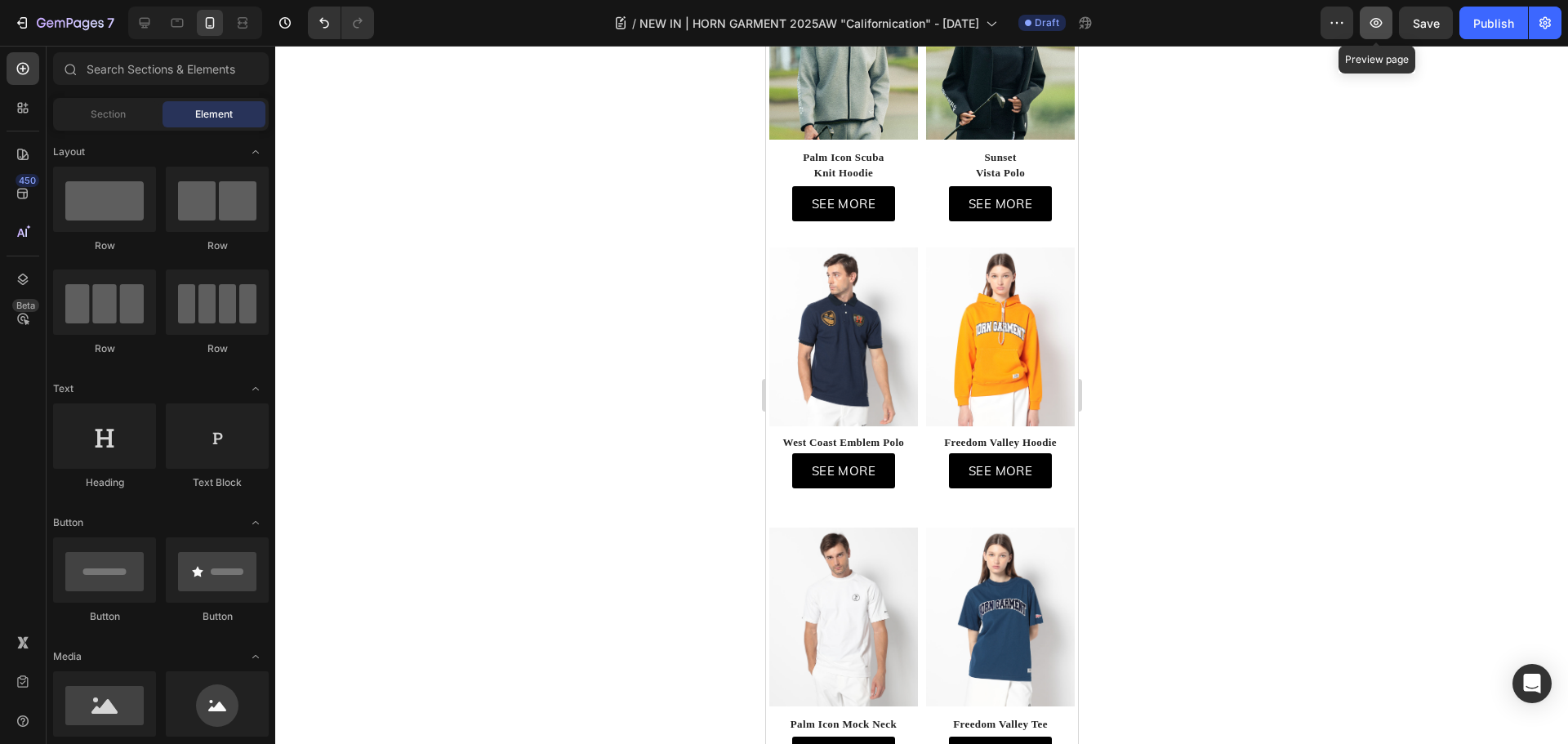
click at [1377, 24] on icon "button" at bounding box center [1376, 23] width 16 height 16
click at [54, 20] on icon "button" at bounding box center [70, 24] width 67 height 14
